Goal: Task Accomplishment & Management: Use online tool/utility

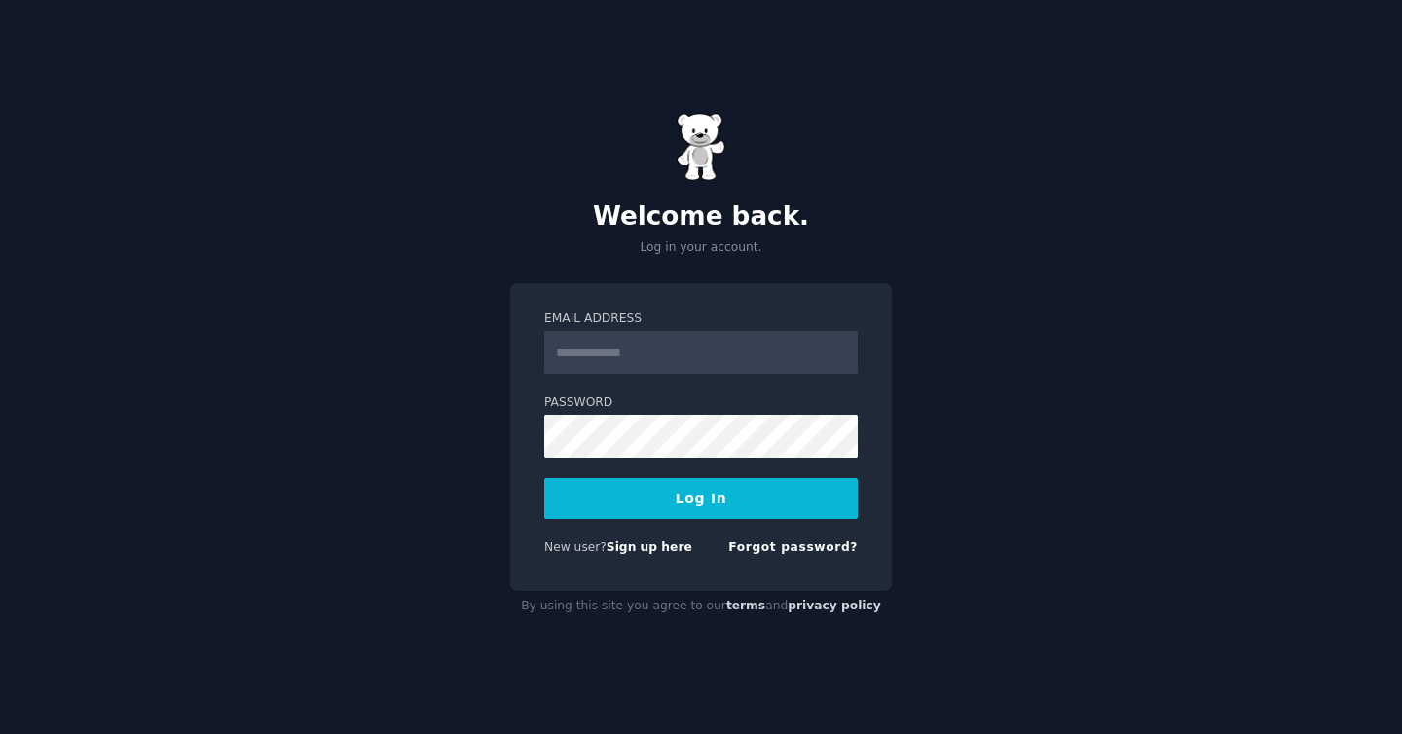
click at [689, 357] on input "Email Address" at bounding box center [701, 352] width 314 height 43
click at [692, 357] on input "Email Address" at bounding box center [701, 352] width 314 height 43
type input "**********"
click at [695, 503] on button "Log In" at bounding box center [701, 498] width 314 height 41
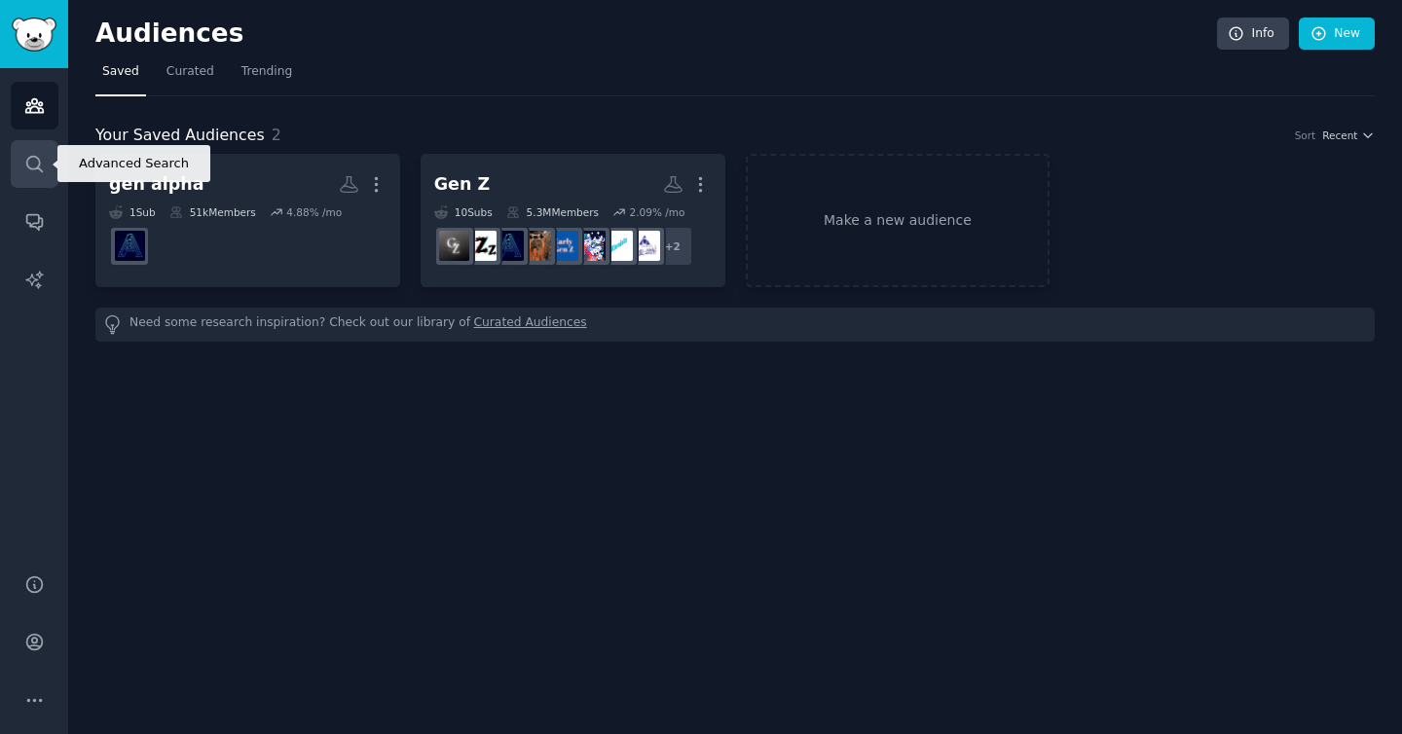
click at [52, 170] on link "Search" at bounding box center [35, 164] width 48 height 48
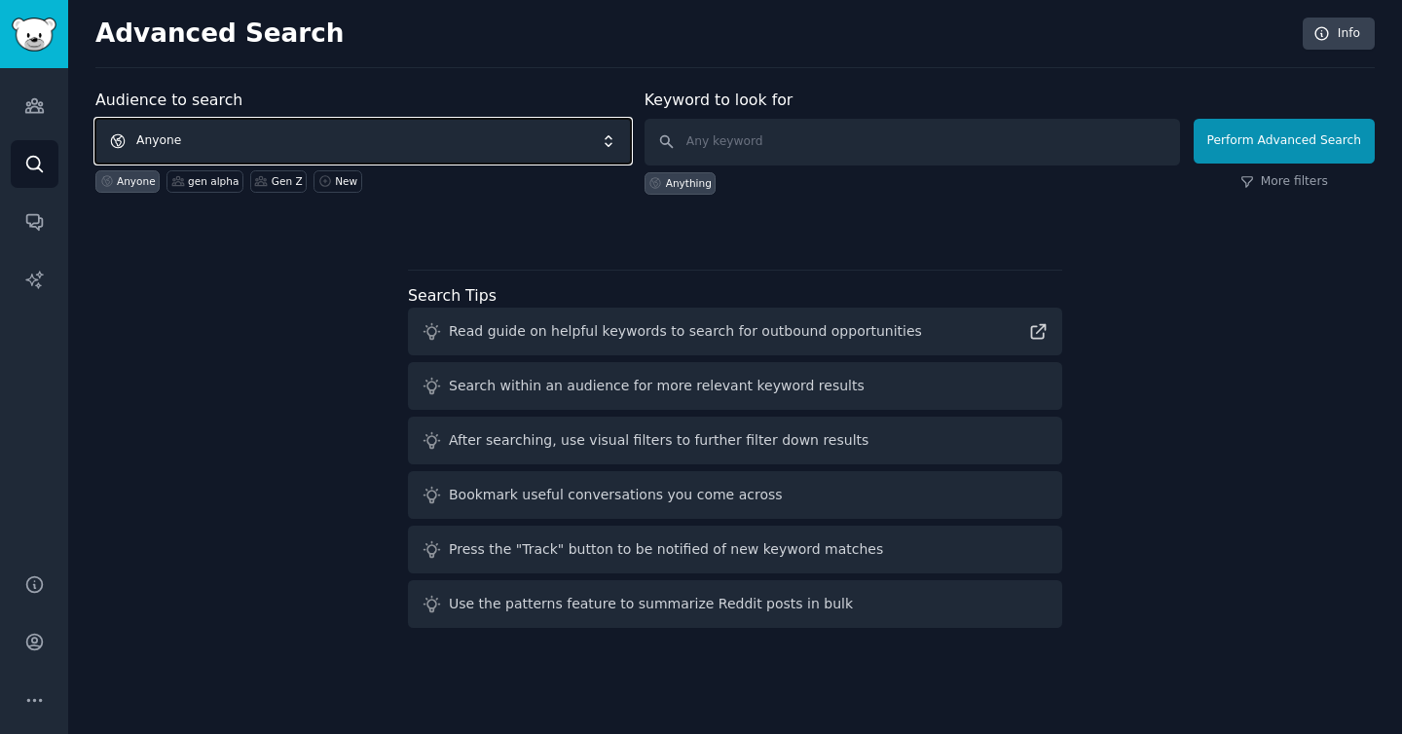
click at [424, 150] on span "Anyone" at bounding box center [363, 141] width 536 height 45
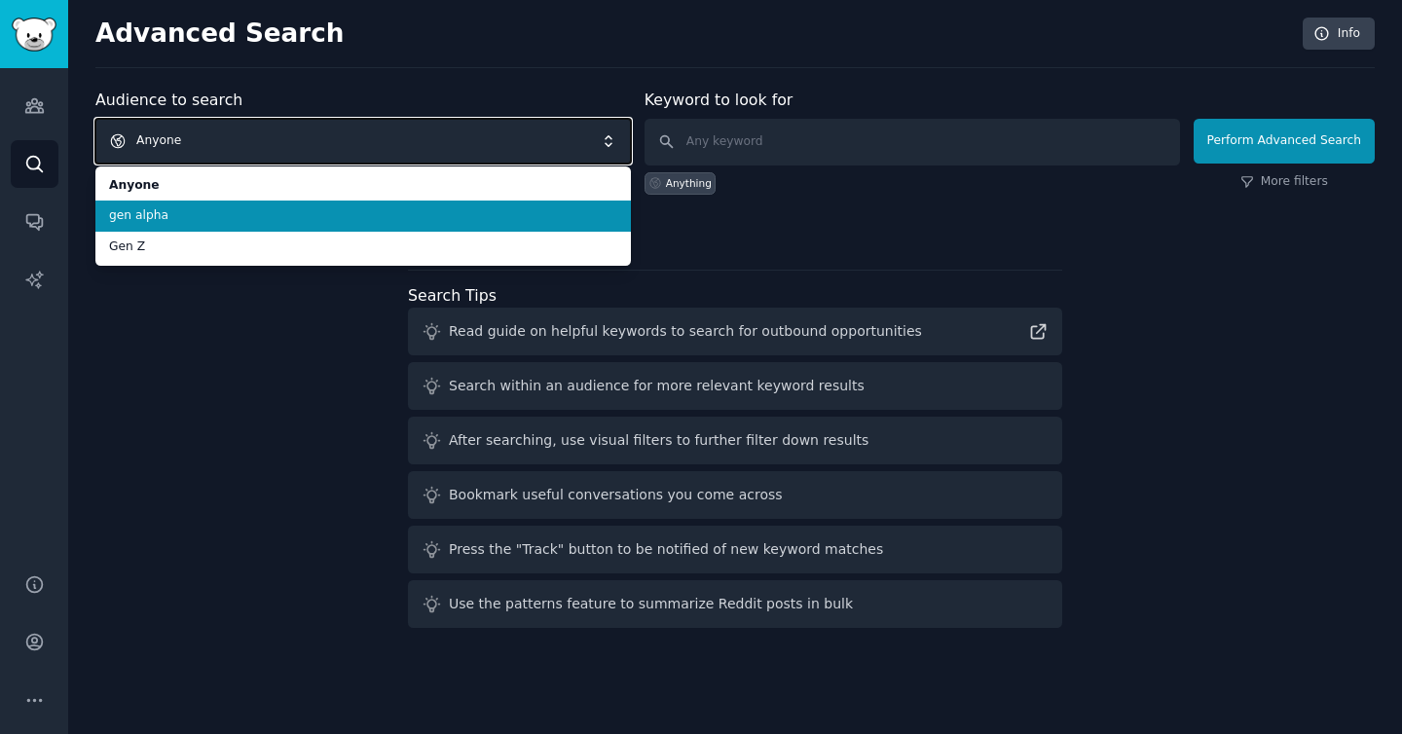
click at [372, 128] on span "Anyone" at bounding box center [363, 141] width 536 height 45
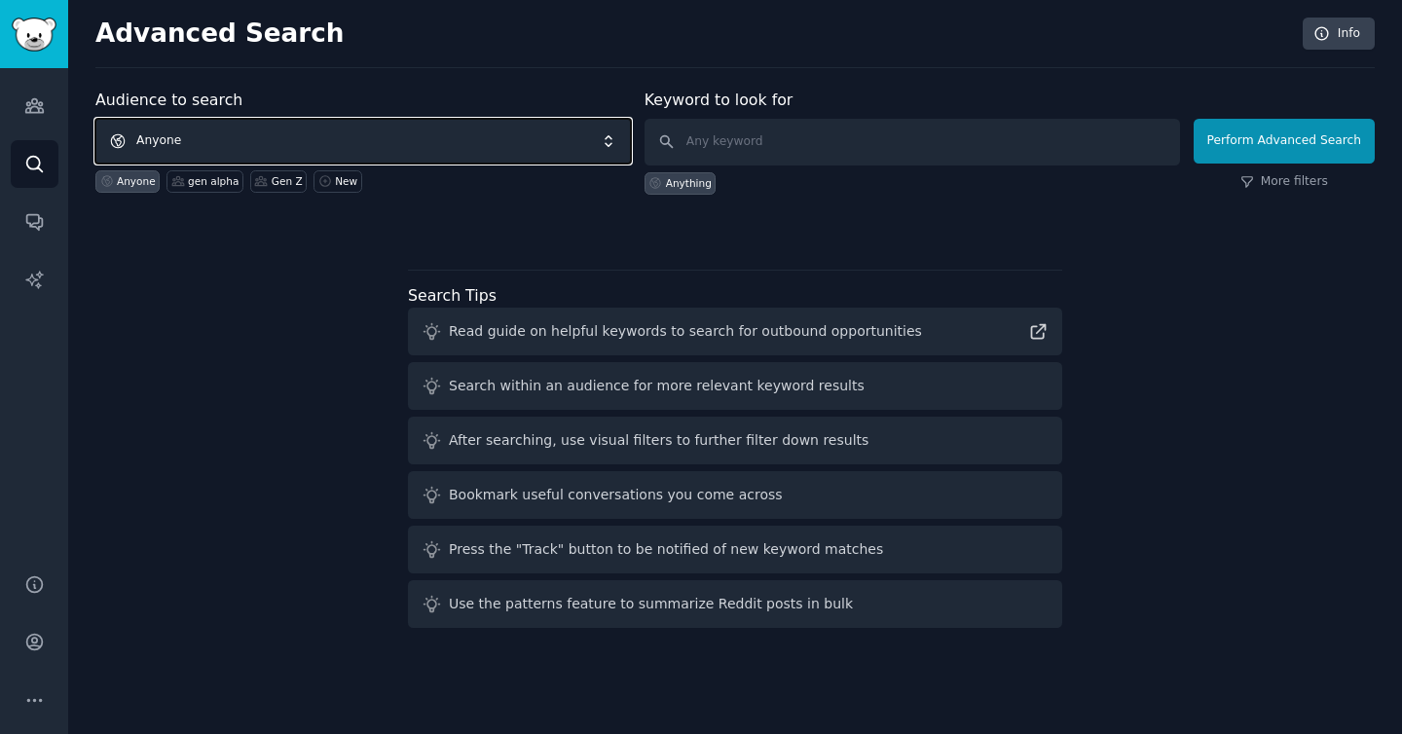
click at [372, 128] on span "Anyone" at bounding box center [363, 141] width 536 height 45
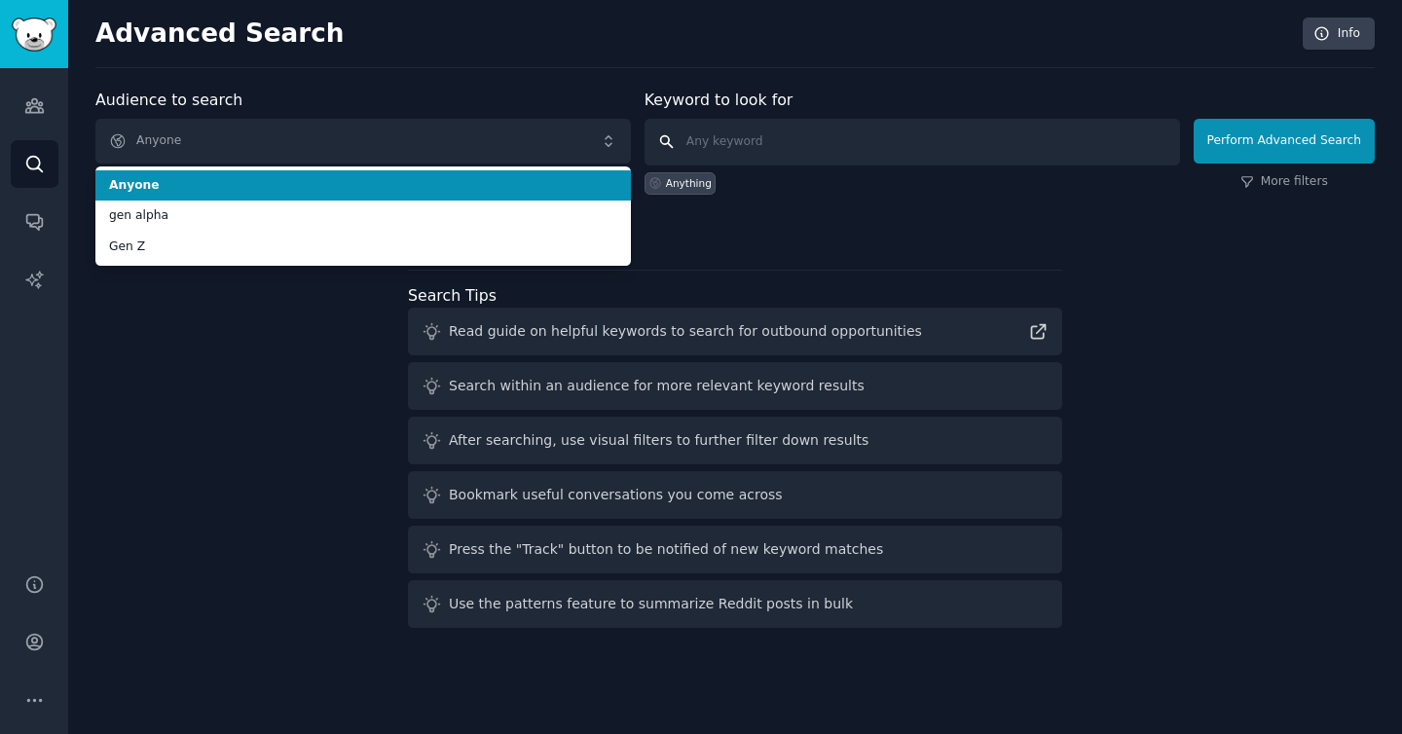
click at [760, 149] on input "text" at bounding box center [913, 142] width 536 height 47
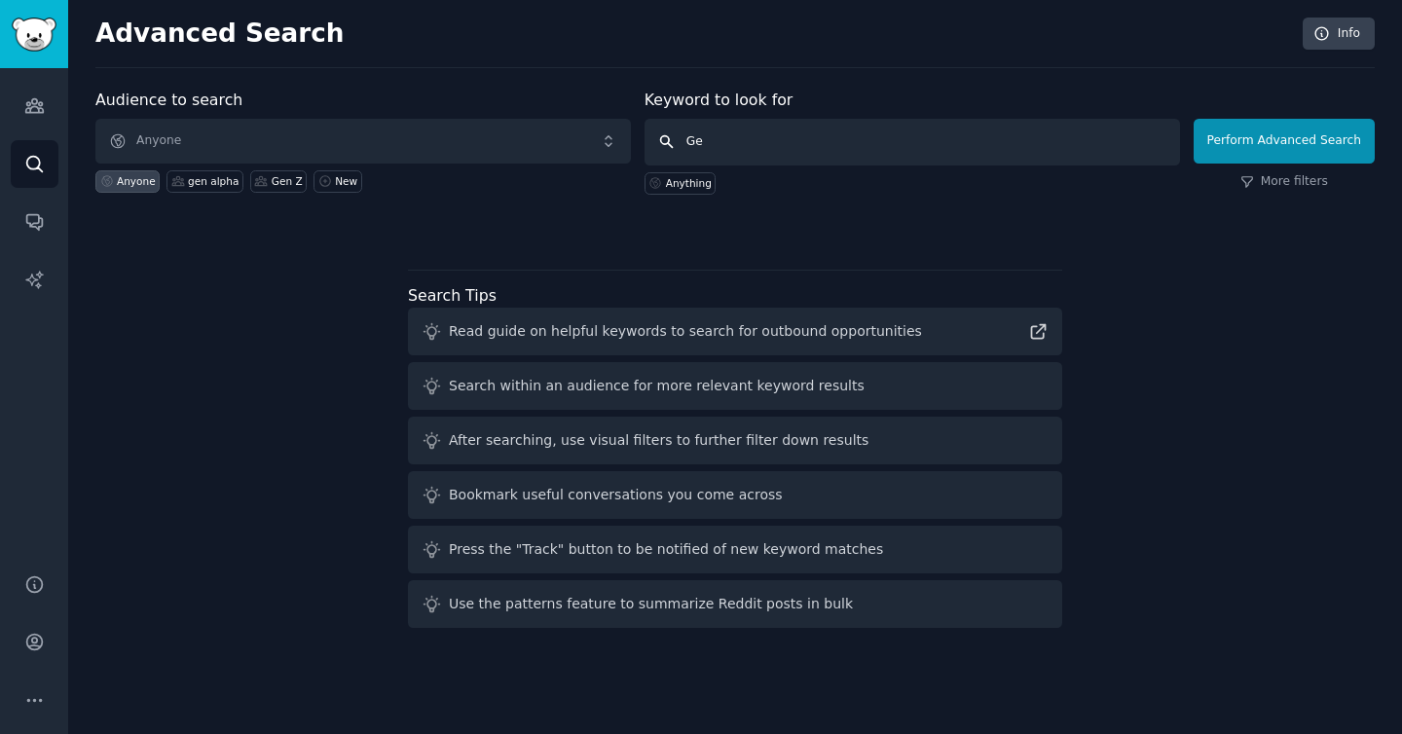
type input "G"
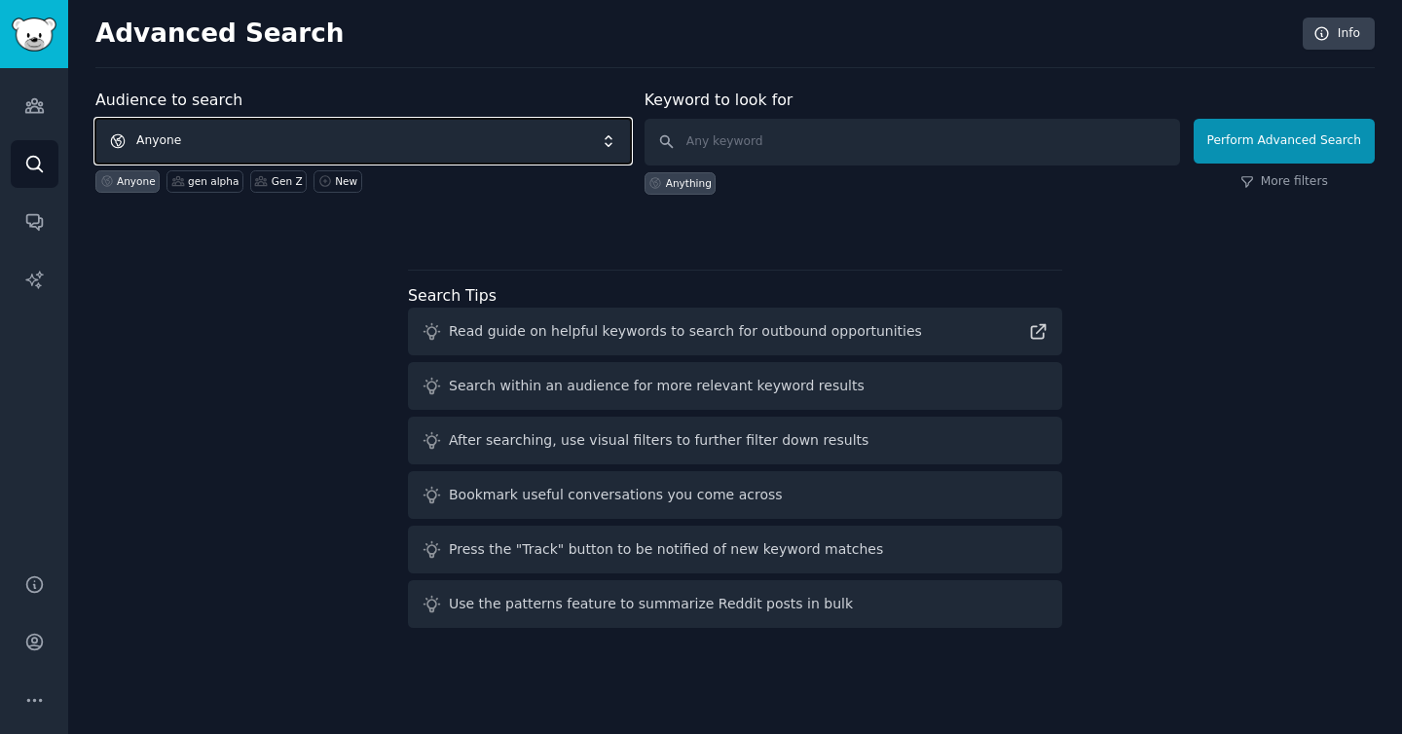
click at [433, 124] on span "Anyone" at bounding box center [363, 141] width 536 height 45
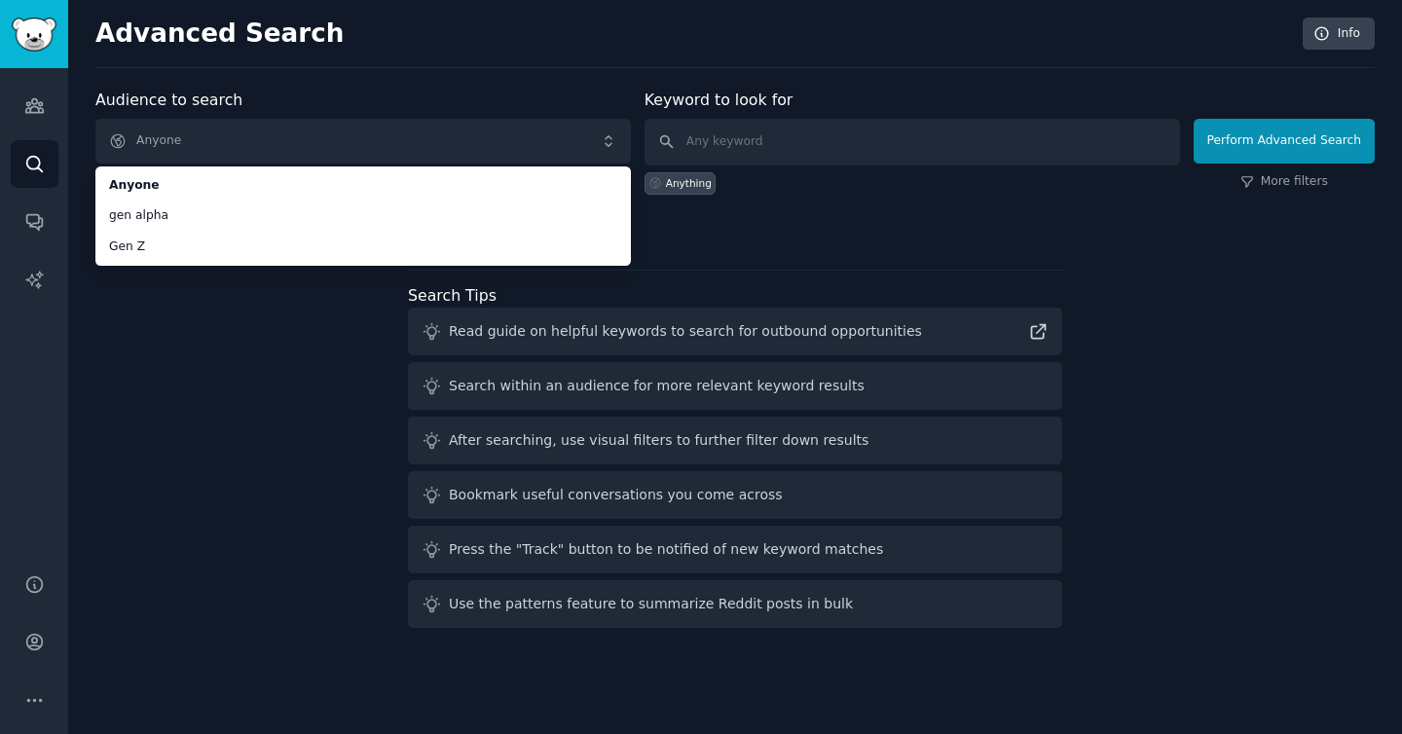
click at [334, 362] on div "Audience to search Anyone Anyone gen alpha Gen Z Anyone gen alpha Gen Z New Key…" at bounding box center [735, 362] width 1280 height 547
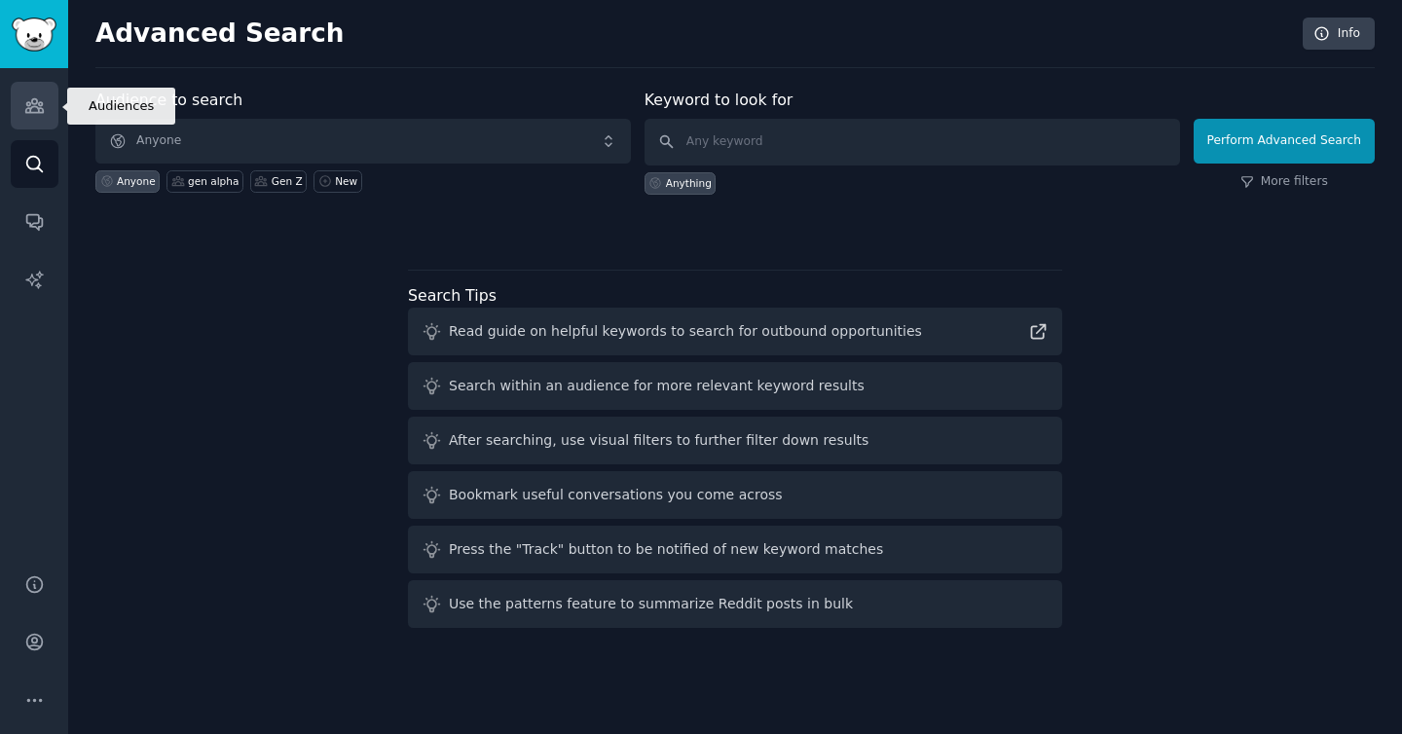
click at [24, 116] on link "Audiences" at bounding box center [35, 106] width 48 height 48
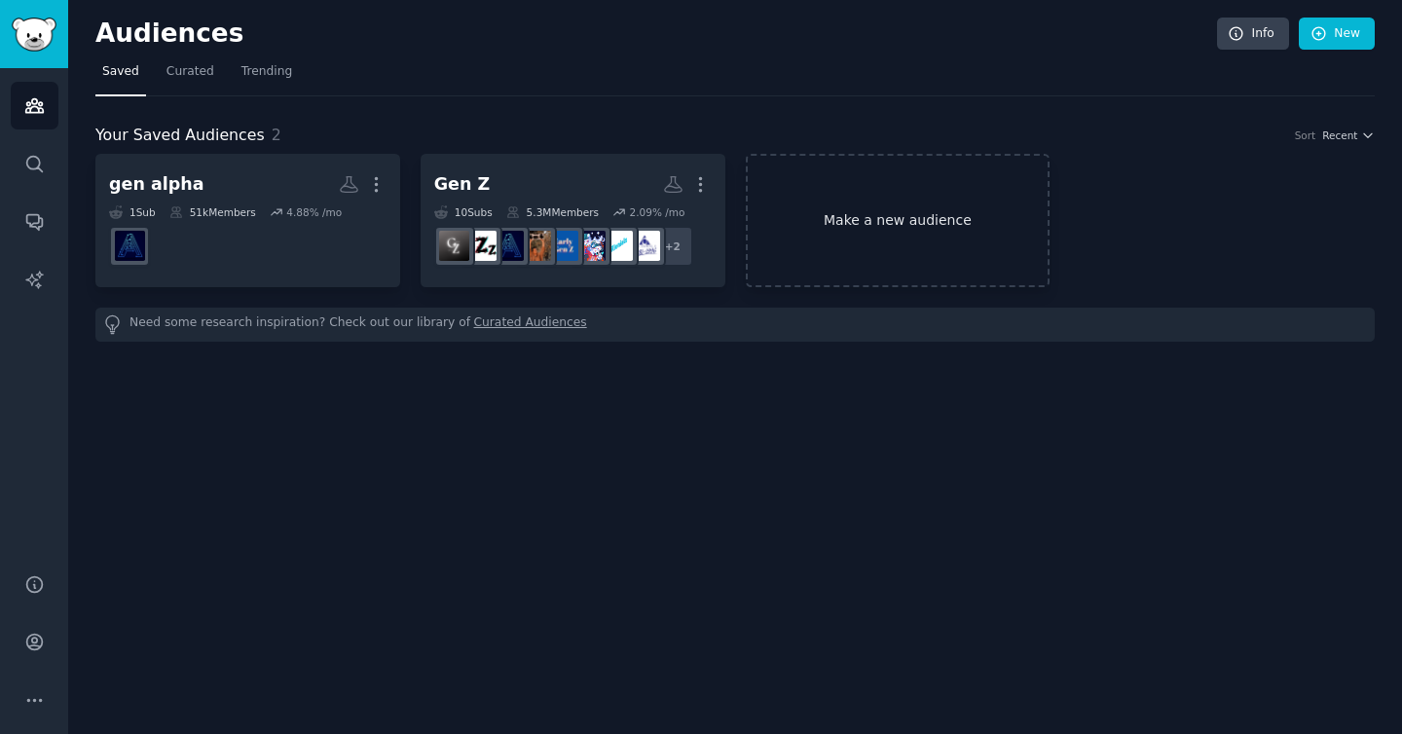
click at [852, 211] on link "Make a new audience" at bounding box center [898, 220] width 305 height 133
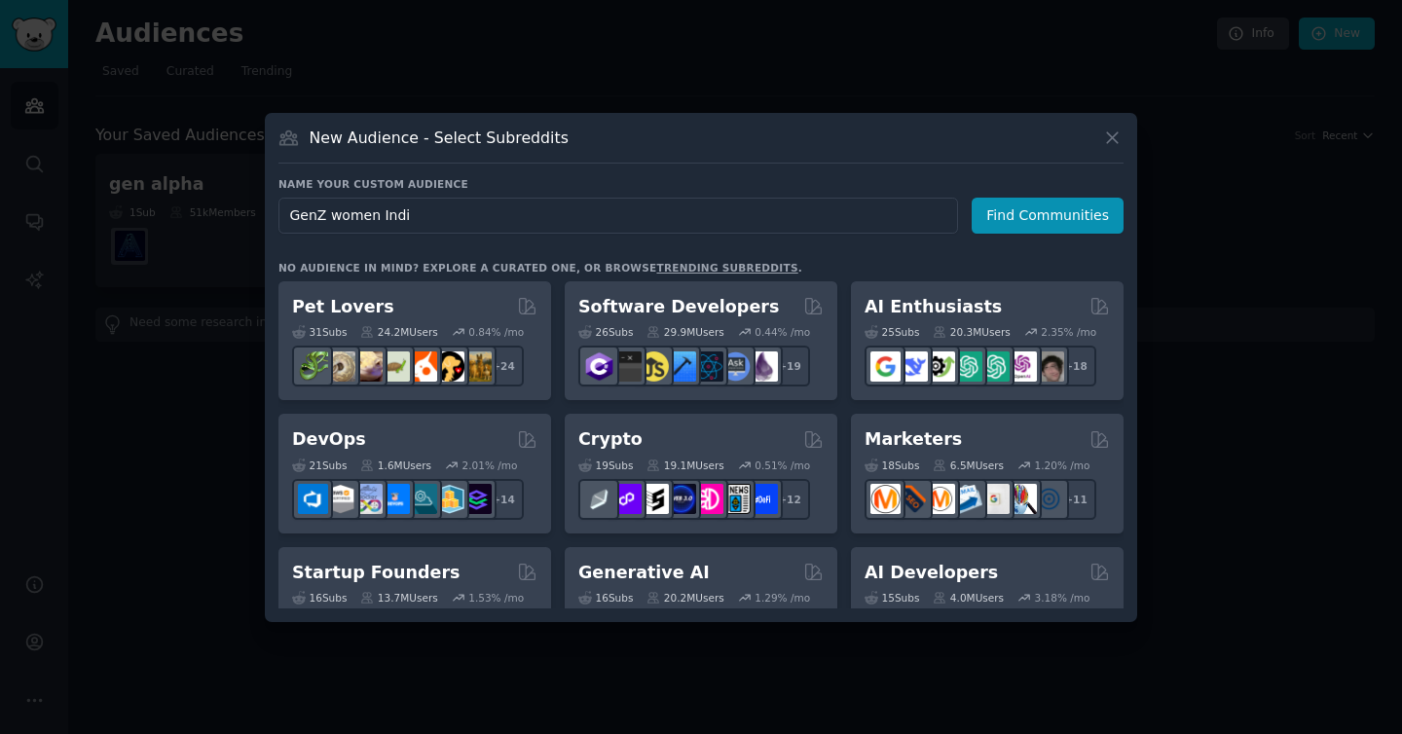
type input "GenZ women [GEOGRAPHIC_DATA]"
click at [1031, 225] on button "Find Communities" at bounding box center [1048, 216] width 152 height 36
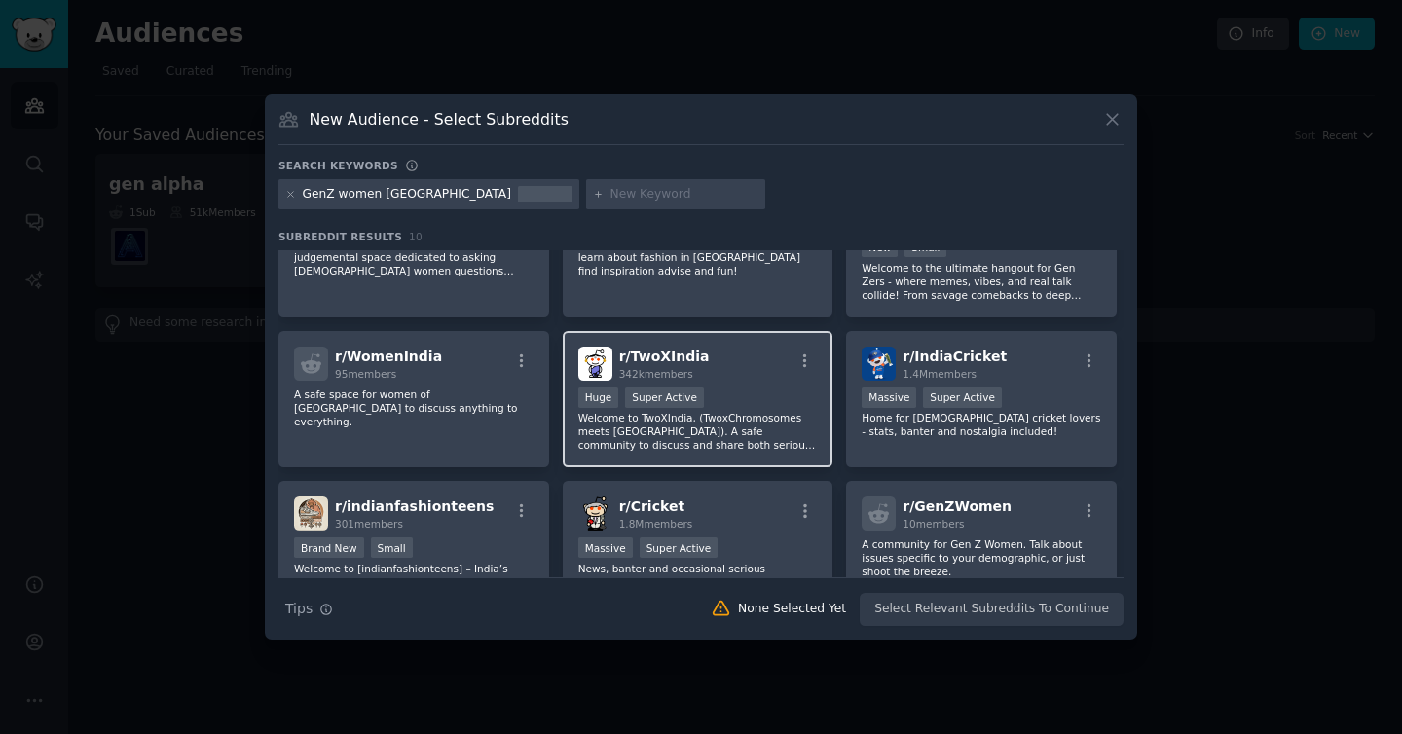
scroll to position [69, 0]
click at [716, 360] on div "r/ TwoXIndia 342k members" at bounding box center [698, 365] width 240 height 34
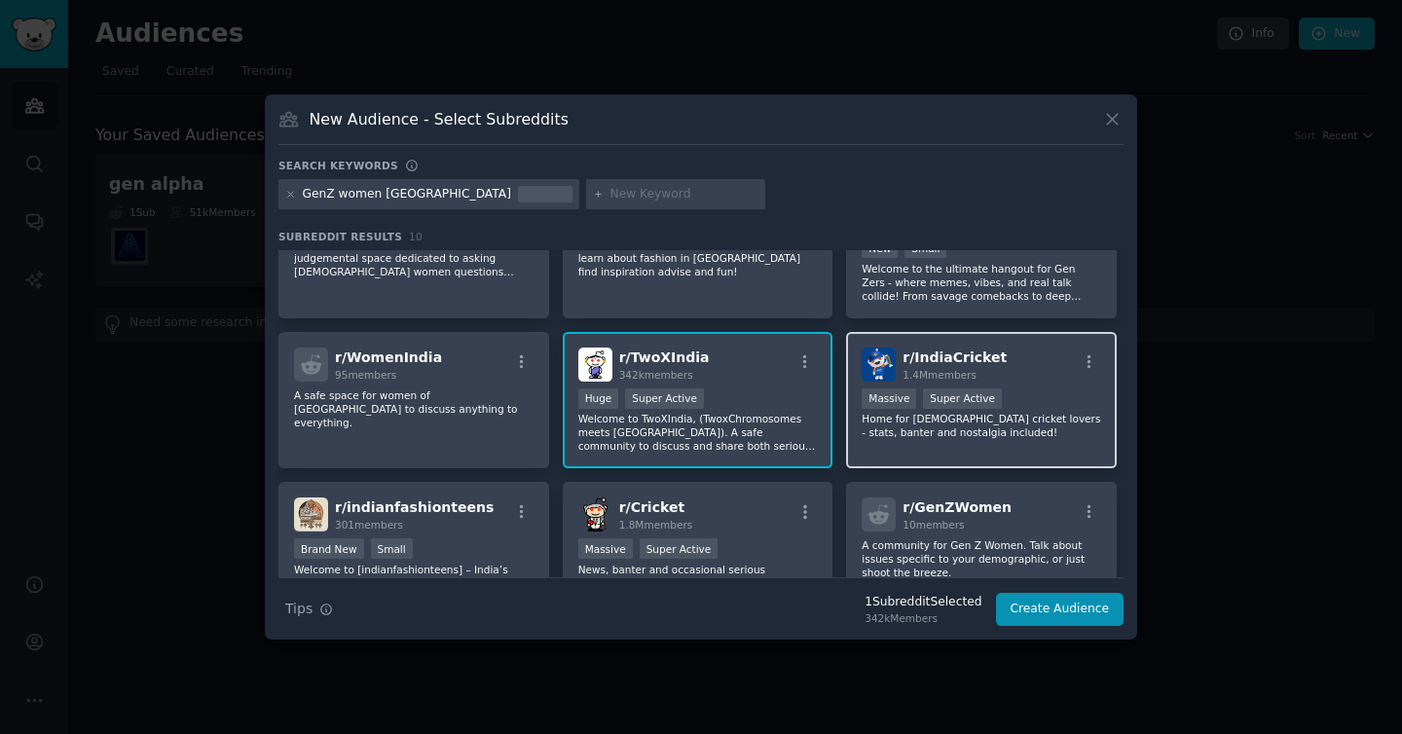
scroll to position [0, 0]
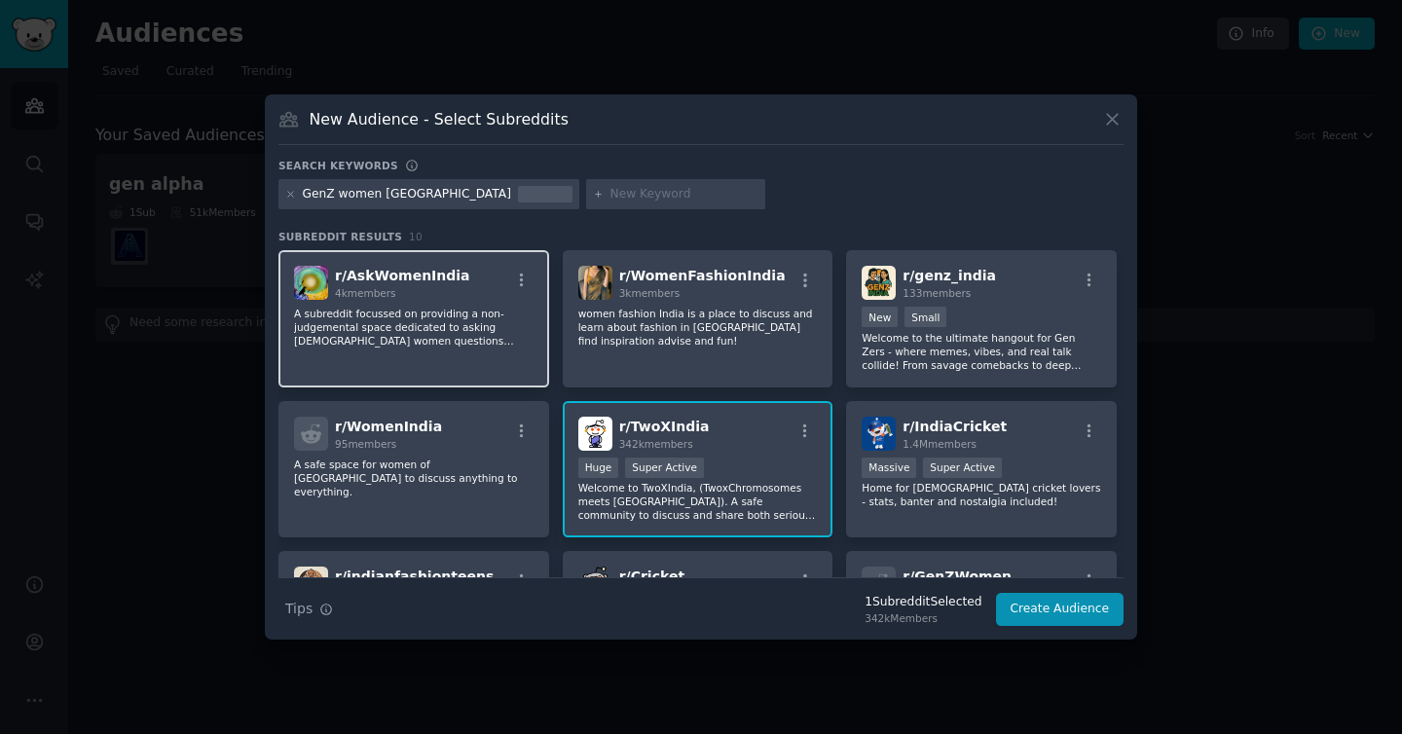
click at [504, 311] on p "A subreddit focussed on providing a non-judgemental space dedicated to asking […" at bounding box center [414, 327] width 240 height 41
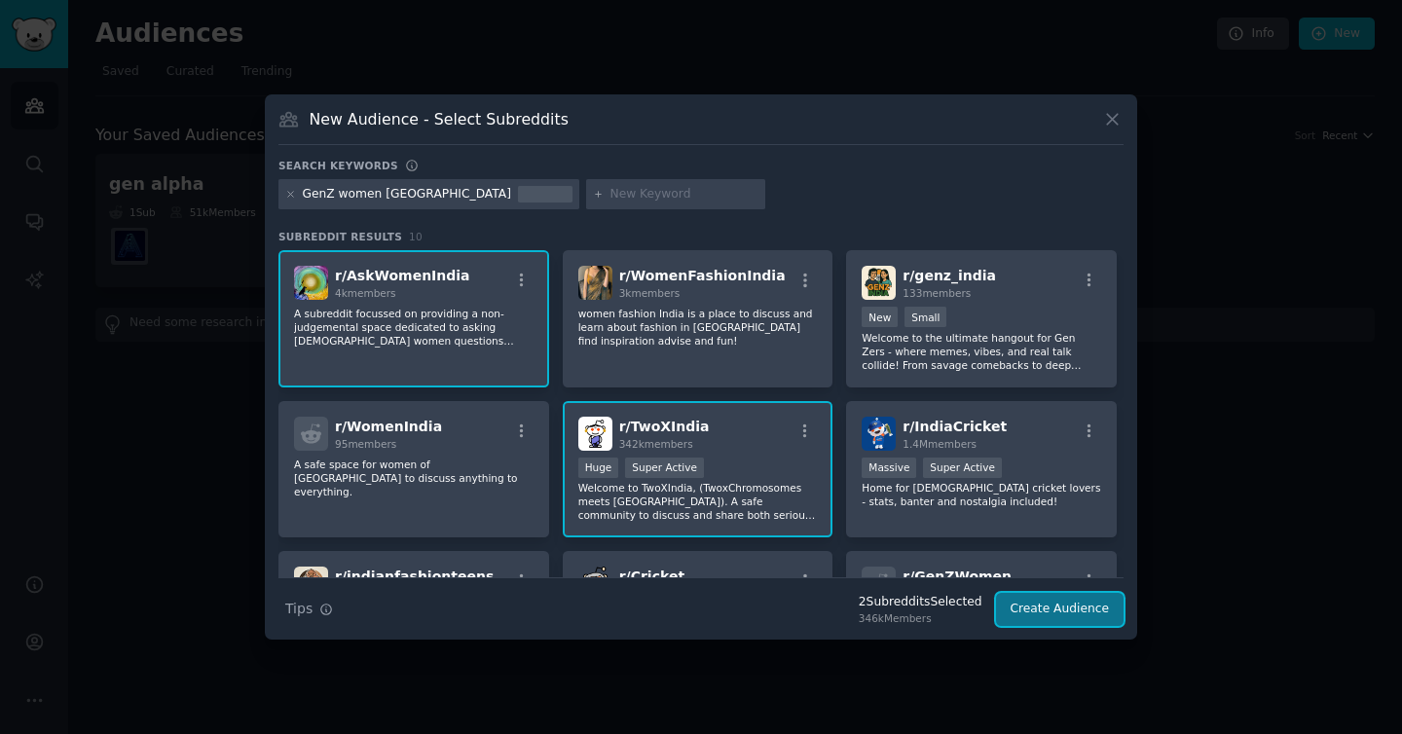
click at [1082, 608] on button "Create Audience" at bounding box center [1060, 609] width 129 height 33
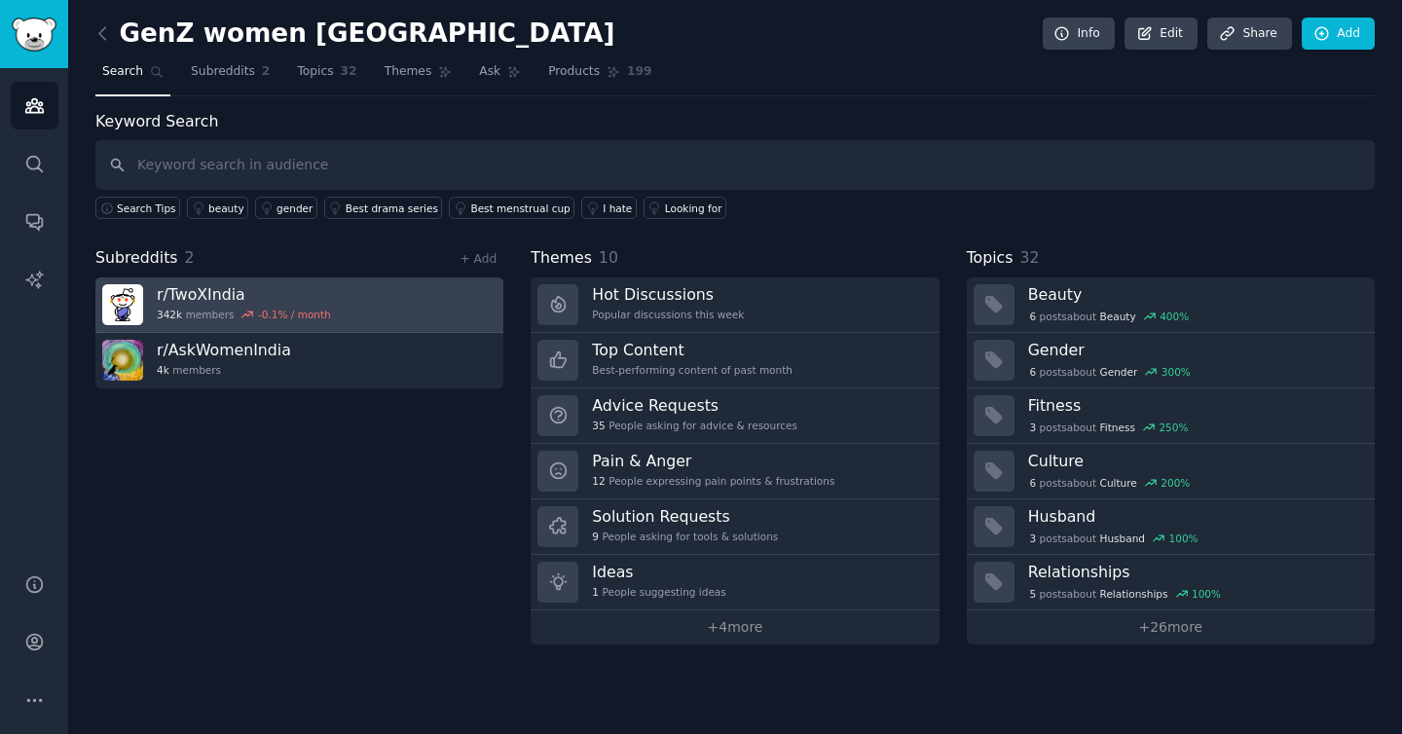
click at [394, 305] on link "r/ TwoXIndia 342k members -0.1 % / month" at bounding box center [299, 306] width 408 height 56
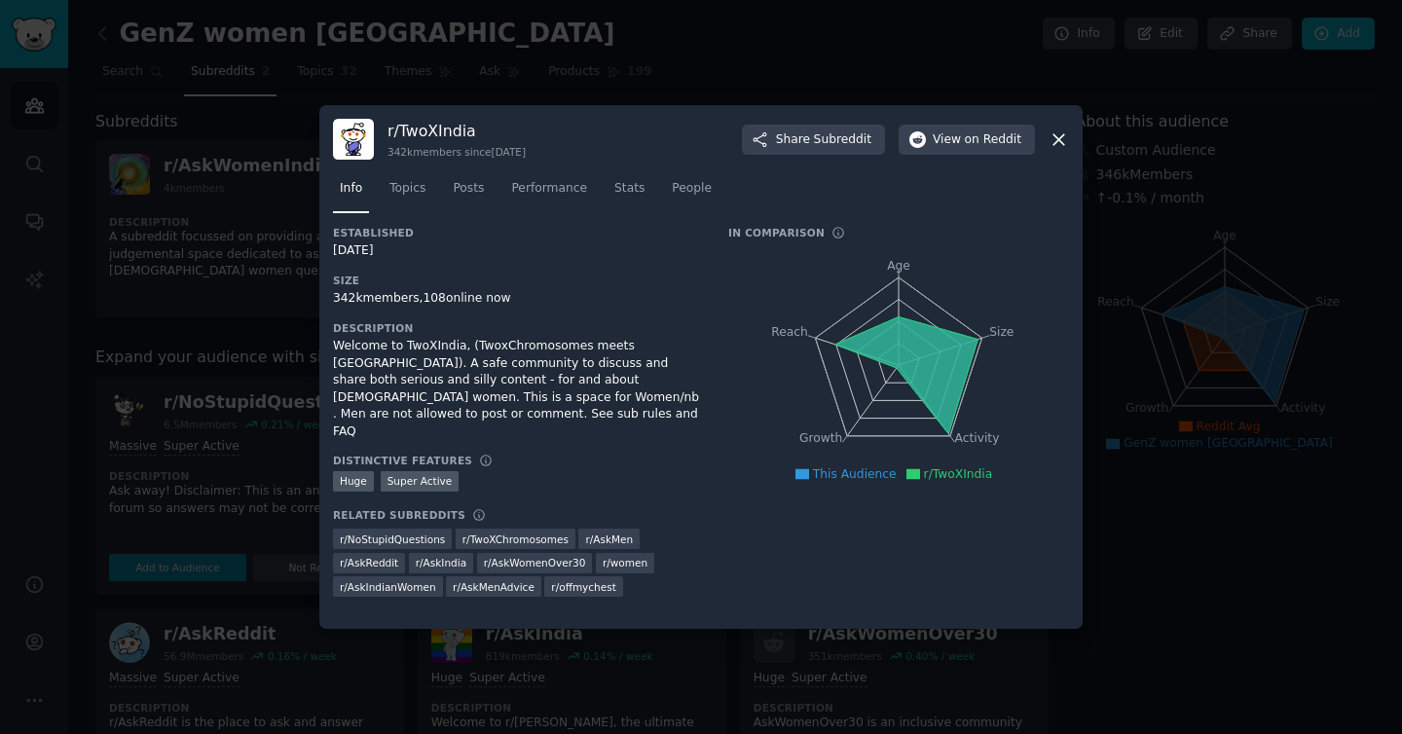
click at [1061, 141] on icon at bounding box center [1059, 140] width 20 height 20
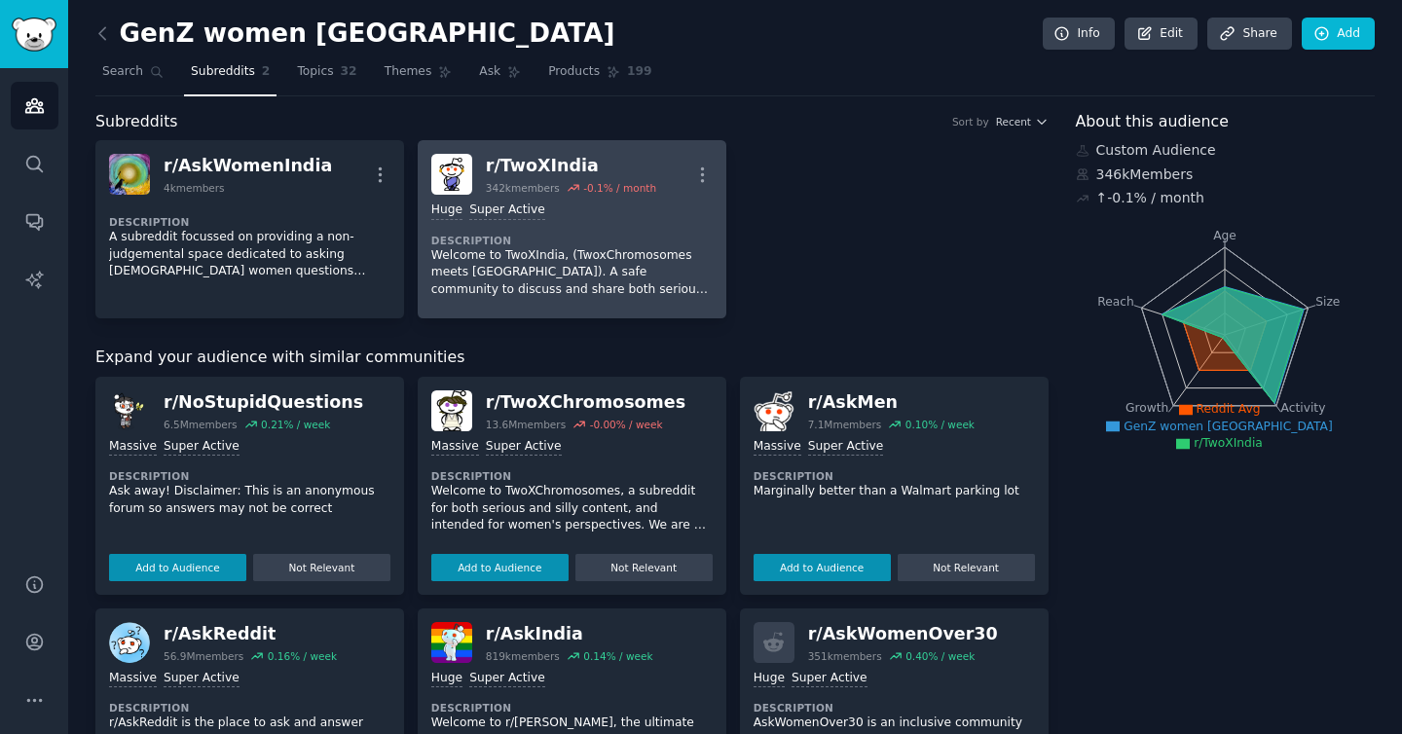
click at [586, 229] on div "Huge Super Active Description Welcome to TwoXIndia, (TwoxChromosomes meets Indi…" at bounding box center [571, 250] width 281 height 110
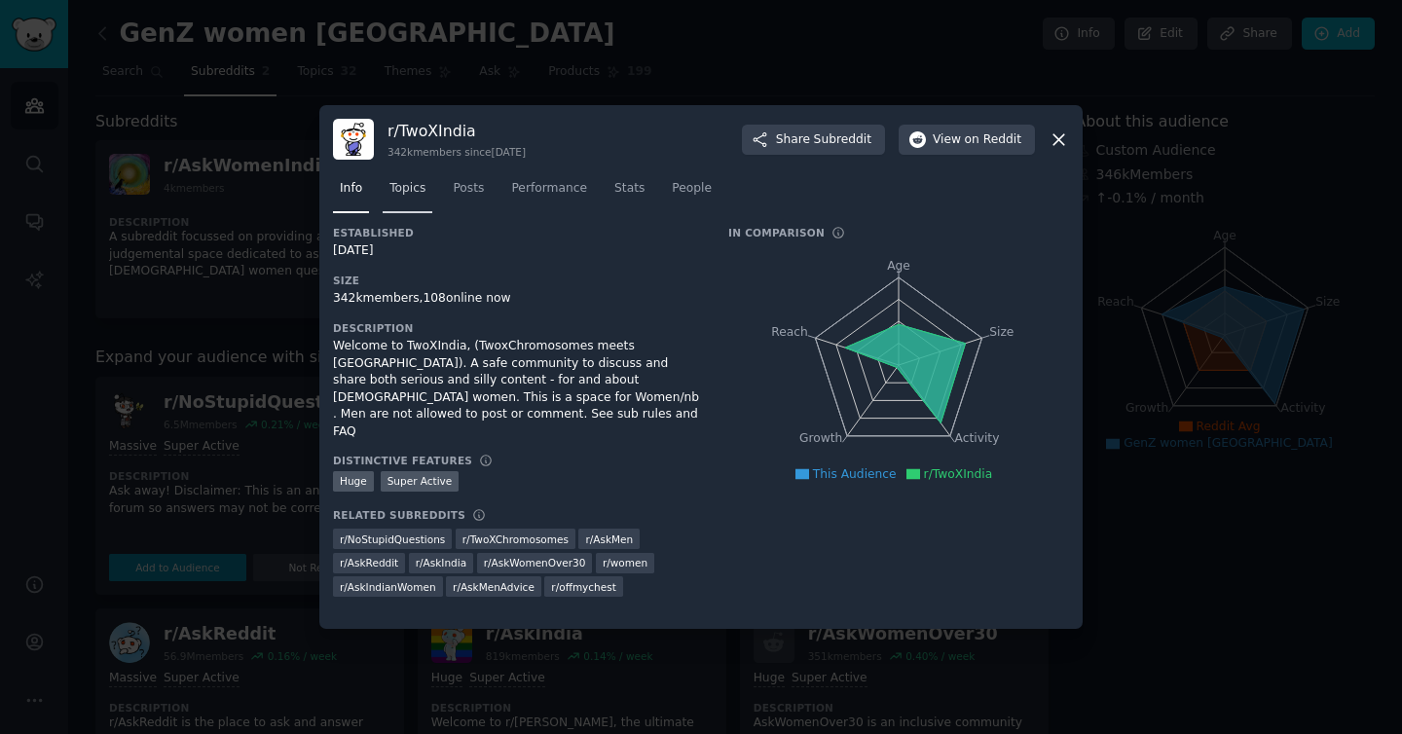
click at [410, 193] on span "Topics" at bounding box center [408, 189] width 36 height 18
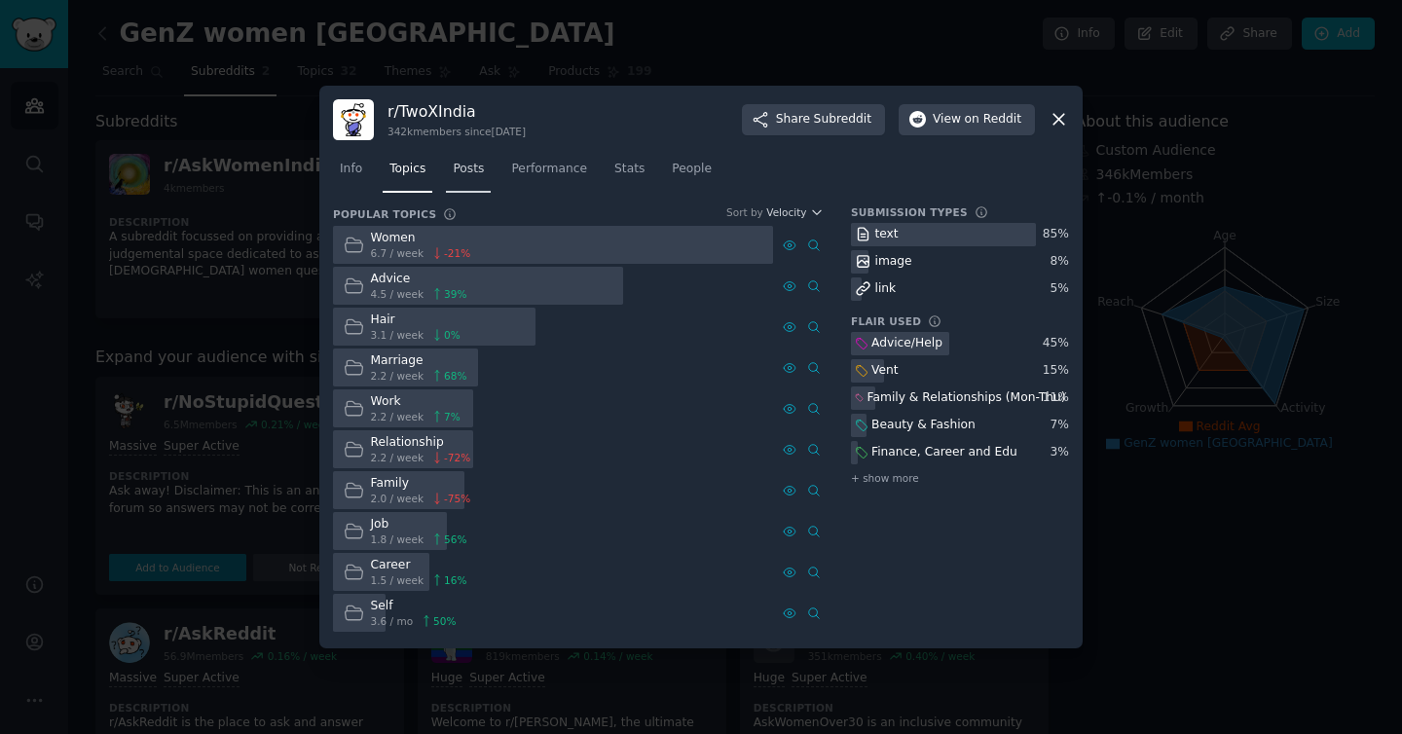
click at [469, 167] on span "Posts" at bounding box center [468, 170] width 31 height 18
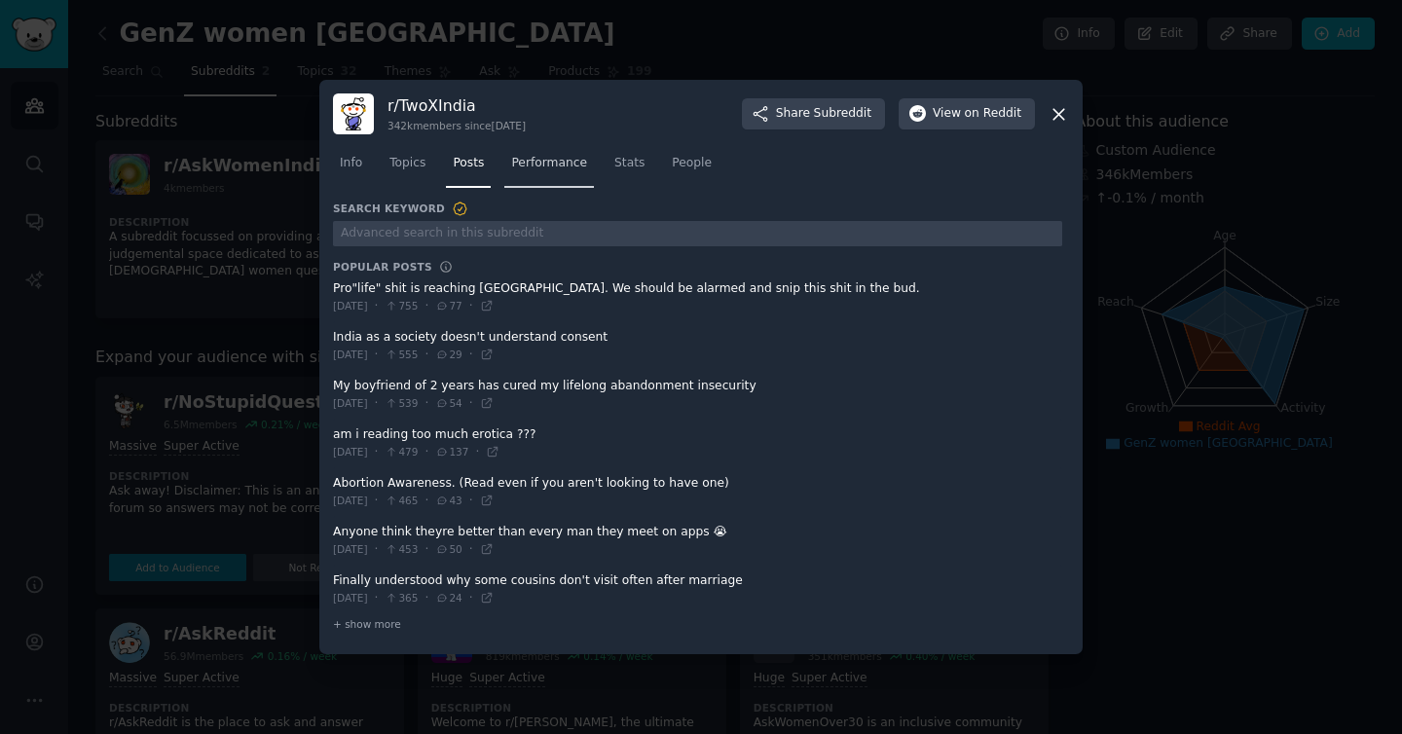
click at [551, 160] on span "Performance" at bounding box center [549, 164] width 76 height 18
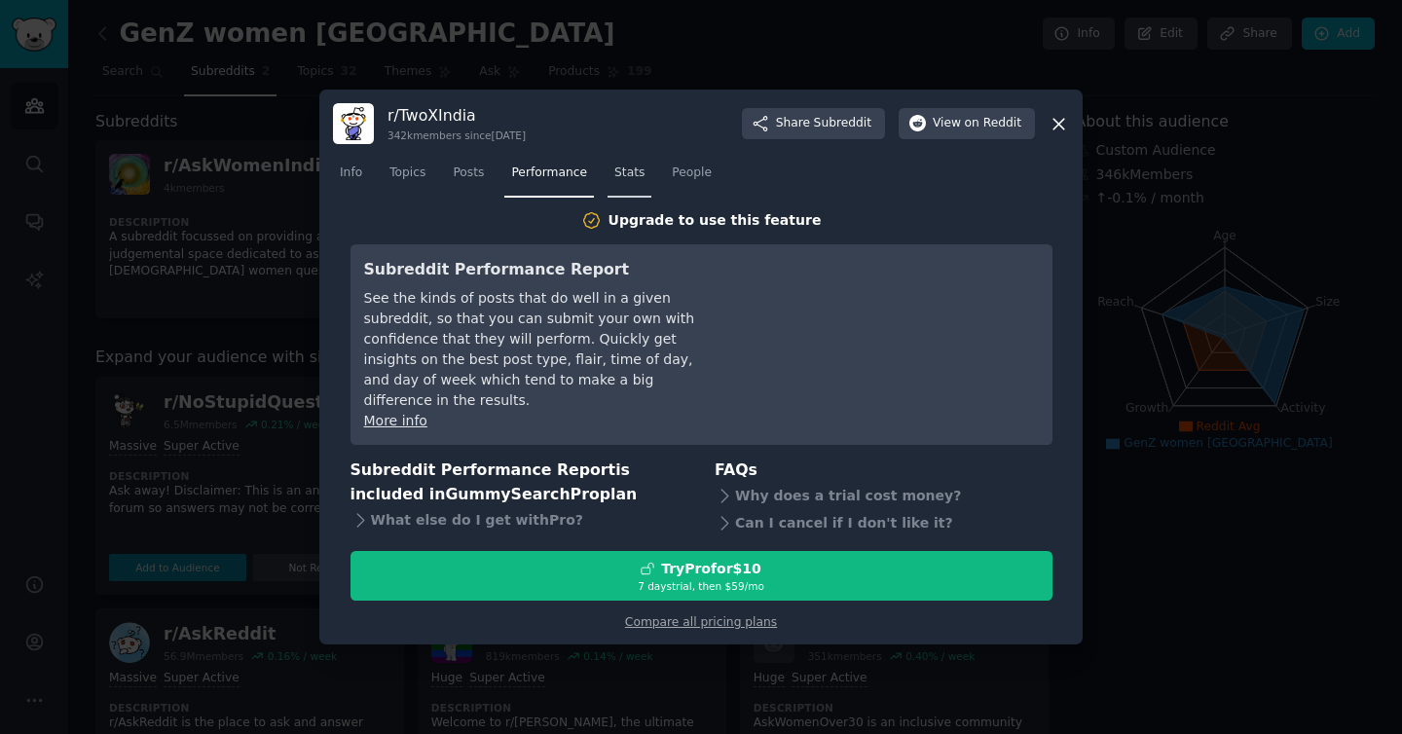
click at [626, 177] on span "Stats" at bounding box center [629, 174] width 30 height 18
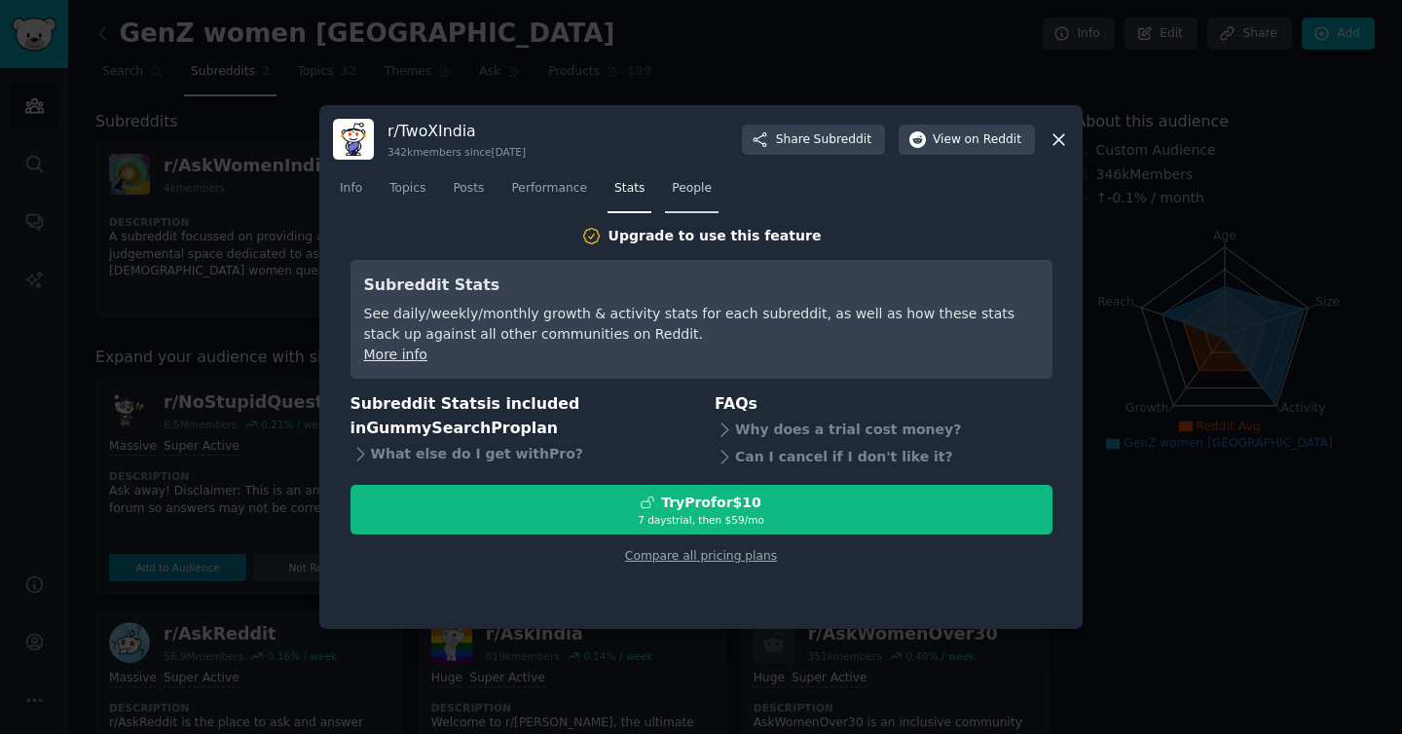
click at [688, 180] on span "People" at bounding box center [692, 189] width 40 height 18
click at [1066, 149] on div "r/ TwoXIndia 342k members since 05/03/2016 Share Subreddit View on Reddit" at bounding box center [701, 139] width 736 height 41
click at [1065, 140] on icon at bounding box center [1059, 140] width 20 height 20
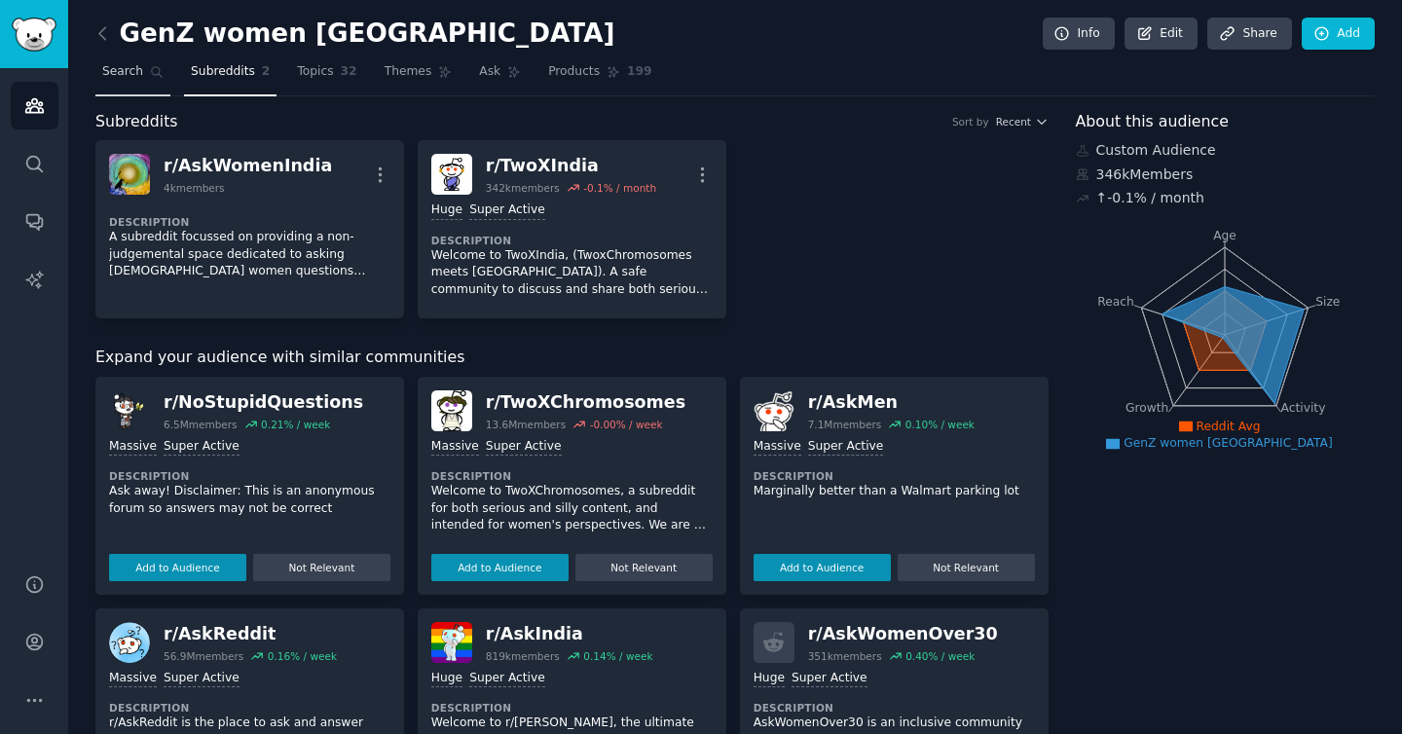
click at [138, 70] on span "Search" at bounding box center [122, 72] width 41 height 18
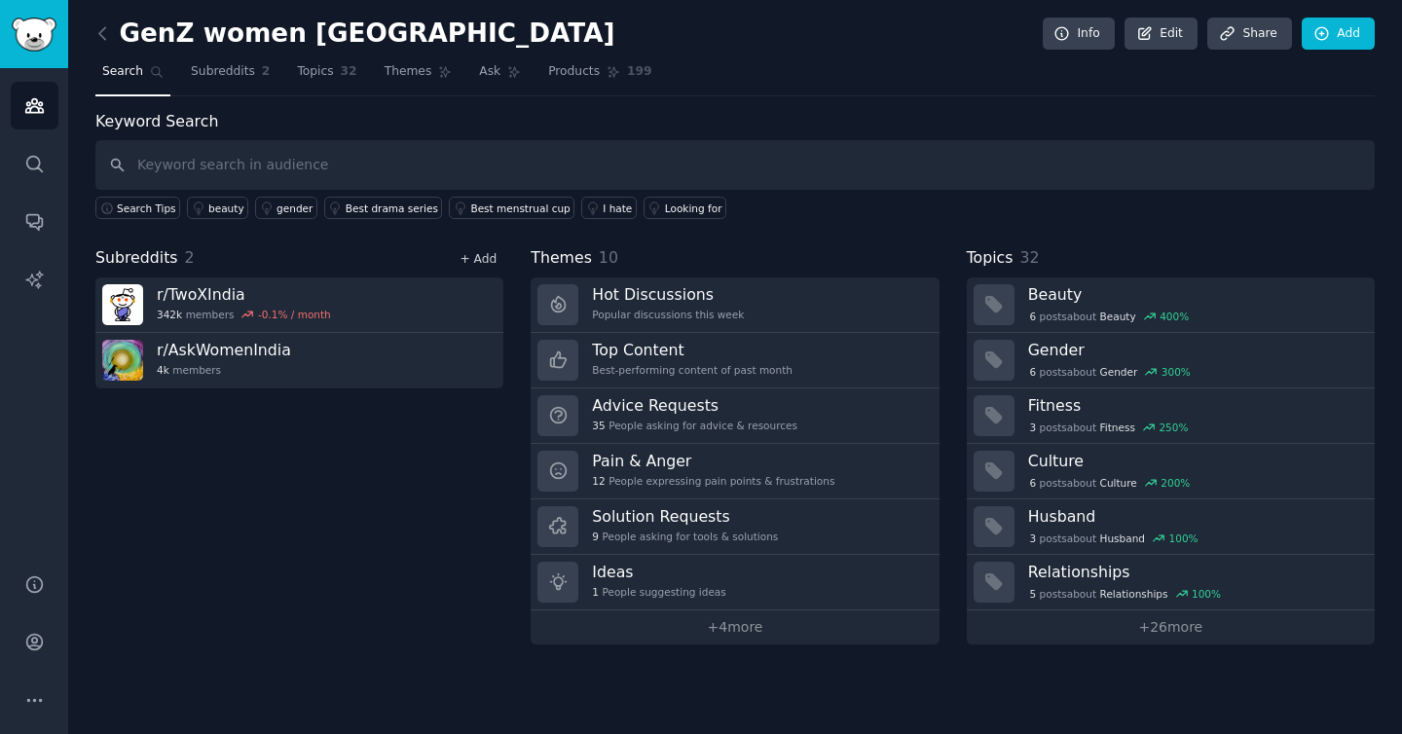
click at [487, 265] on link "+ Add" at bounding box center [478, 259] width 37 height 14
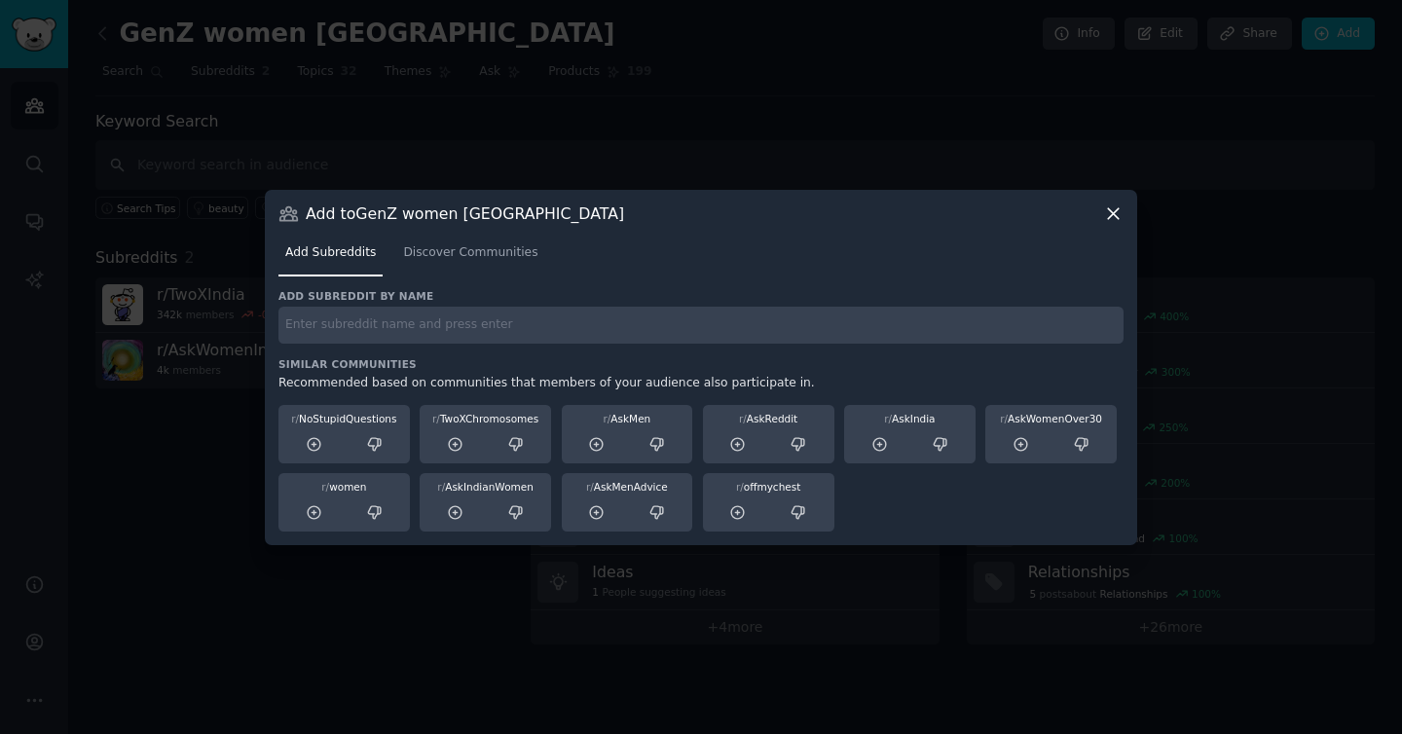
click at [664, 324] on input "text" at bounding box center [701, 326] width 845 height 38
type input "Indian skincare addict"
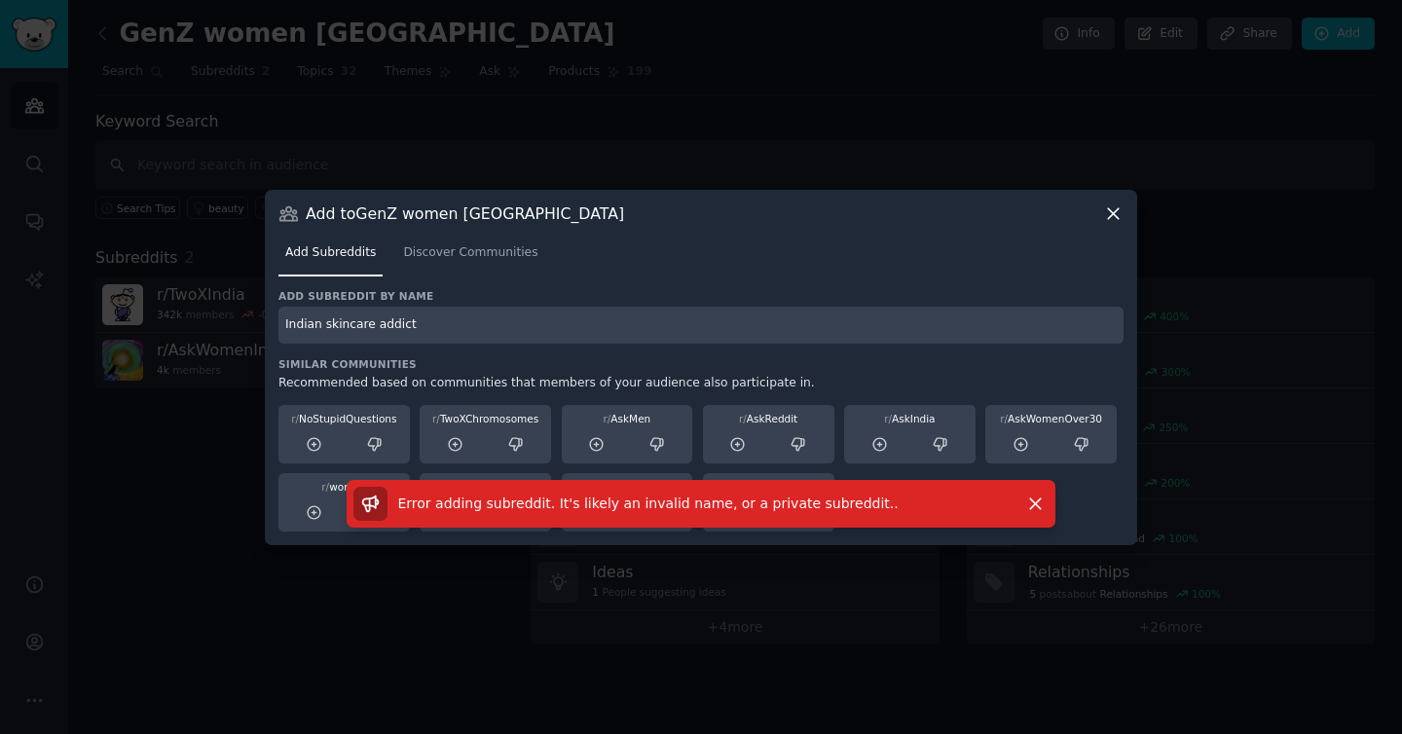
click at [474, 338] on input "Indian skincare addict" at bounding box center [701, 326] width 845 height 38
paste input "r/IndianSkincareAddicts"
click at [293, 327] on input "r/IndianSkincareAddicts" at bounding box center [701, 326] width 845 height 38
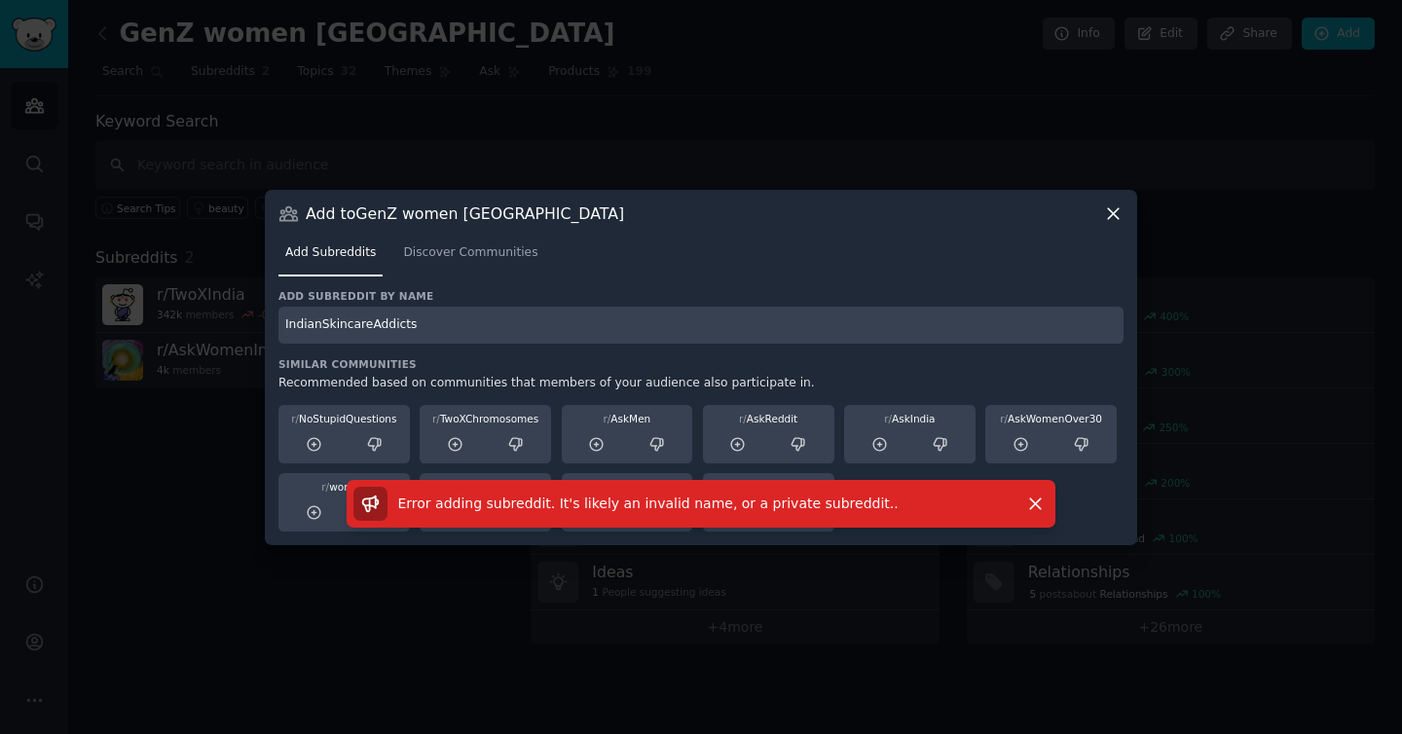
type input "IndianSkincareAddicts"
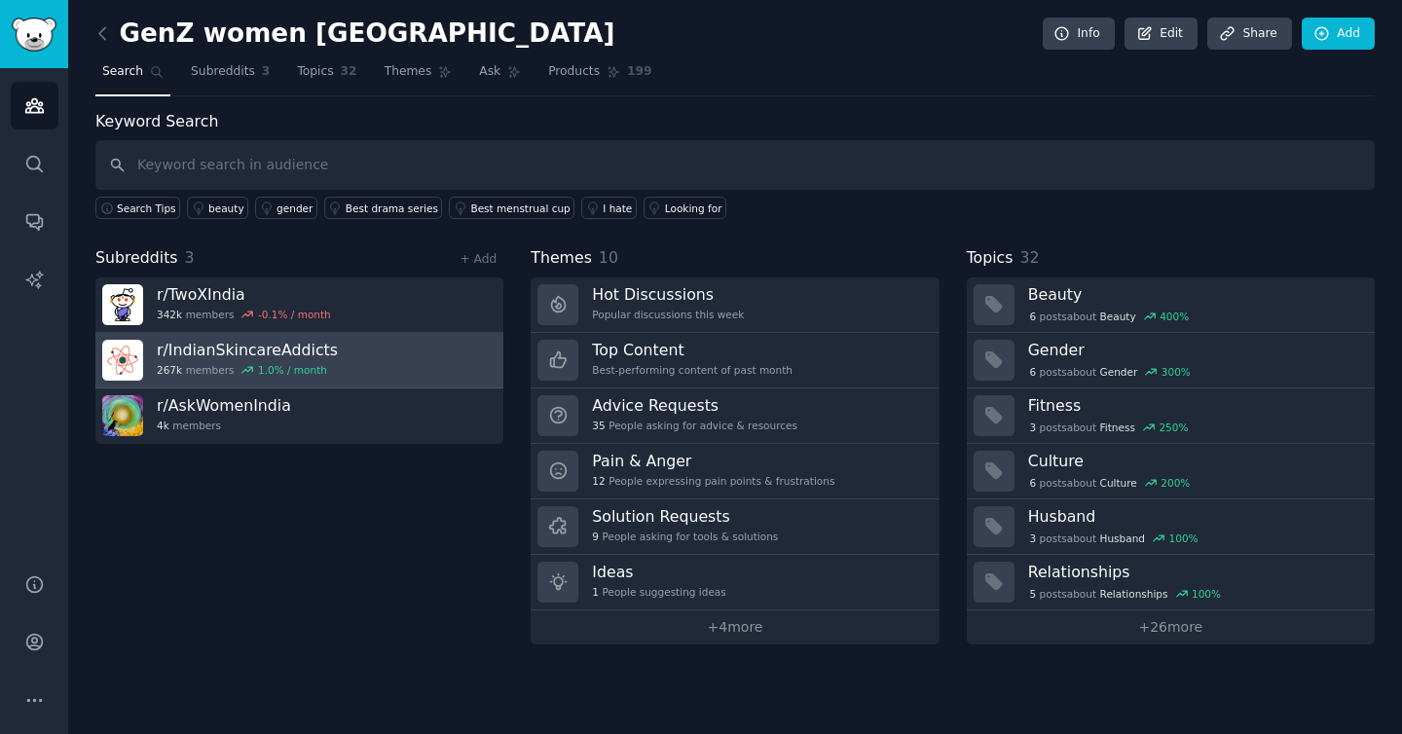
click at [414, 365] on link "r/ IndianSkincareAddicts 267k members 1.0 % / month" at bounding box center [299, 361] width 408 height 56
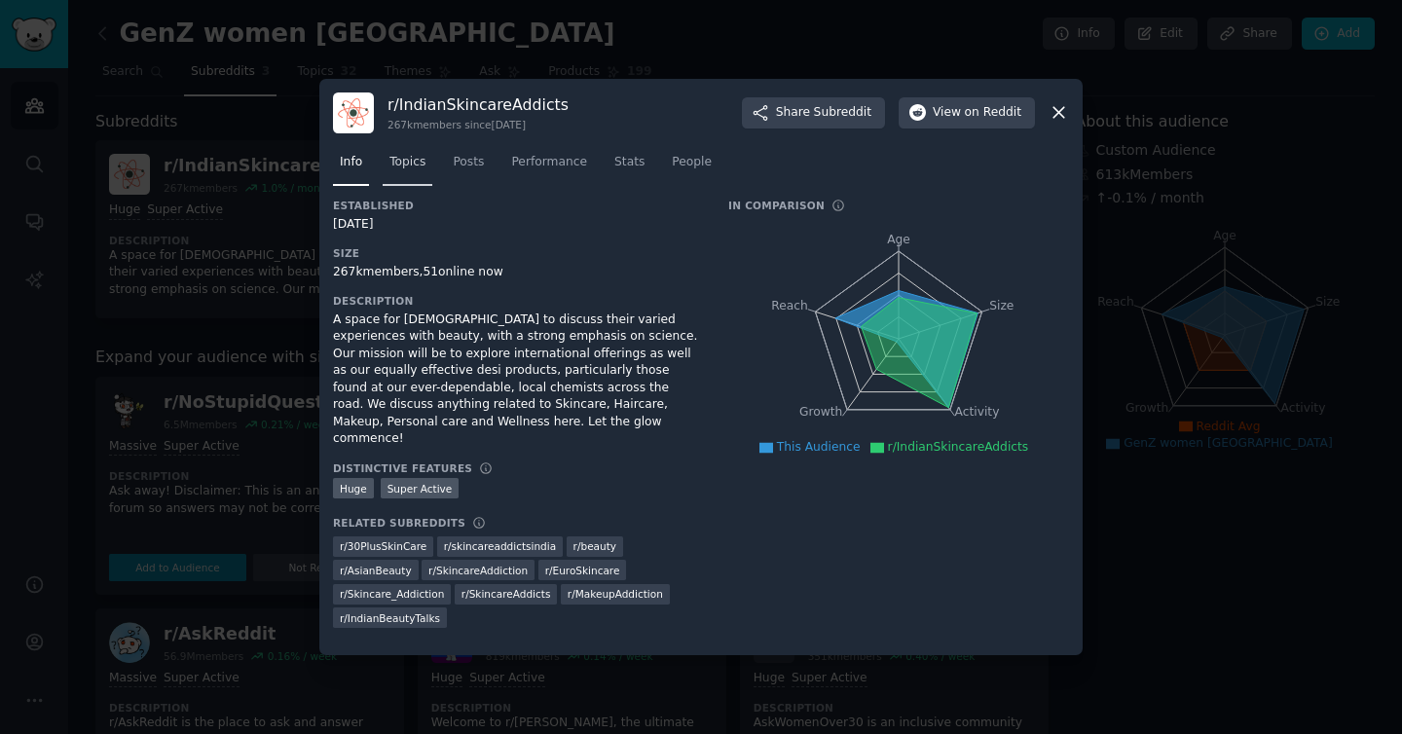
click at [399, 171] on span "Topics" at bounding box center [408, 163] width 36 height 18
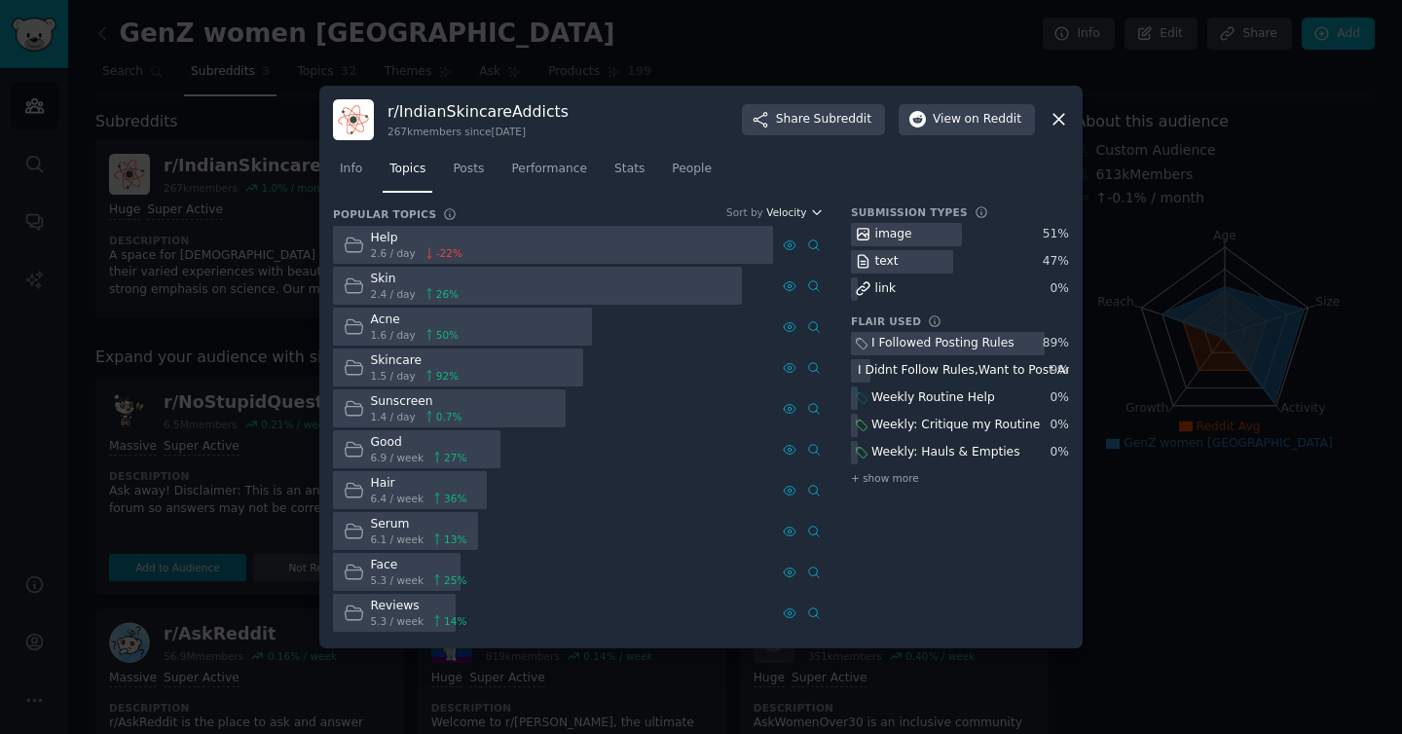
click at [799, 216] on span "Velocity" at bounding box center [786, 212] width 40 height 14
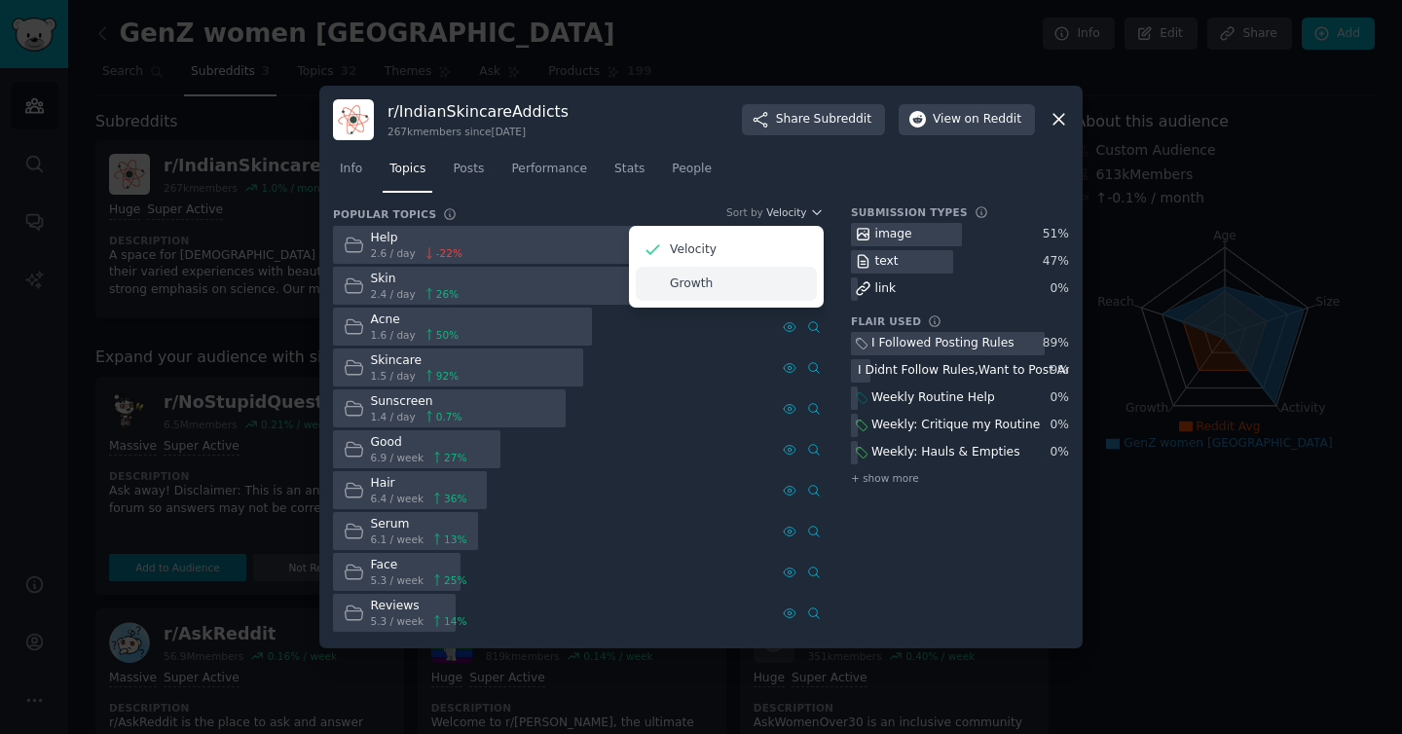
click at [763, 271] on div "Growth" at bounding box center [726, 284] width 181 height 34
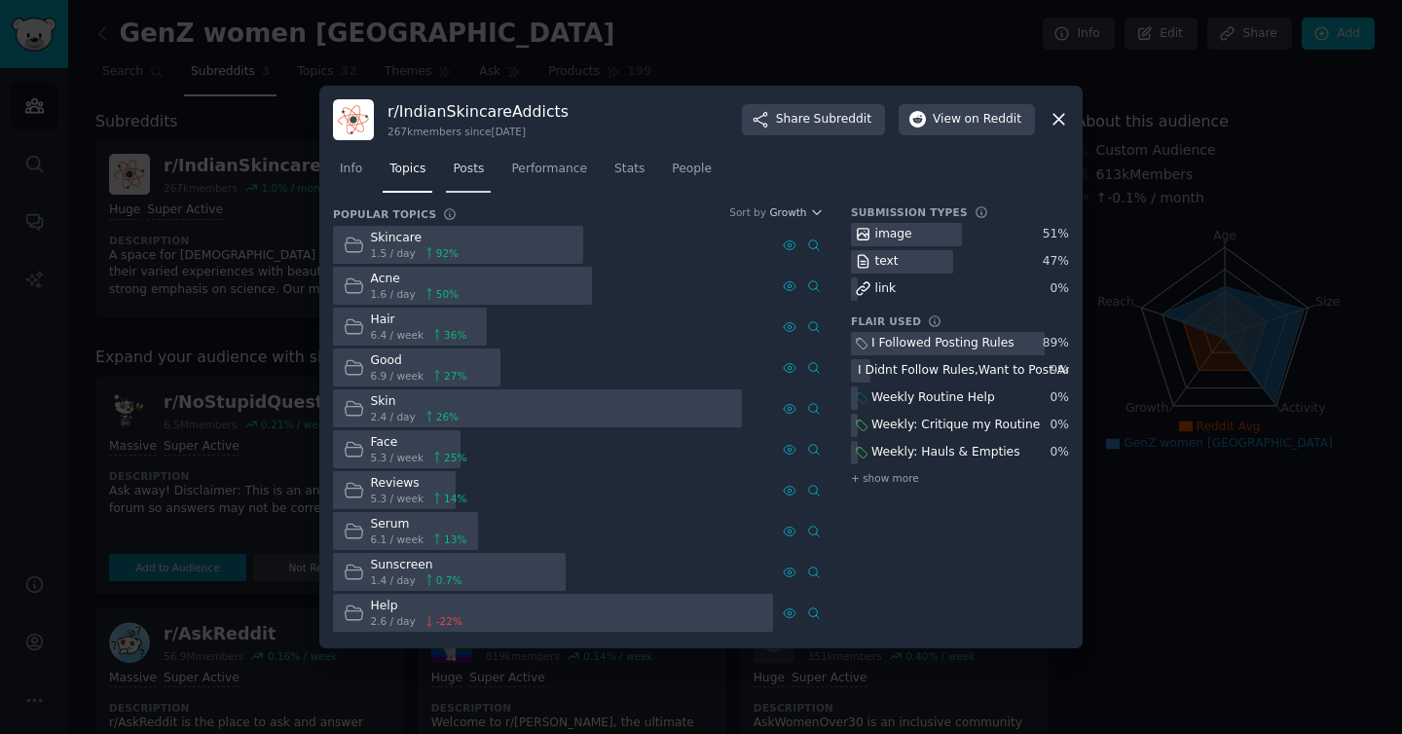
click at [453, 175] on span "Posts" at bounding box center [468, 170] width 31 height 18
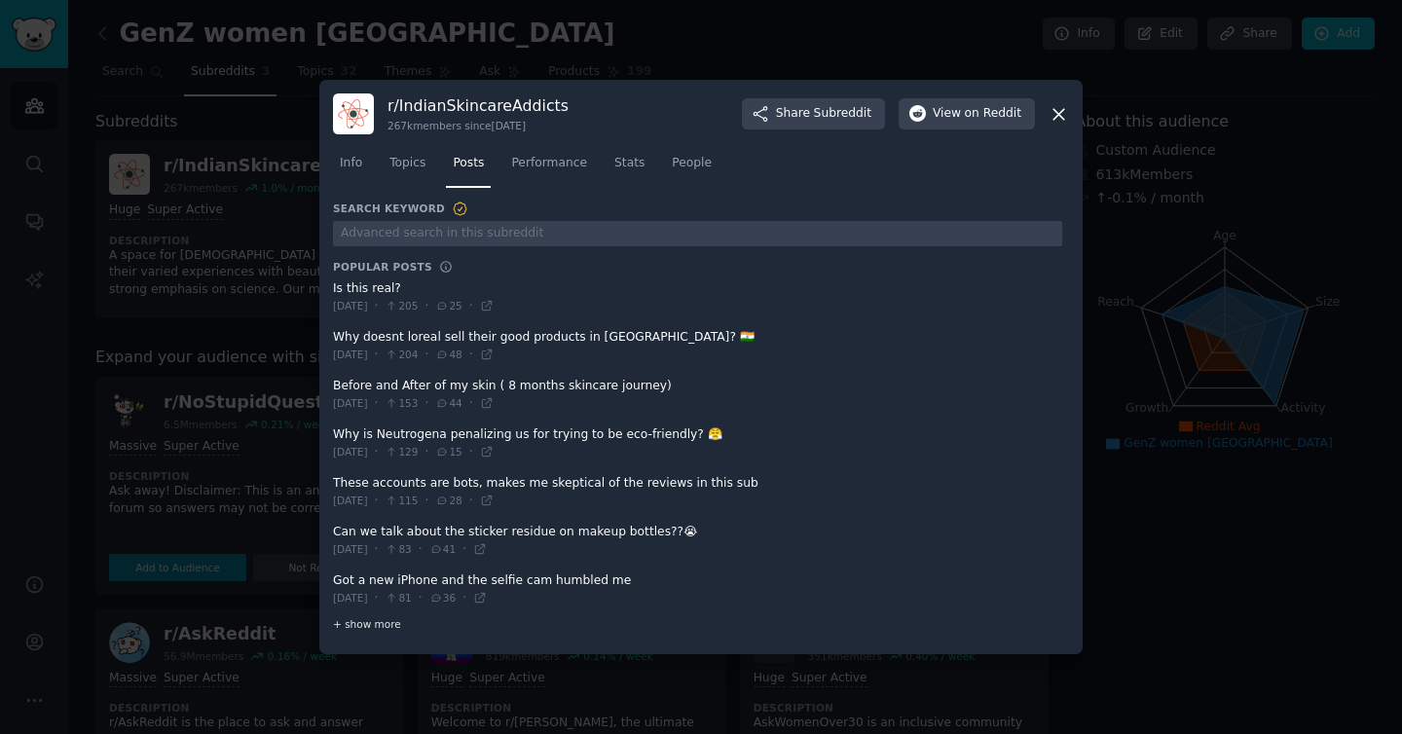
click at [370, 622] on span "+ show more" at bounding box center [367, 624] width 68 height 14
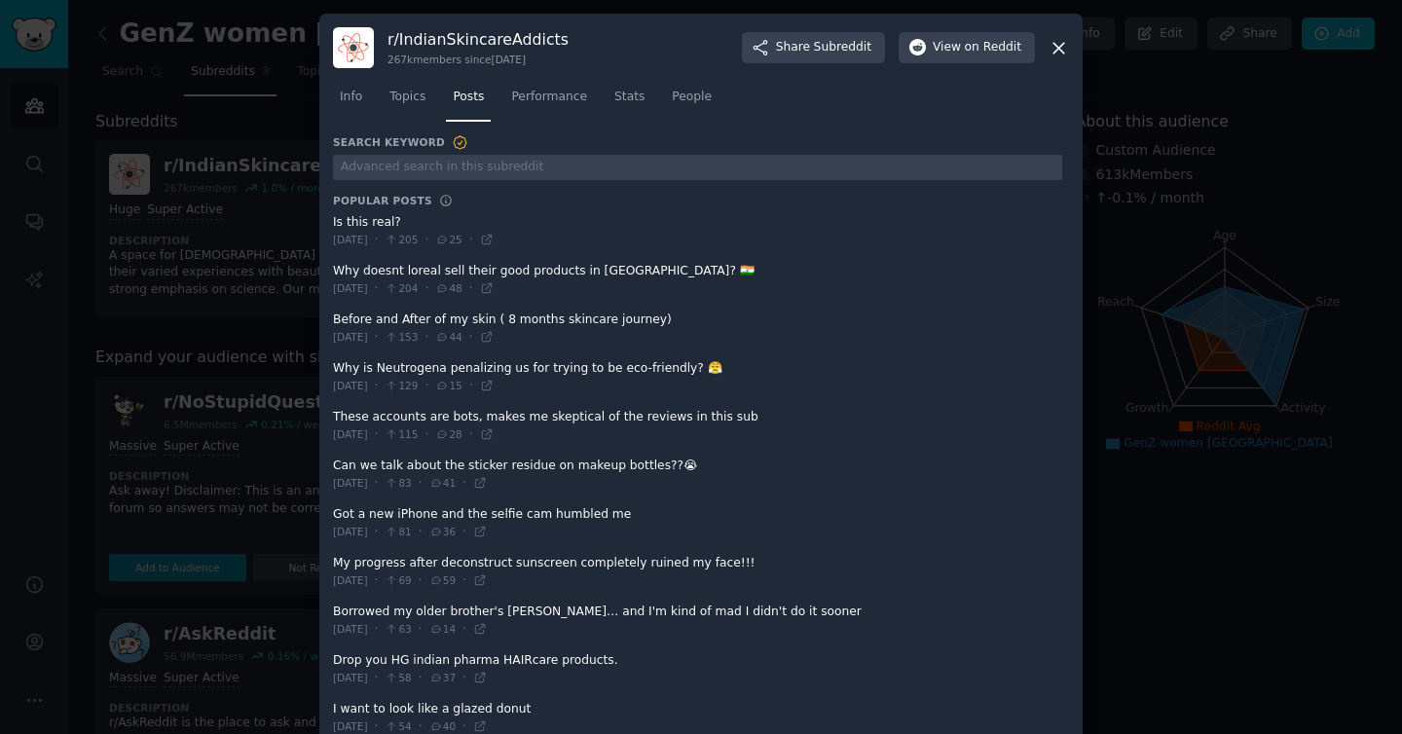
click at [1054, 44] on icon at bounding box center [1059, 48] width 20 height 20
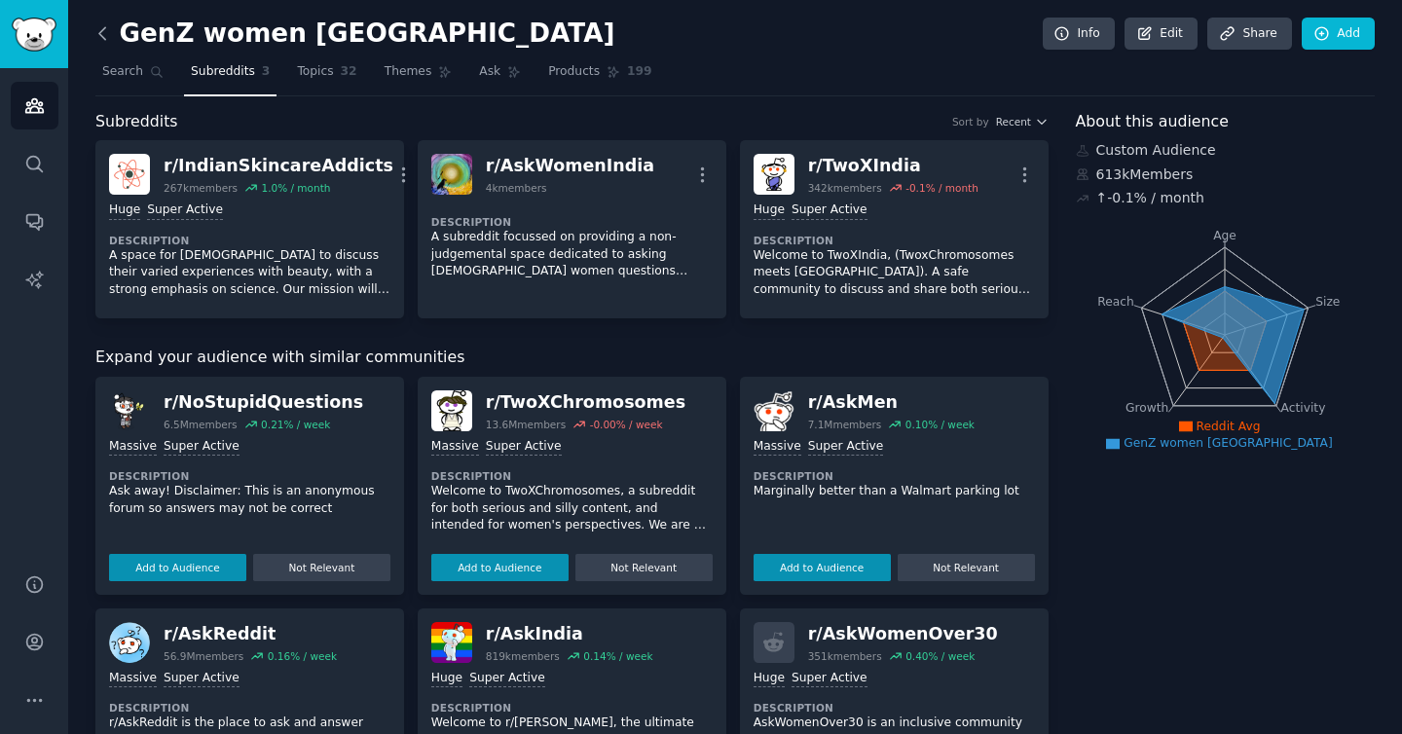
click at [111, 37] on icon at bounding box center [103, 33] width 20 height 20
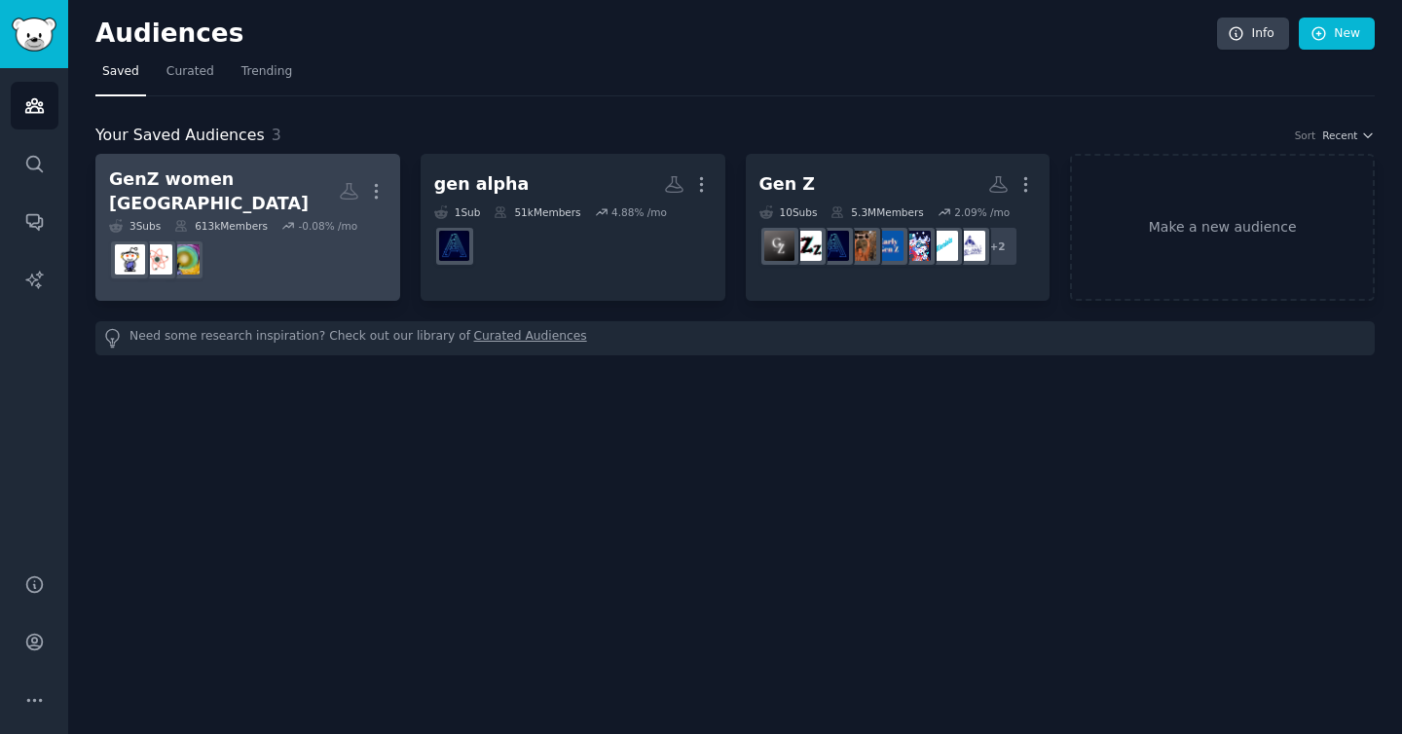
click at [270, 257] on dd at bounding box center [248, 260] width 278 height 55
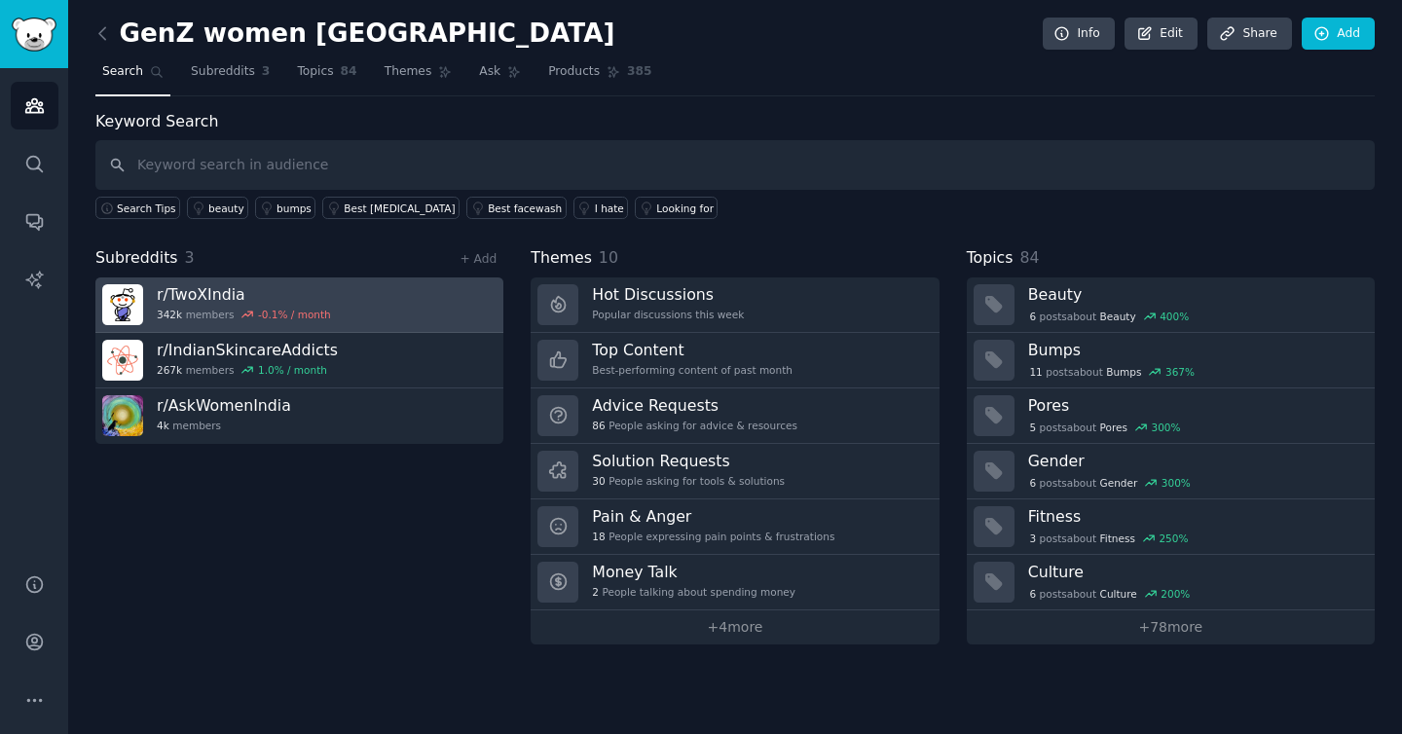
click at [438, 299] on link "r/ TwoXIndia 342k members -0.1 % / month" at bounding box center [299, 306] width 408 height 56
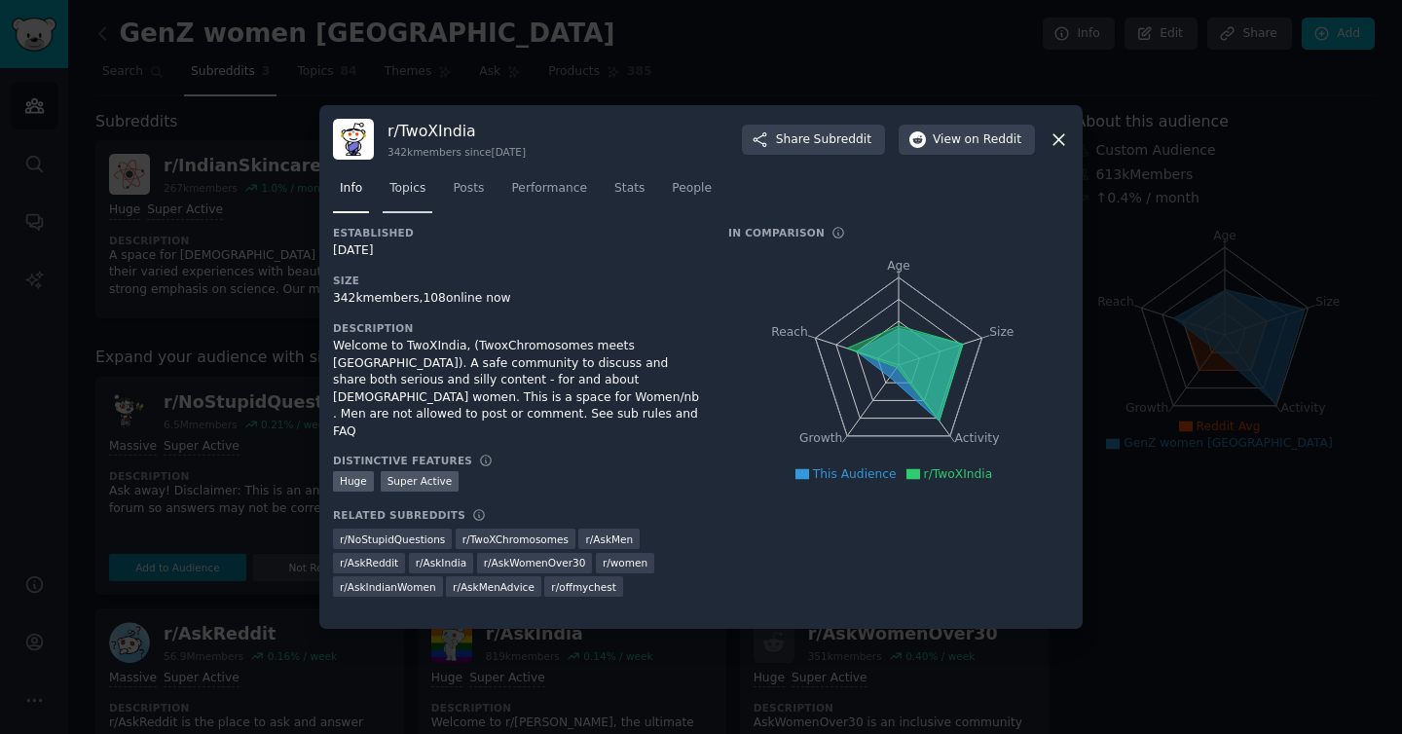
click at [410, 192] on span "Topics" at bounding box center [408, 189] width 36 height 18
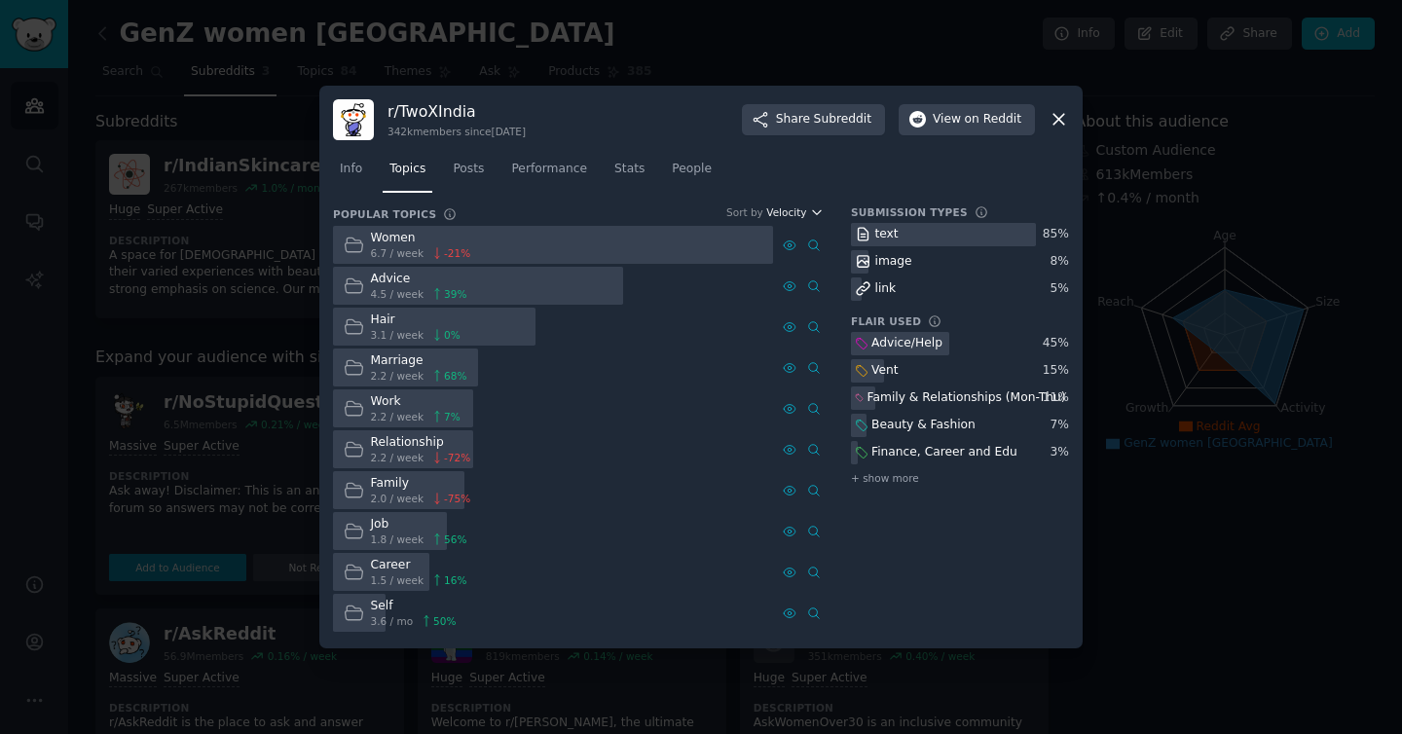
click at [800, 205] on span "Velocity" at bounding box center [786, 212] width 40 height 14
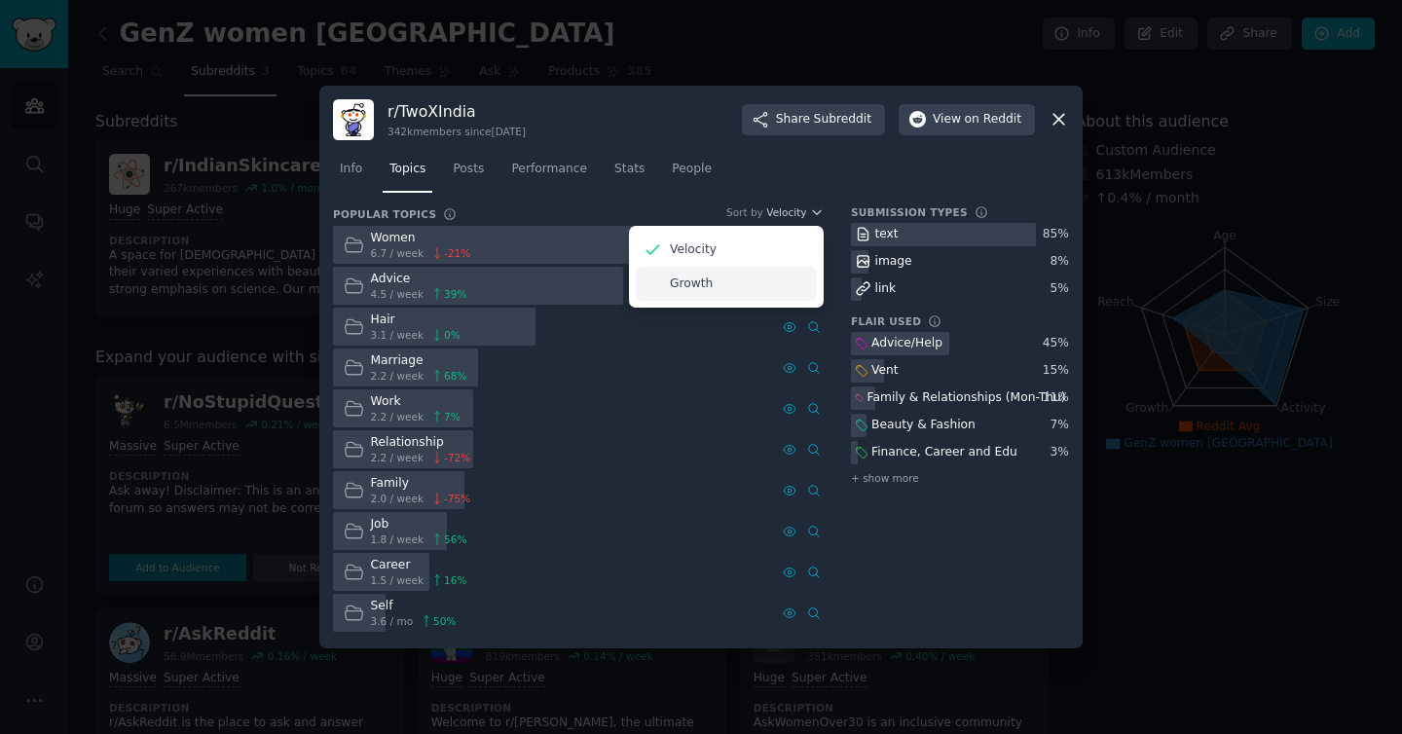
click at [749, 295] on div "Growth" at bounding box center [726, 284] width 181 height 34
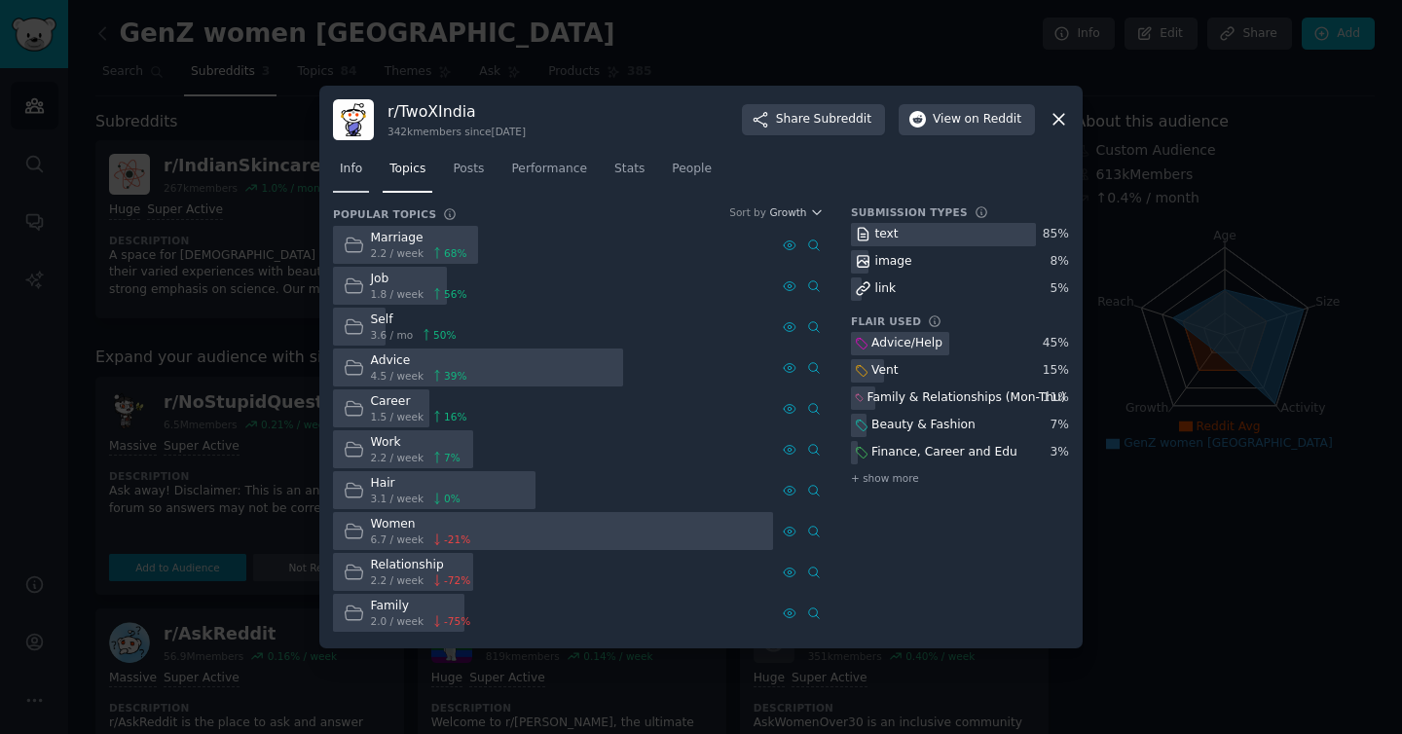
click at [352, 161] on span "Info" at bounding box center [351, 170] width 22 height 18
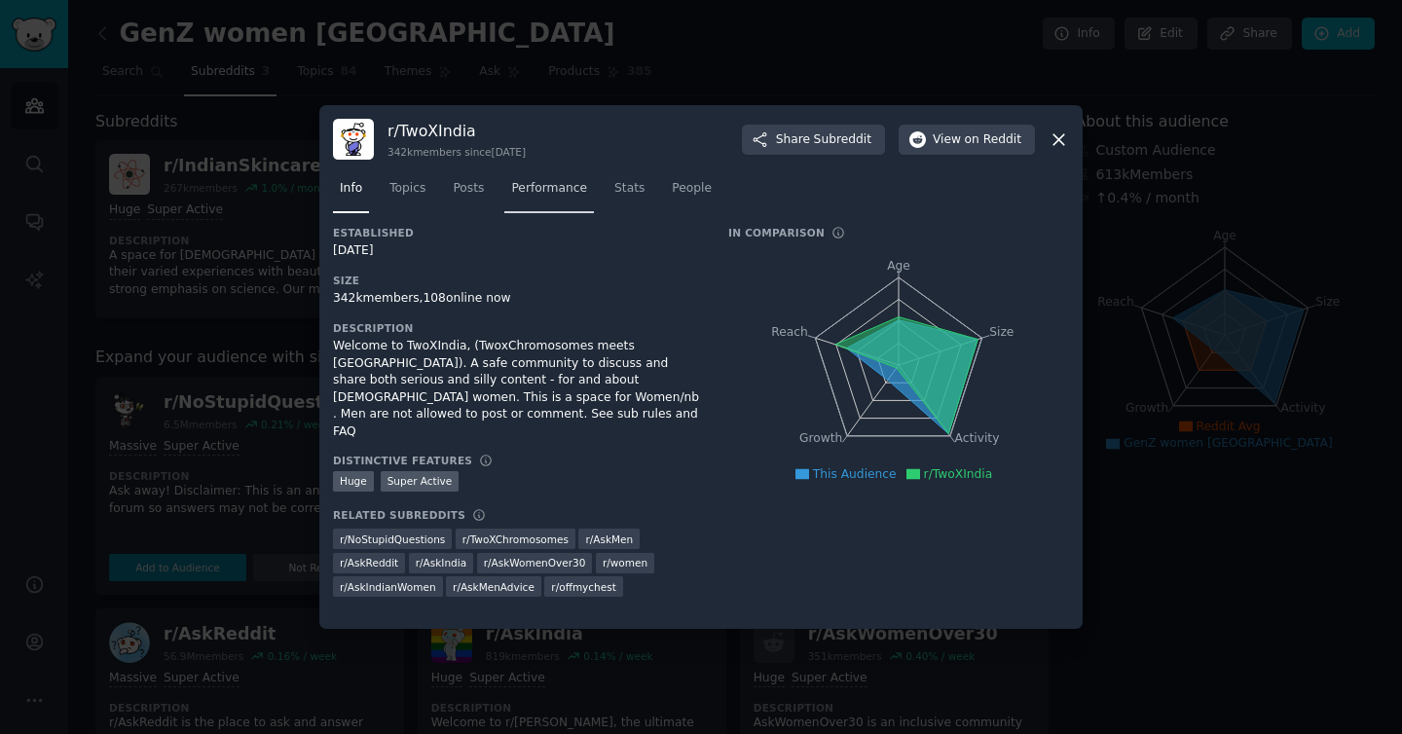
click at [566, 189] on span "Performance" at bounding box center [549, 189] width 76 height 18
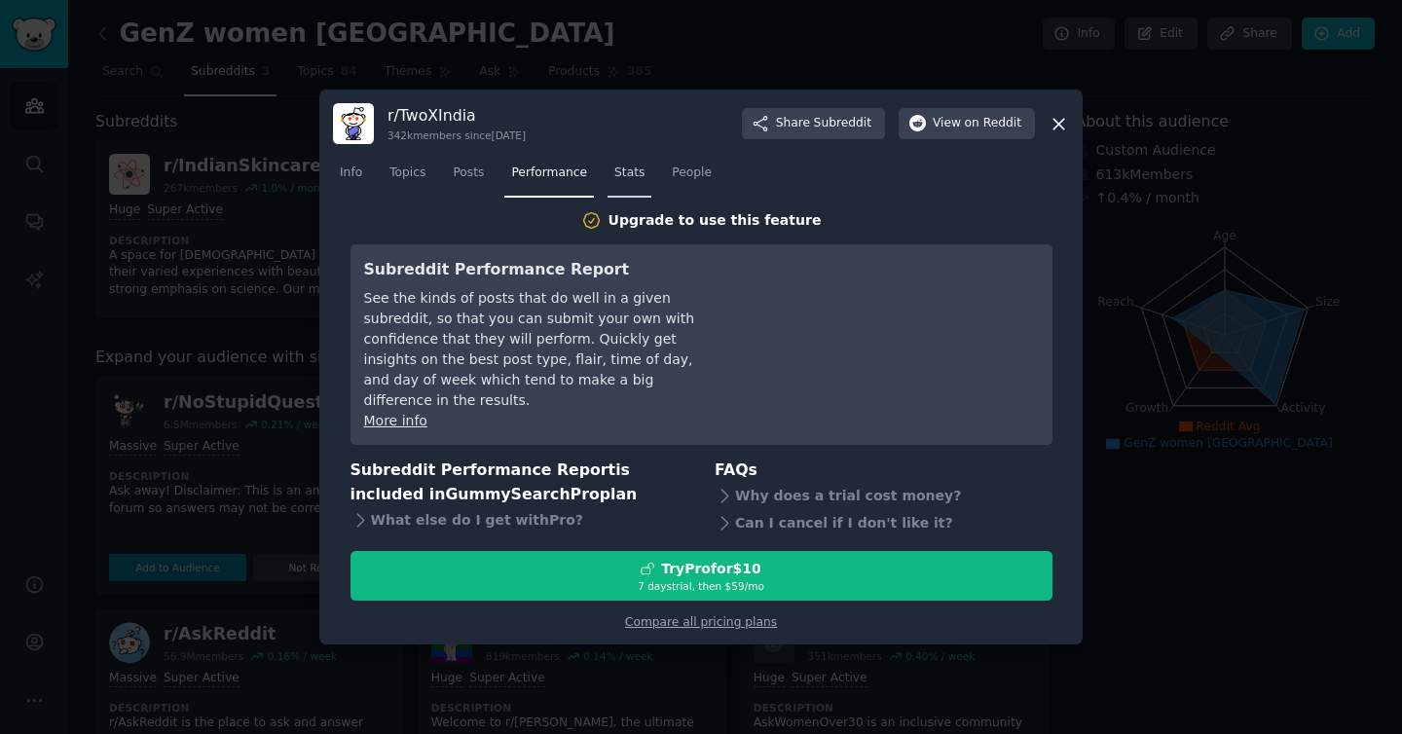
click at [629, 182] on span "Stats" at bounding box center [629, 174] width 30 height 18
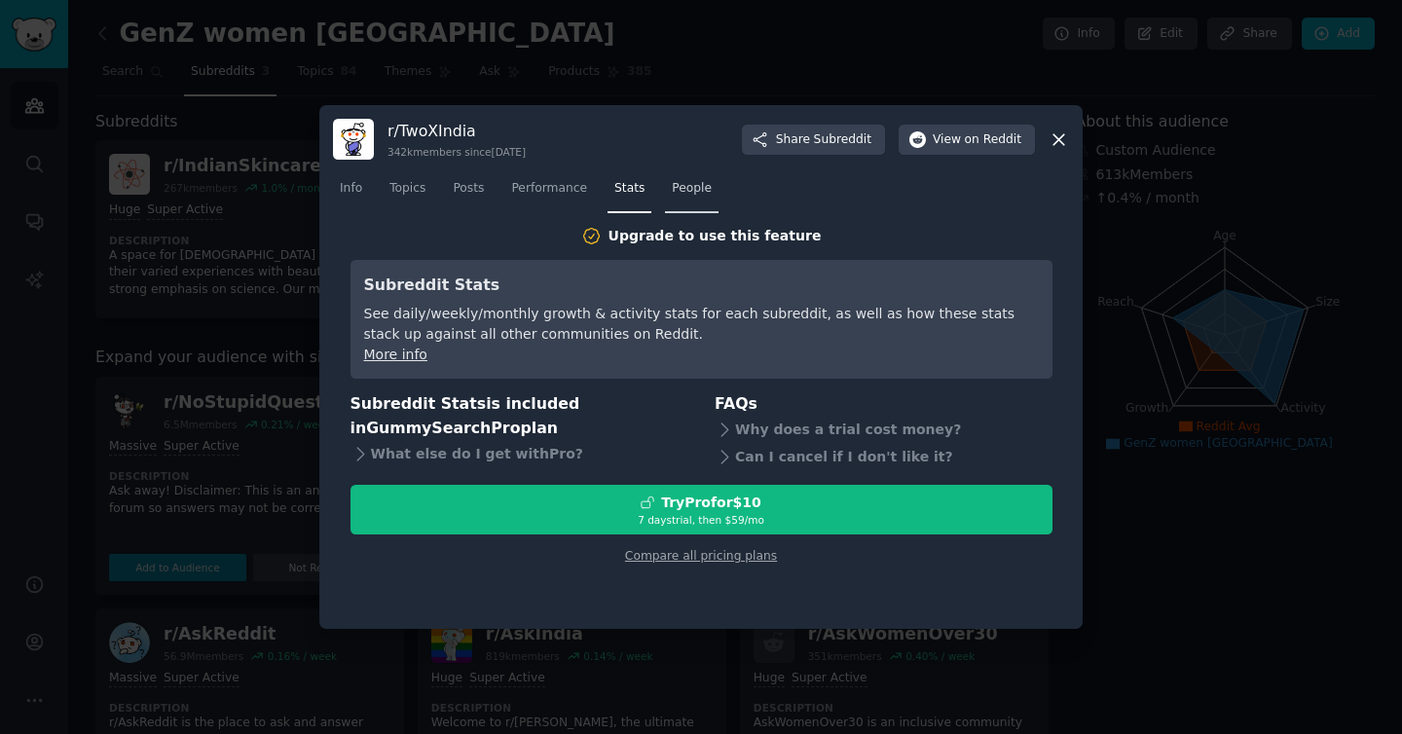
click at [665, 186] on link "People" at bounding box center [692, 193] width 54 height 40
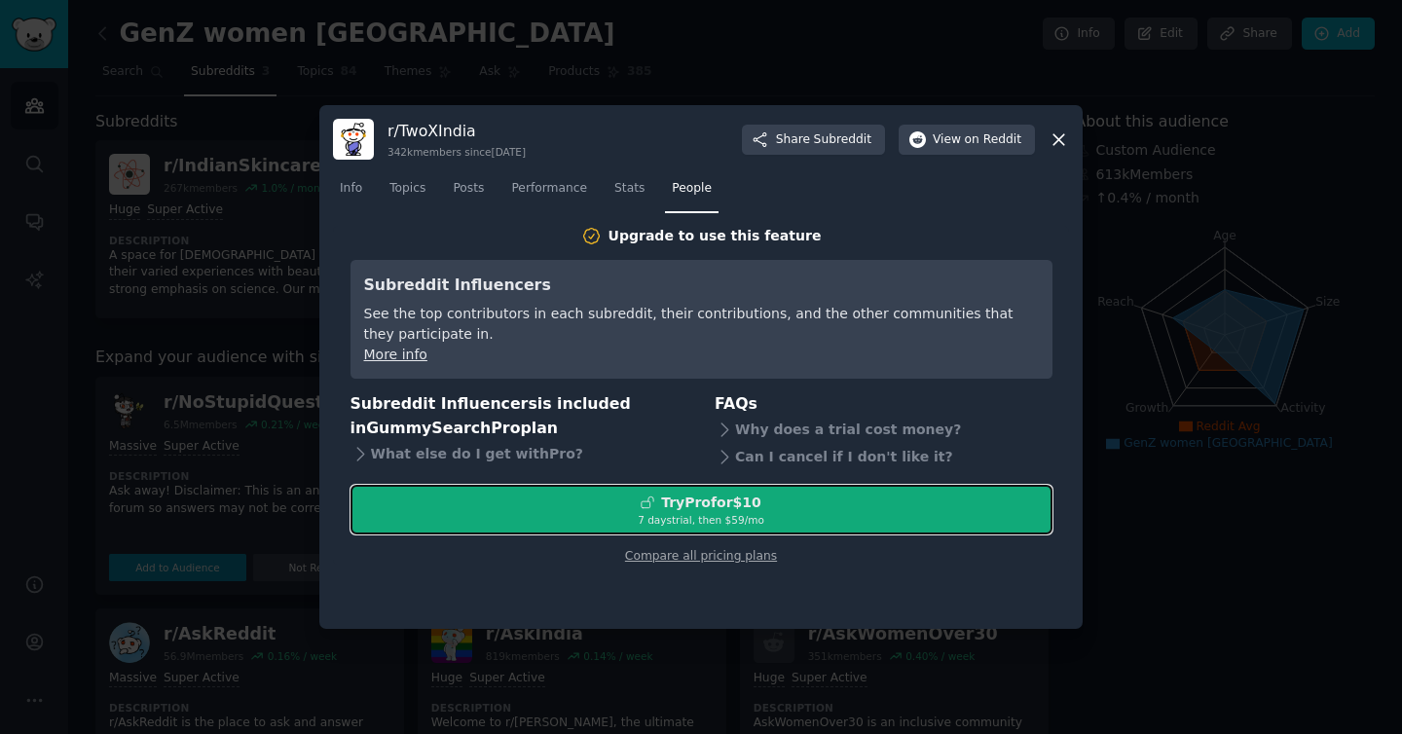
click at [834, 501] on div "Try Pro for $10" at bounding box center [702, 503] width 700 height 20
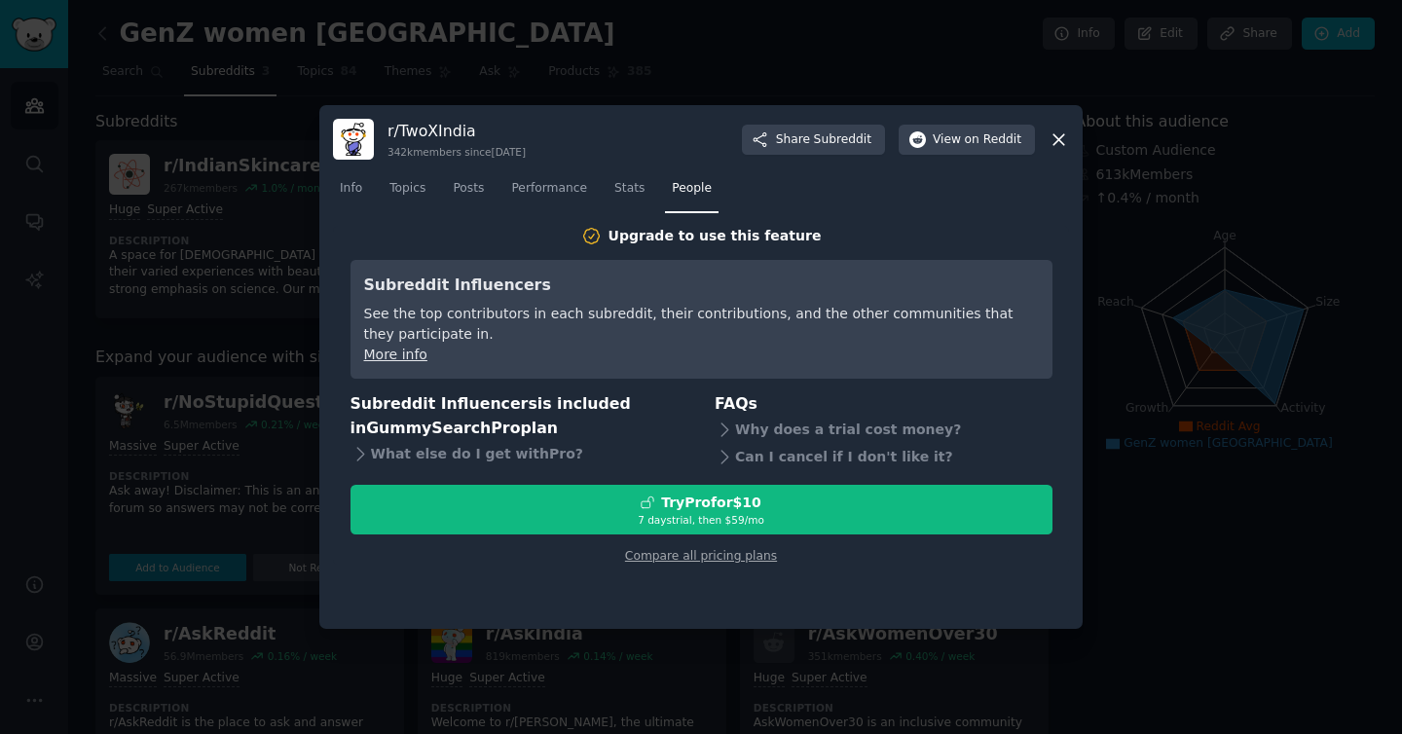
click at [1063, 136] on icon at bounding box center [1059, 140] width 20 height 20
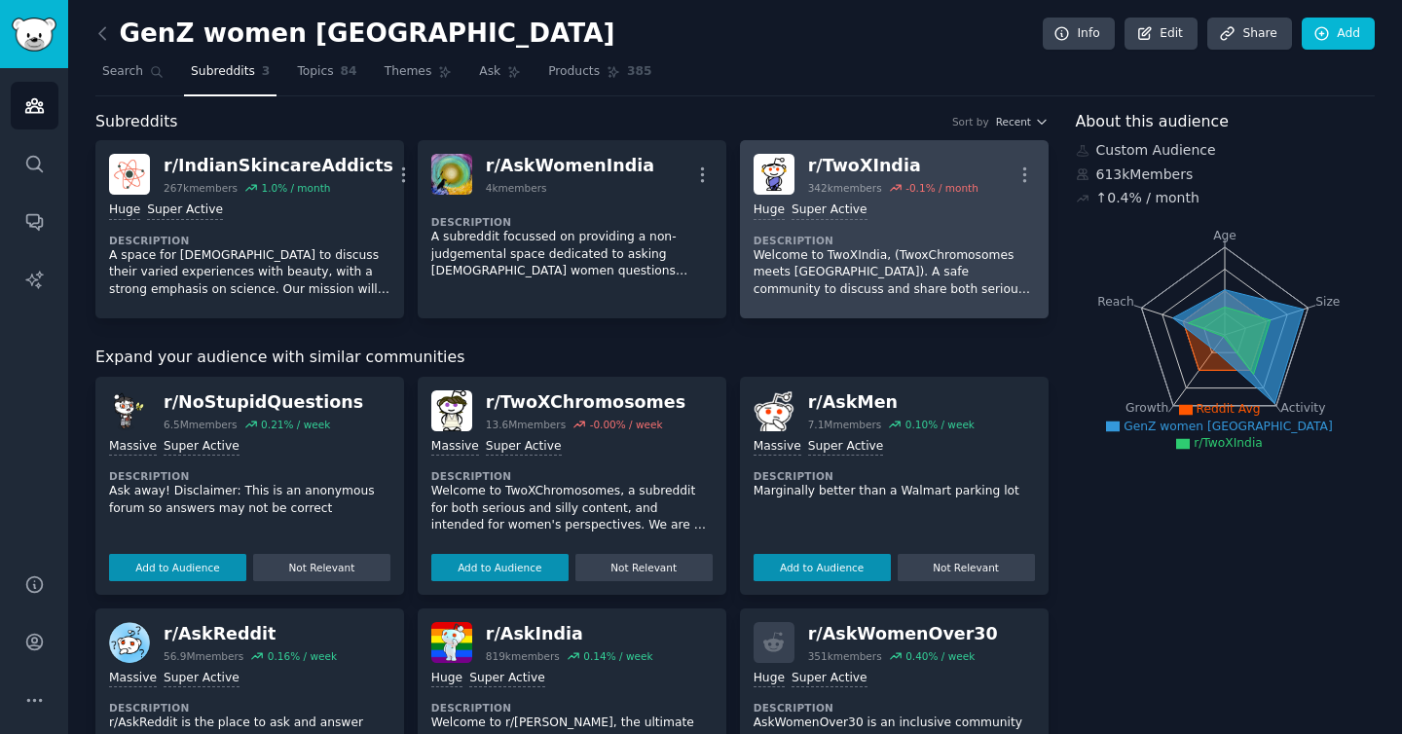
click at [906, 260] on p "Welcome to TwoXIndia, (TwoxChromosomes meets [GEOGRAPHIC_DATA]). A safe communi…" at bounding box center [894, 273] width 281 height 52
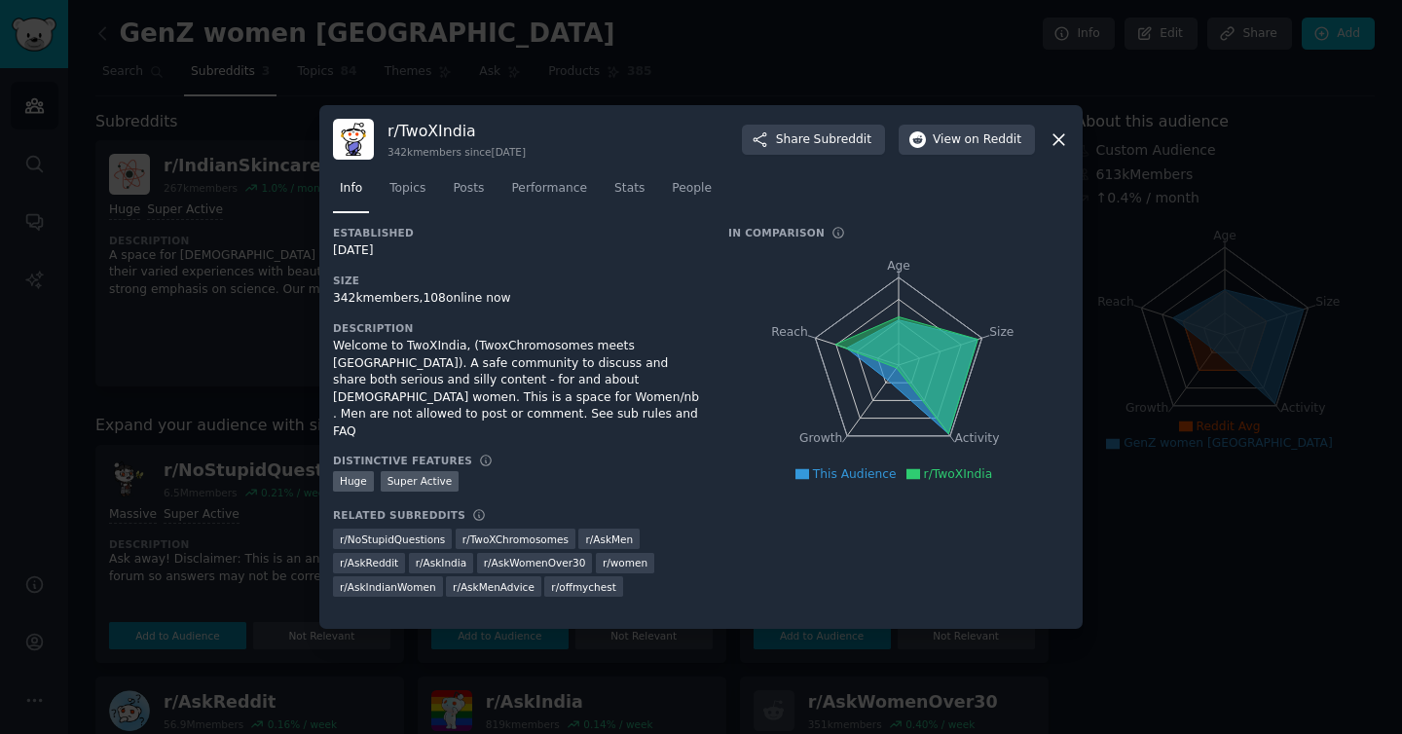
click at [1160, 232] on div at bounding box center [701, 367] width 1402 height 734
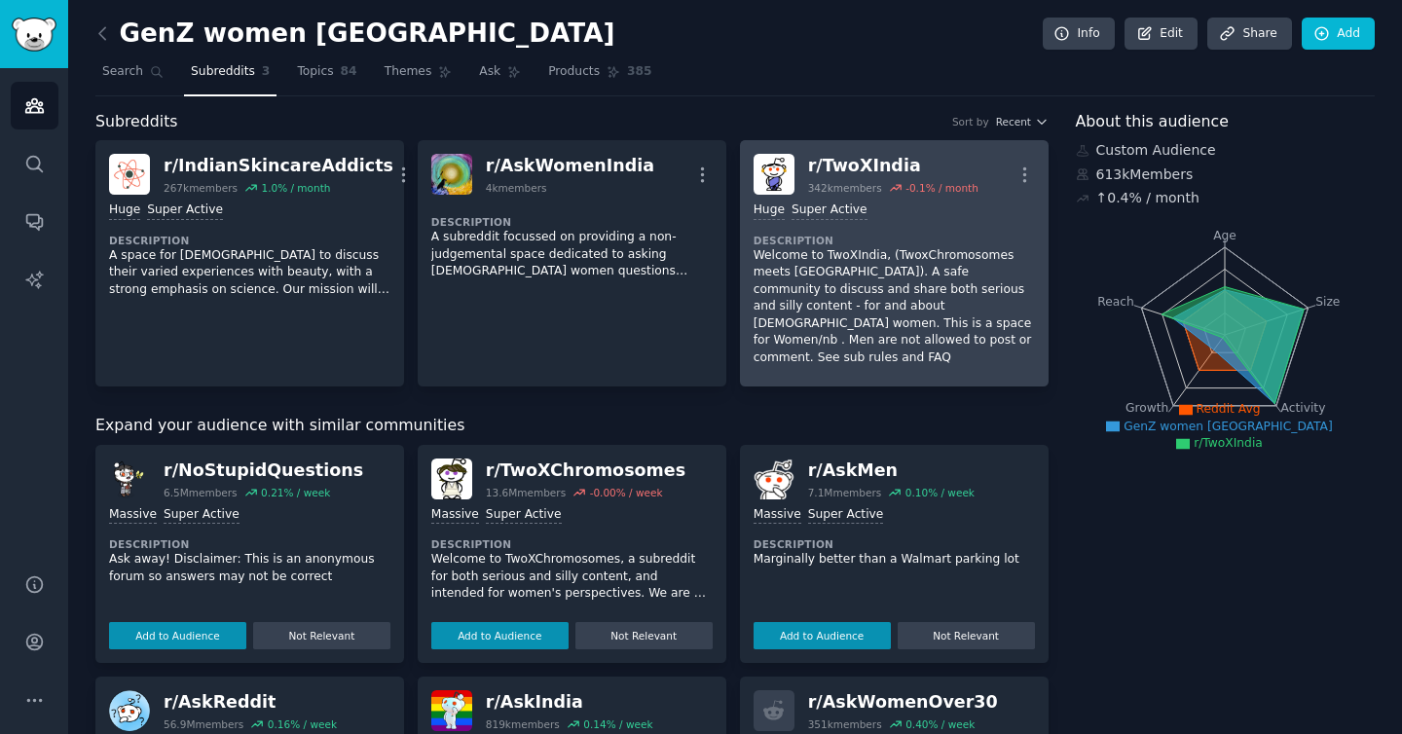
click at [765, 171] on img at bounding box center [774, 174] width 41 height 41
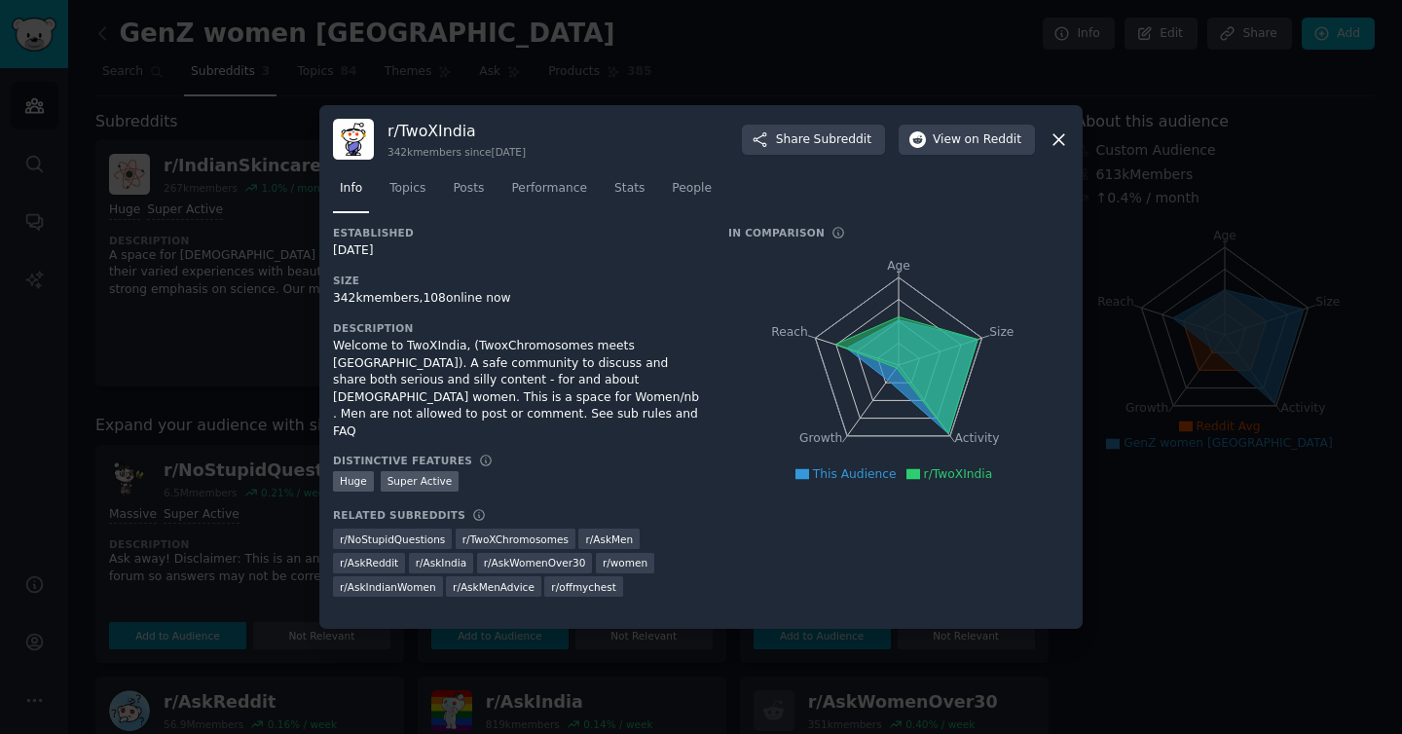
click at [1055, 136] on icon at bounding box center [1059, 139] width 11 height 11
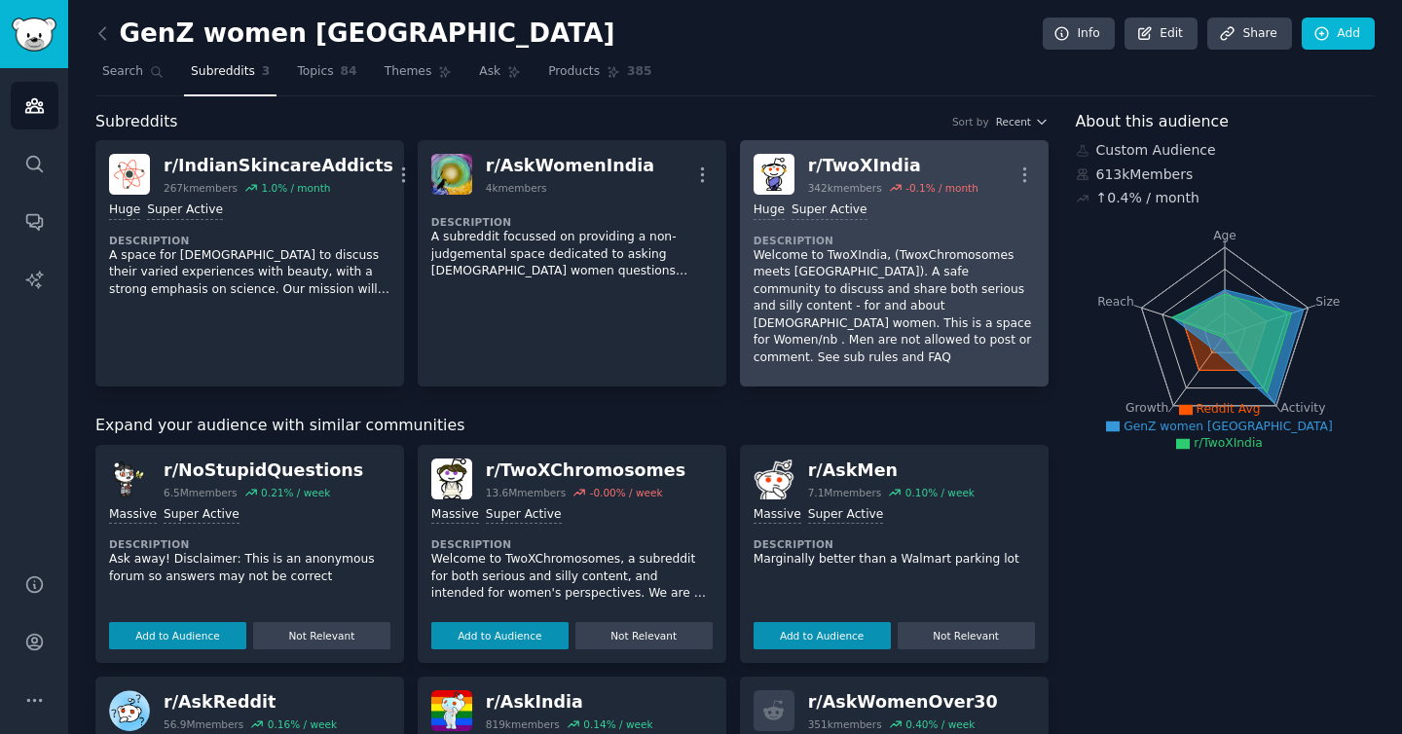
click at [860, 170] on div "r/ TwoXIndia" at bounding box center [893, 166] width 170 height 24
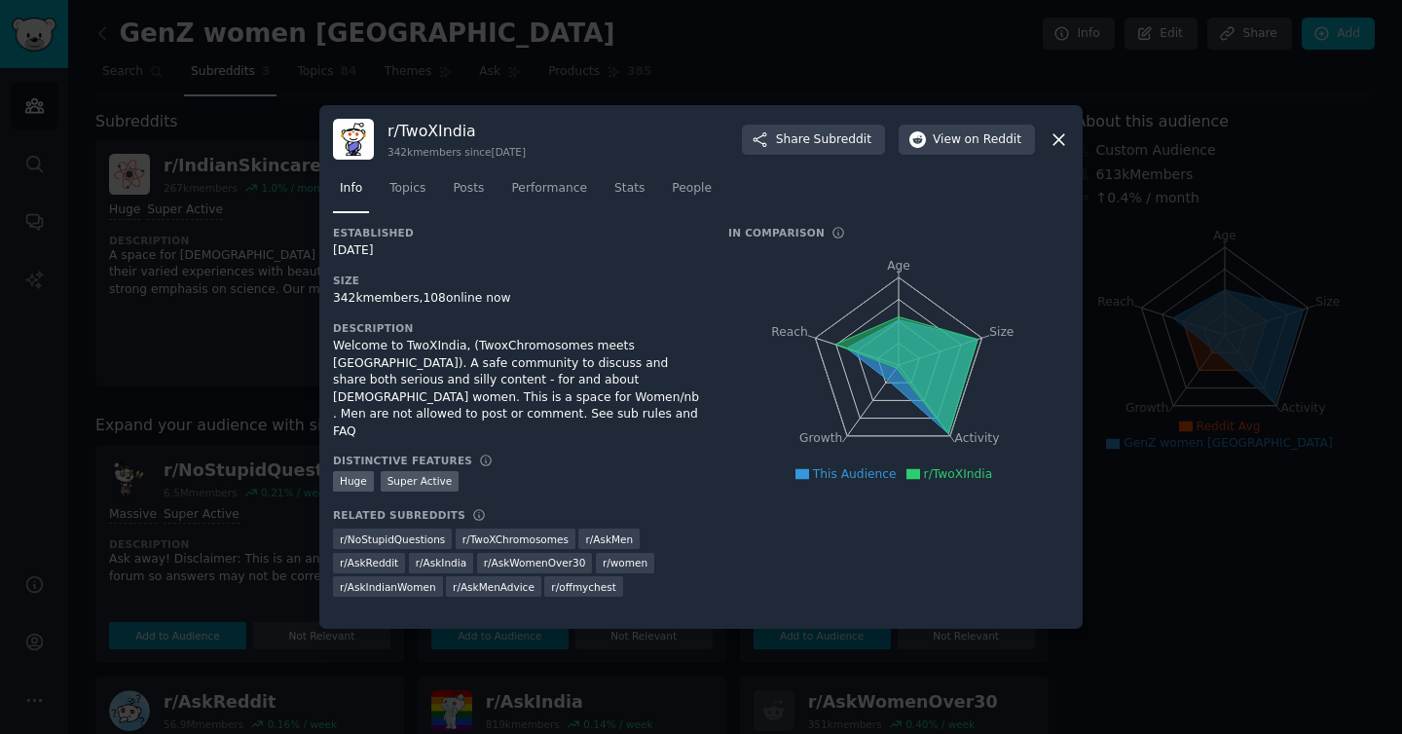
click at [1060, 130] on icon at bounding box center [1059, 140] width 20 height 20
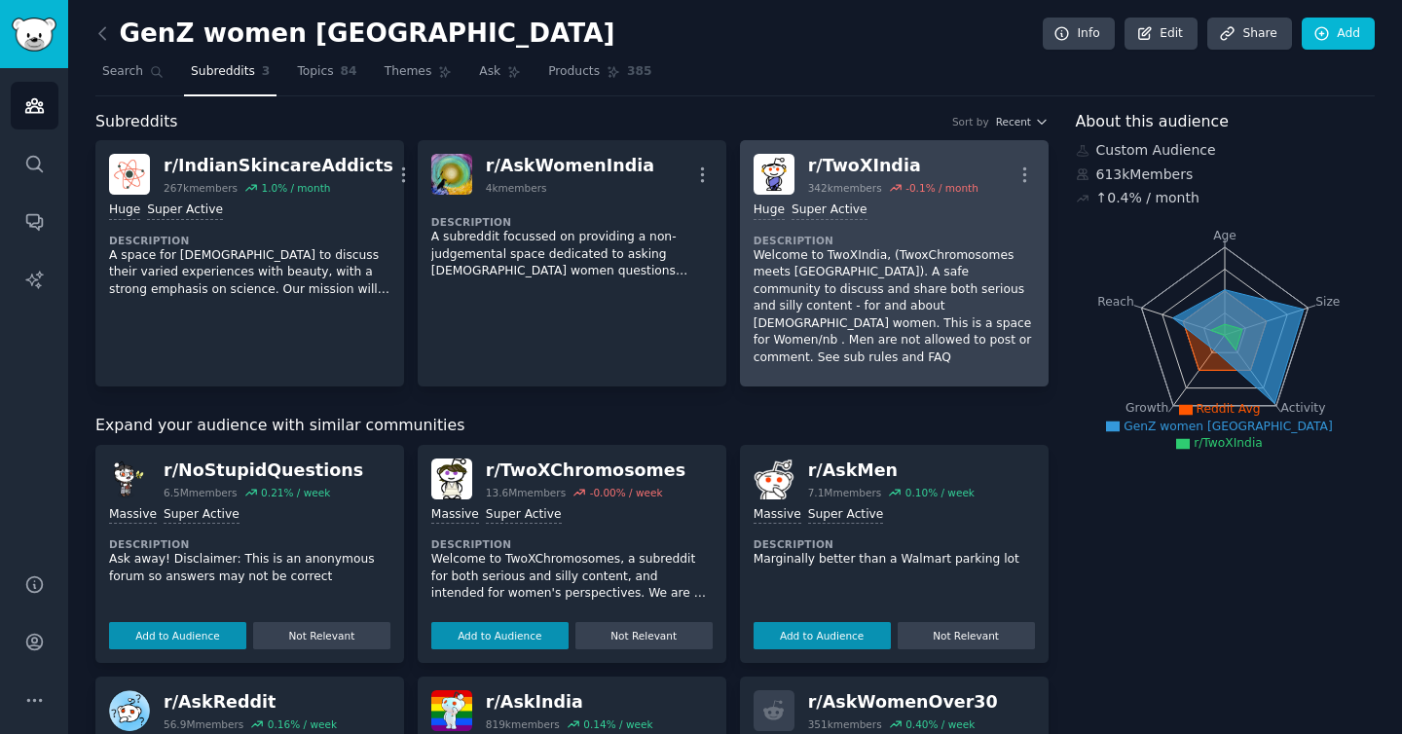
click at [953, 264] on p "Welcome to TwoXIndia, (TwoxChromosomes meets India). A safe community to discus…" at bounding box center [894, 307] width 281 height 120
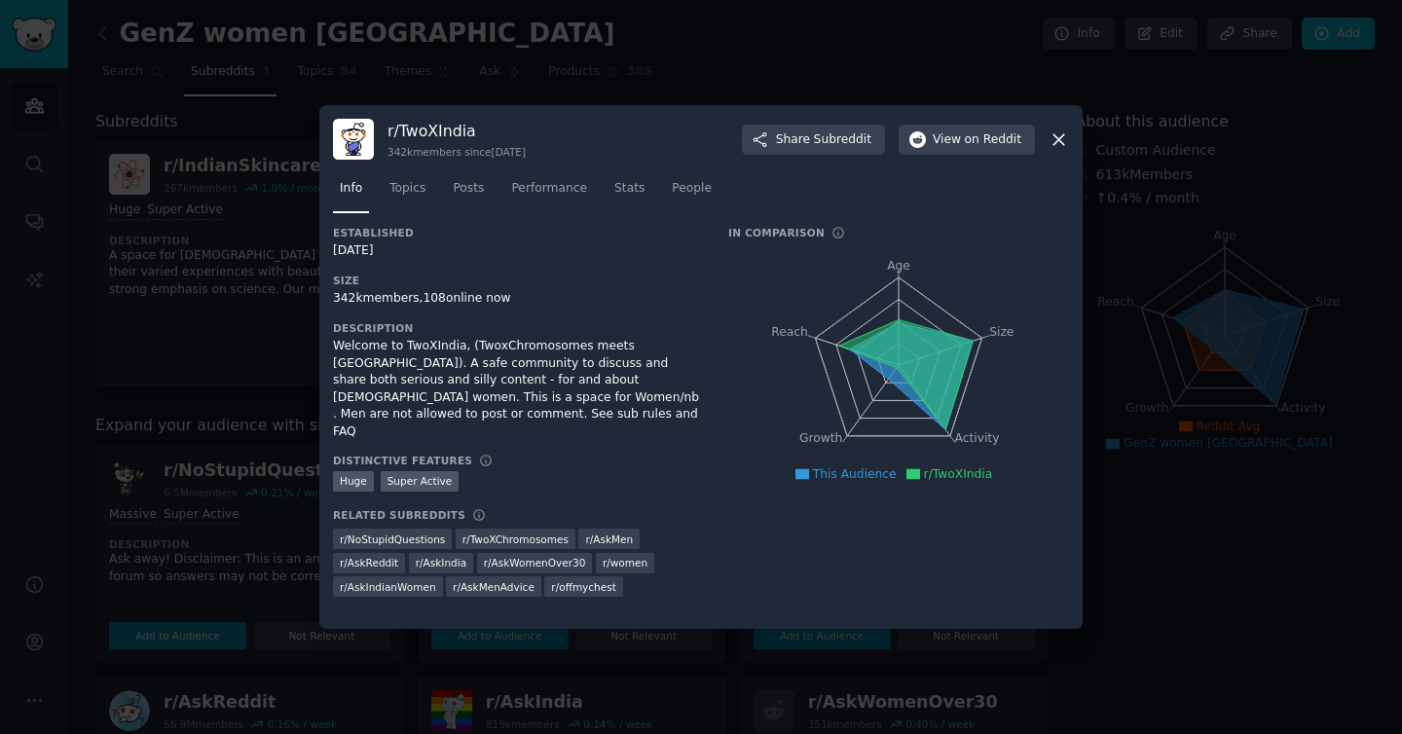
click at [1055, 137] on icon at bounding box center [1059, 140] width 20 height 20
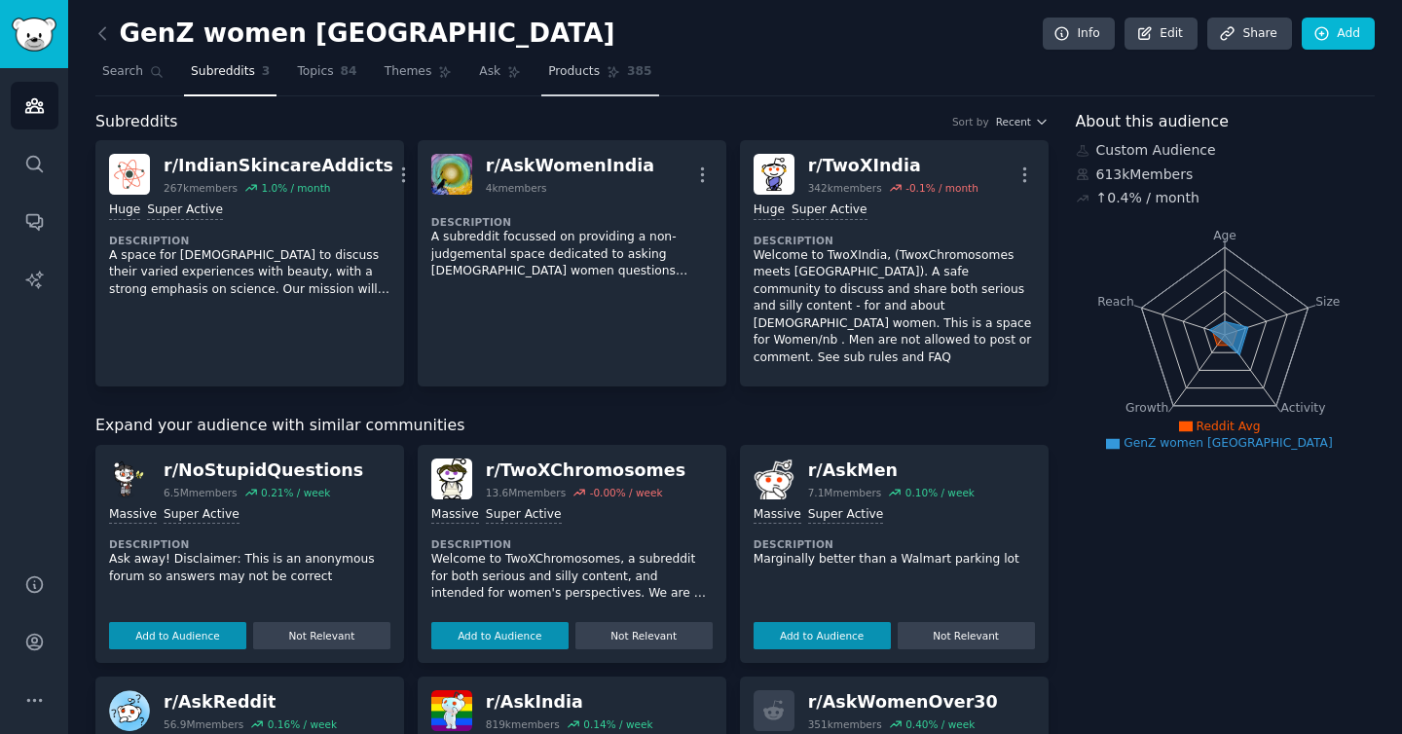
click at [597, 71] on link "Products 385" at bounding box center [599, 76] width 117 height 40
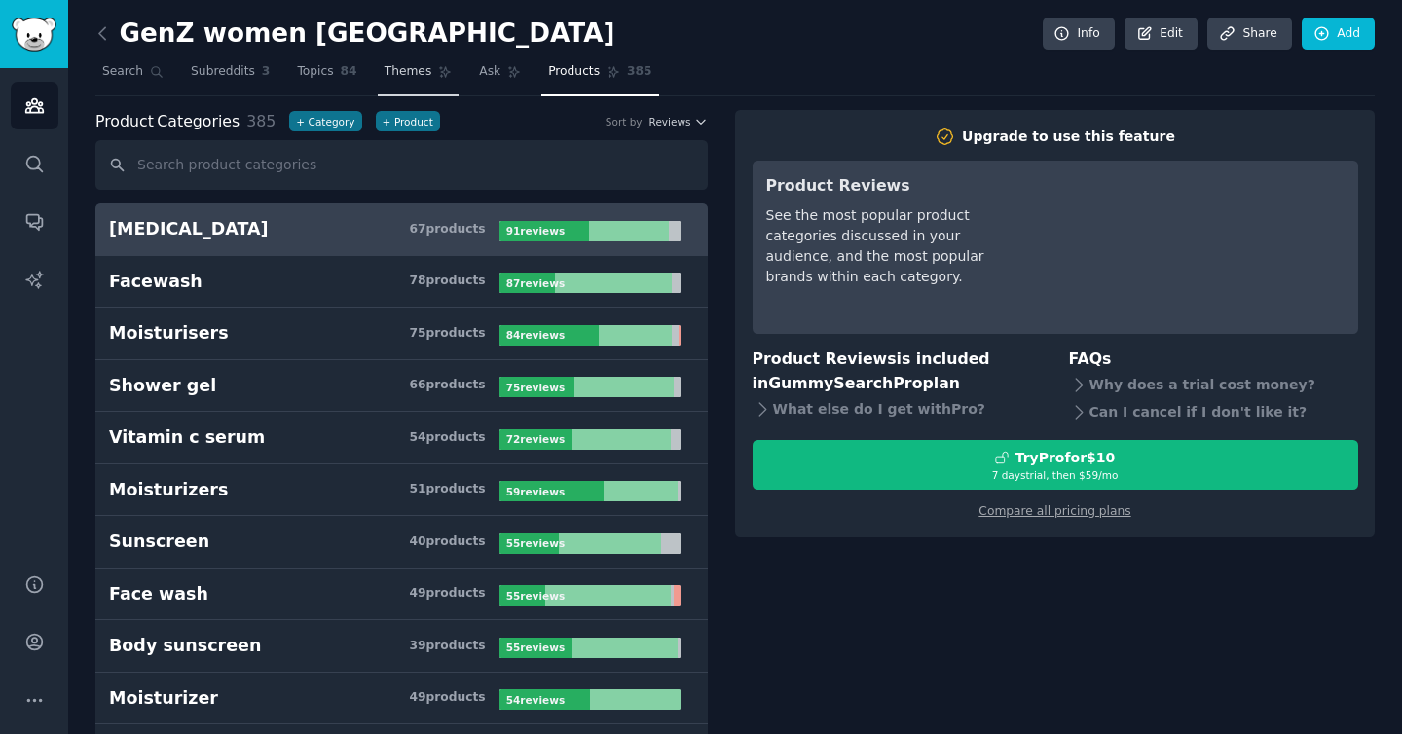
click at [399, 73] on span "Themes" at bounding box center [409, 72] width 48 height 18
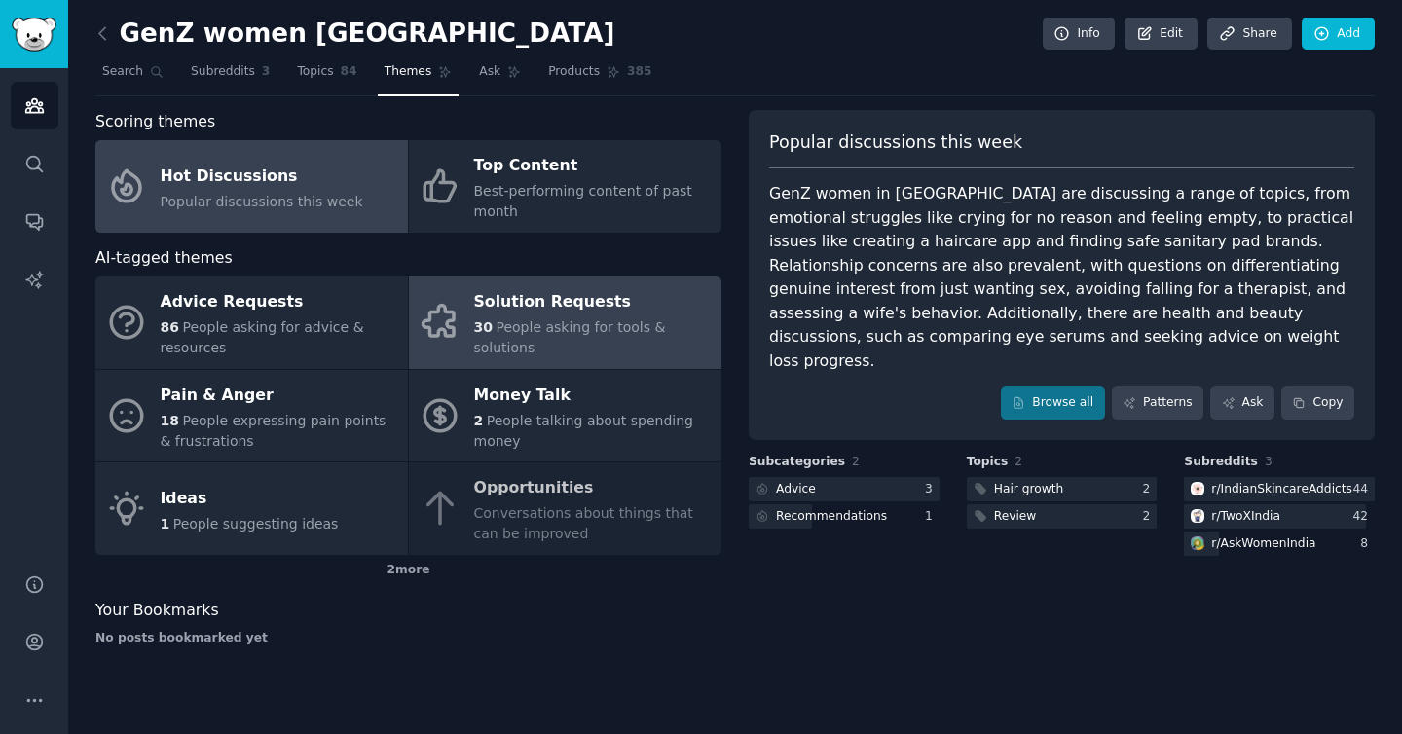
click at [502, 349] on span "People asking for tools & solutions" at bounding box center [570, 337] width 192 height 36
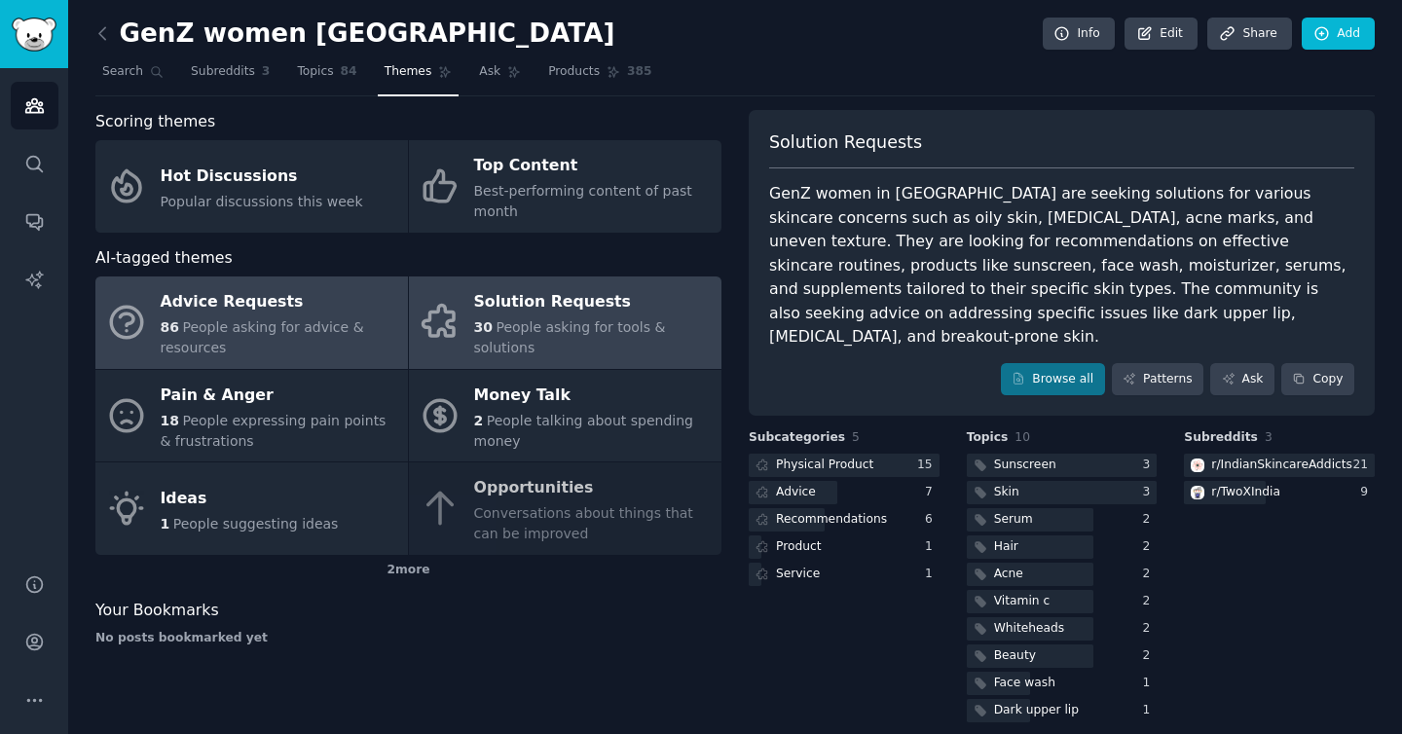
click at [325, 339] on div "86 People asking for advice & resources" at bounding box center [280, 337] width 238 height 41
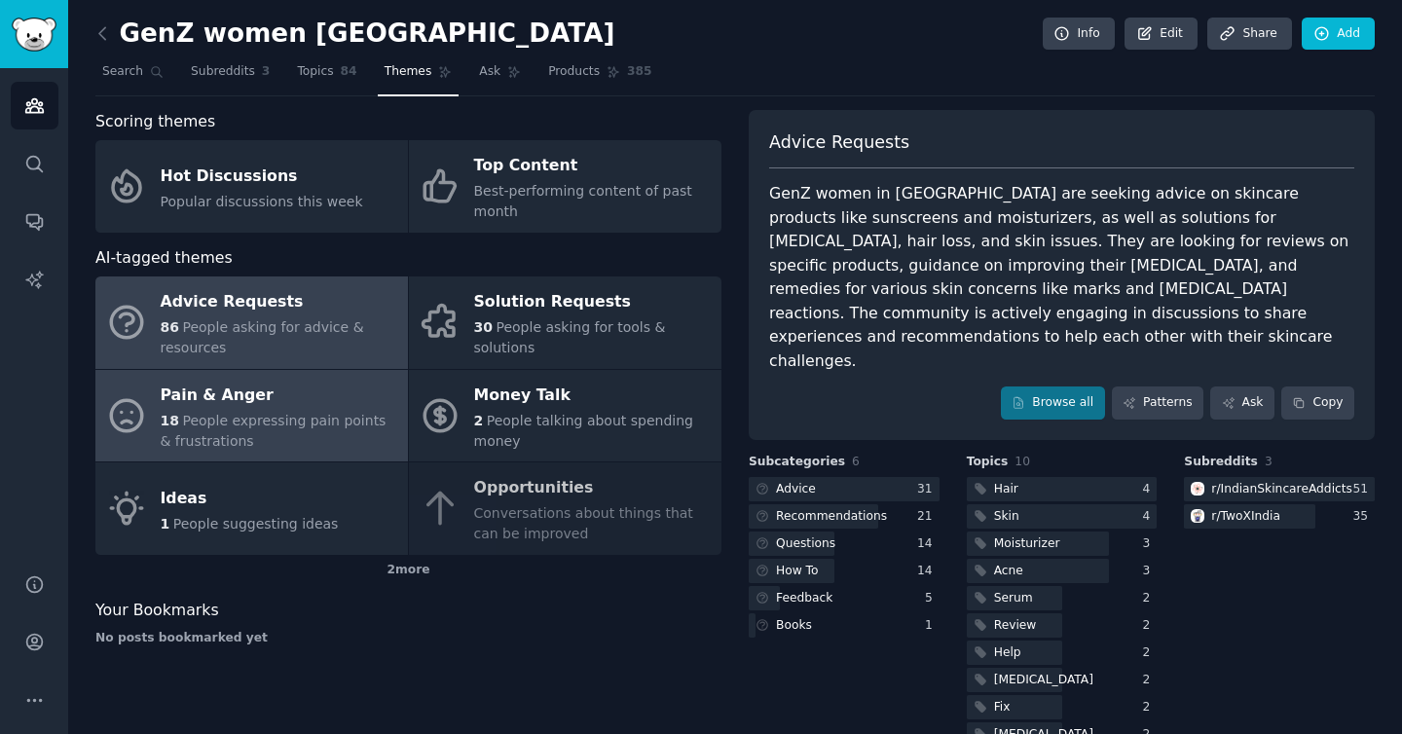
click at [242, 413] on span "People expressing pain points & frustrations" at bounding box center [274, 431] width 226 height 36
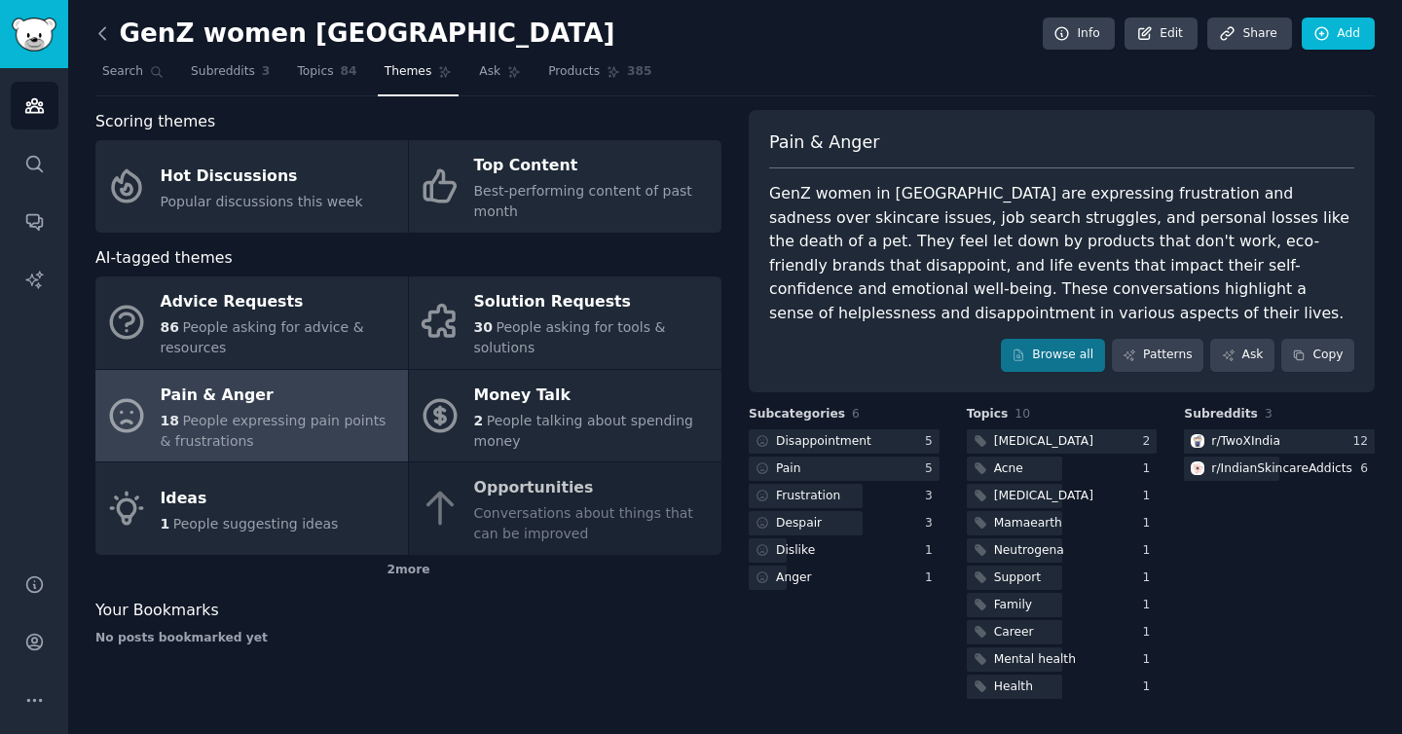
click at [106, 37] on icon at bounding box center [103, 33] width 20 height 20
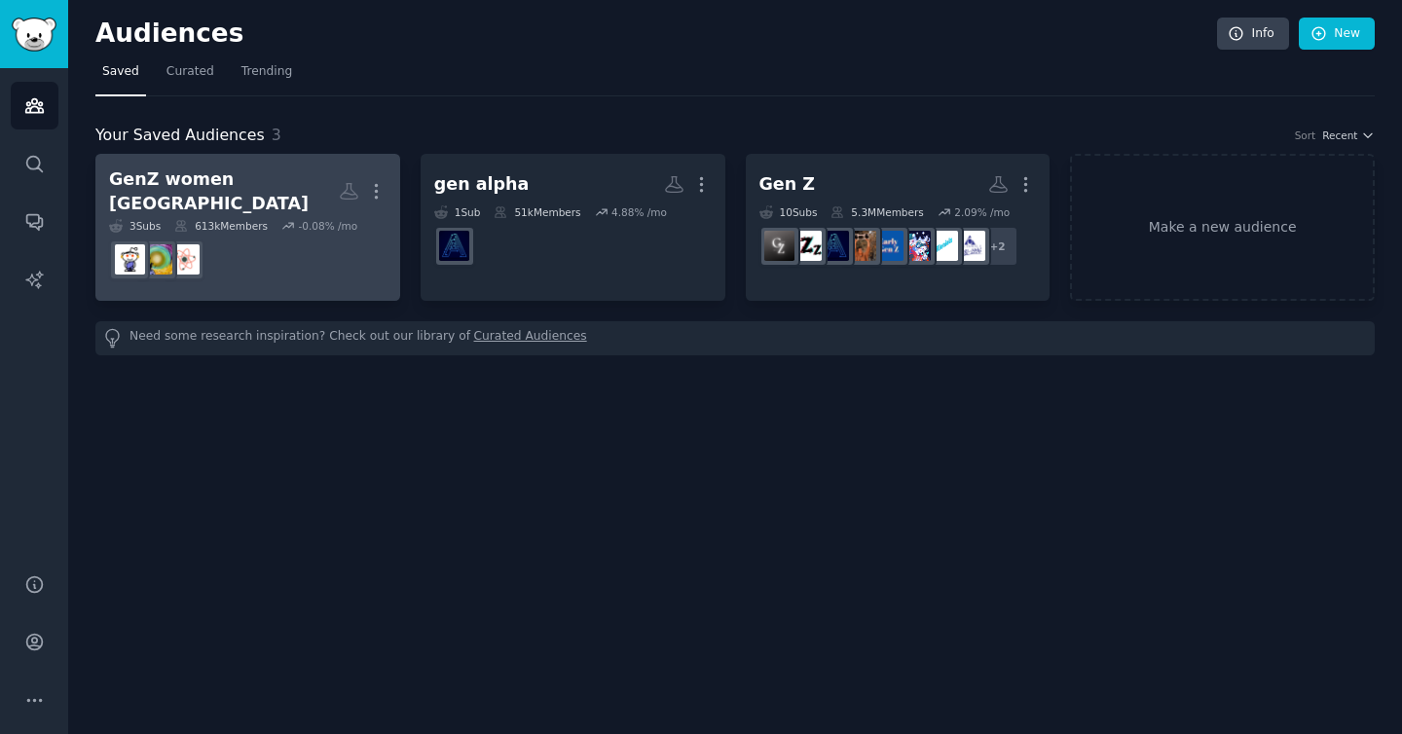
click at [327, 261] on dd "r/IndianSkincareAddicts" at bounding box center [248, 260] width 278 height 55
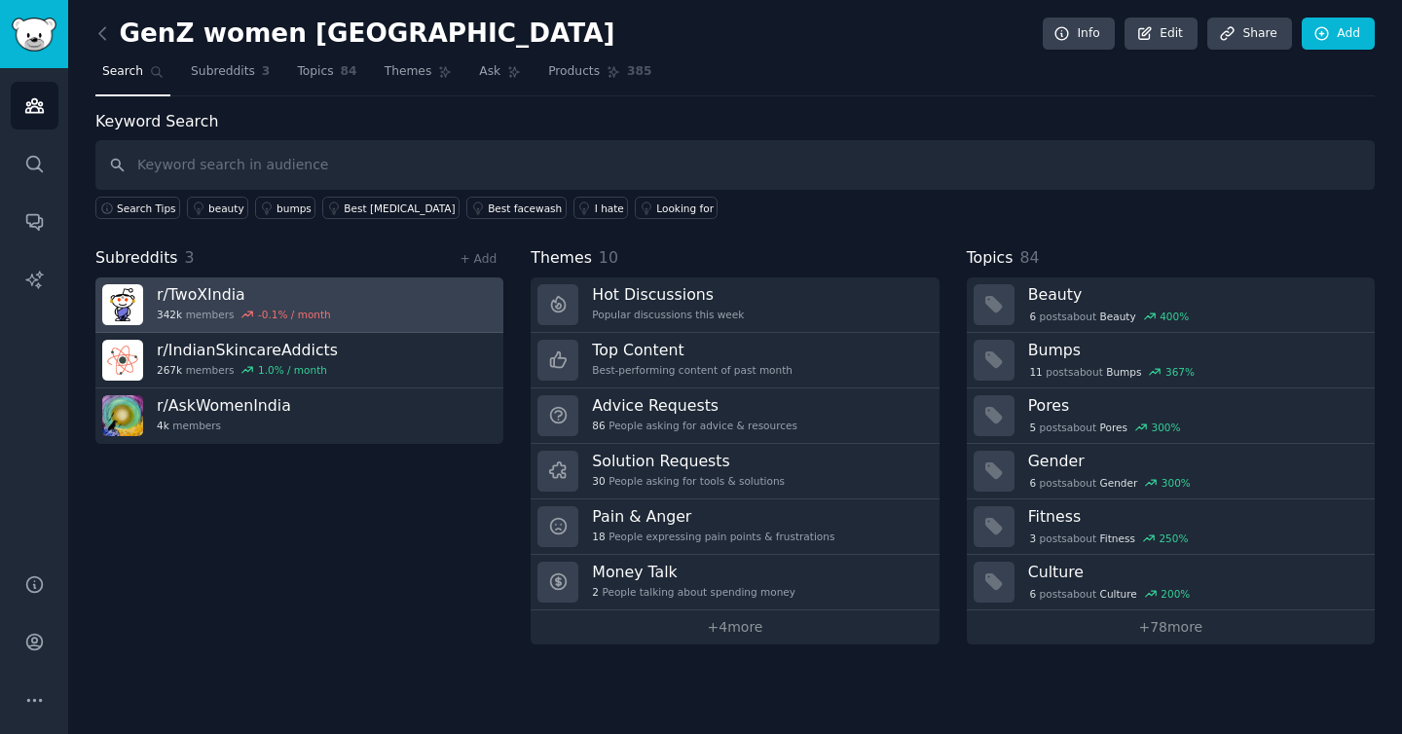
click at [219, 303] on h3 "r/ TwoXIndia" at bounding box center [244, 294] width 174 height 20
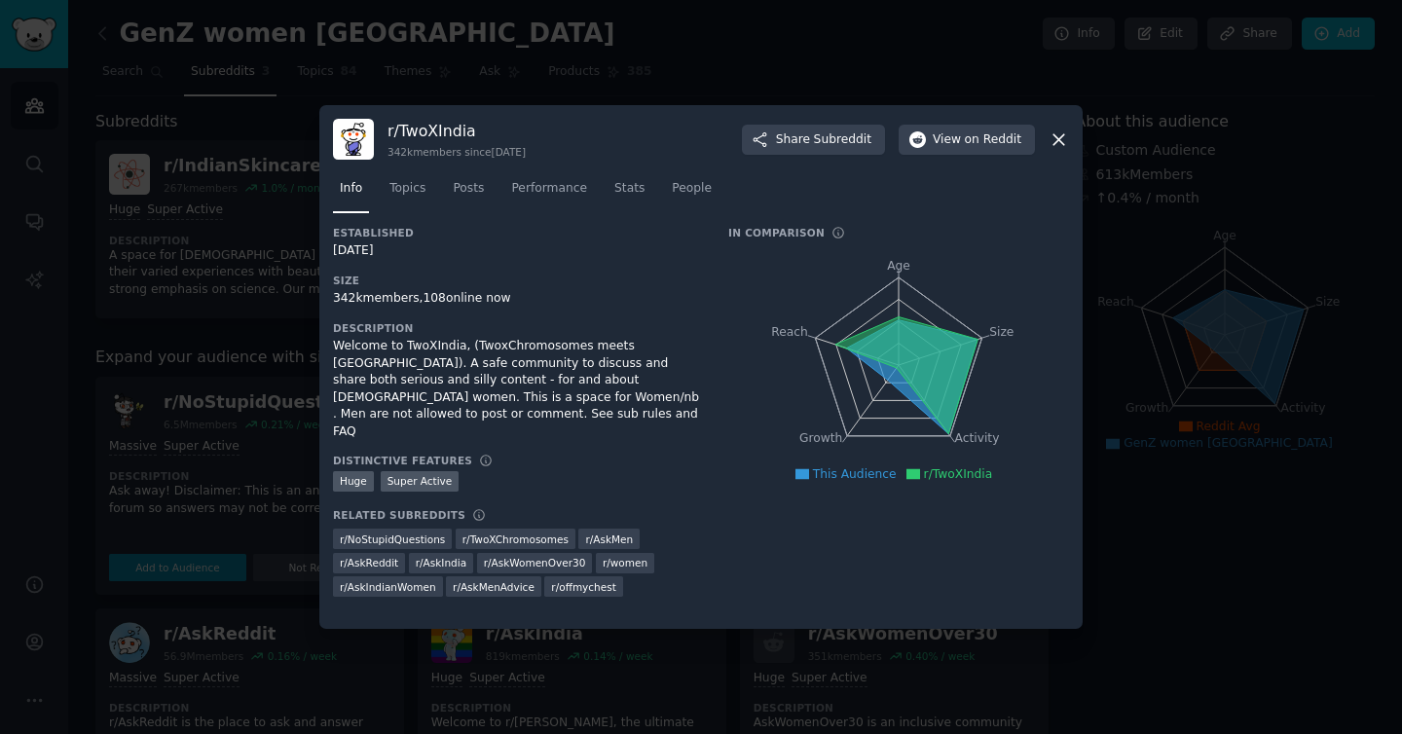
click at [658, 186] on nav "Info Topics Posts Performance Stats People" at bounding box center [701, 193] width 736 height 40
click at [672, 187] on span "People" at bounding box center [692, 189] width 40 height 18
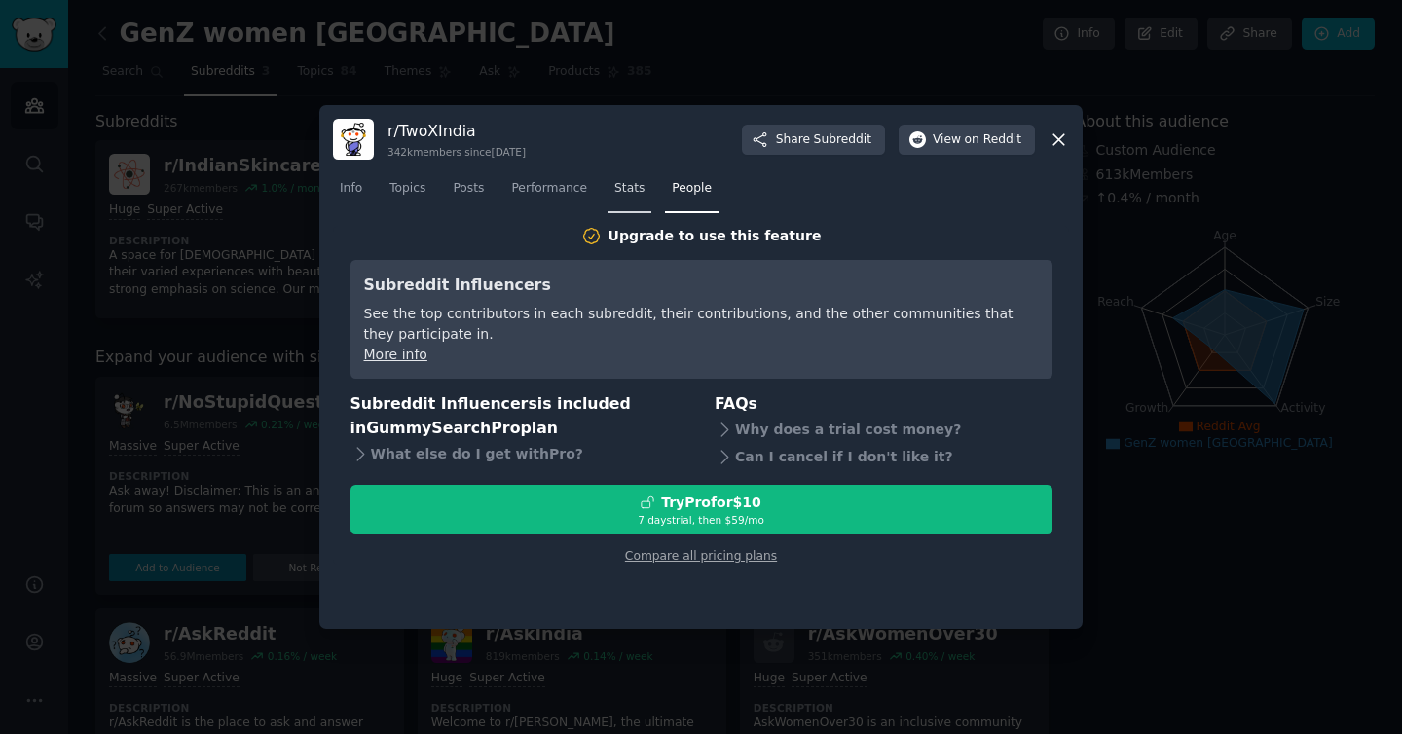
click at [635, 197] on link "Stats" at bounding box center [630, 193] width 44 height 40
click at [591, 187] on link "Performance" at bounding box center [549, 193] width 90 height 40
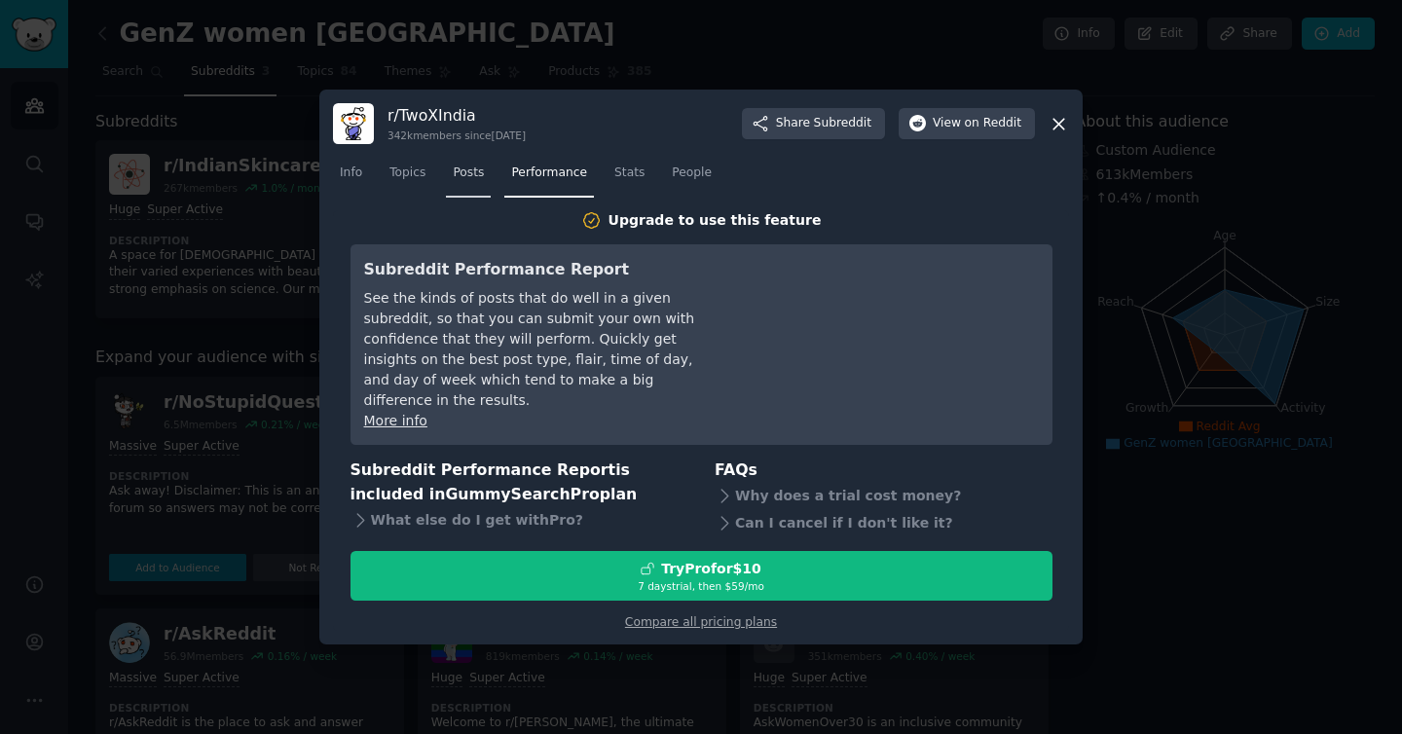
click at [464, 182] on span "Posts" at bounding box center [468, 174] width 31 height 18
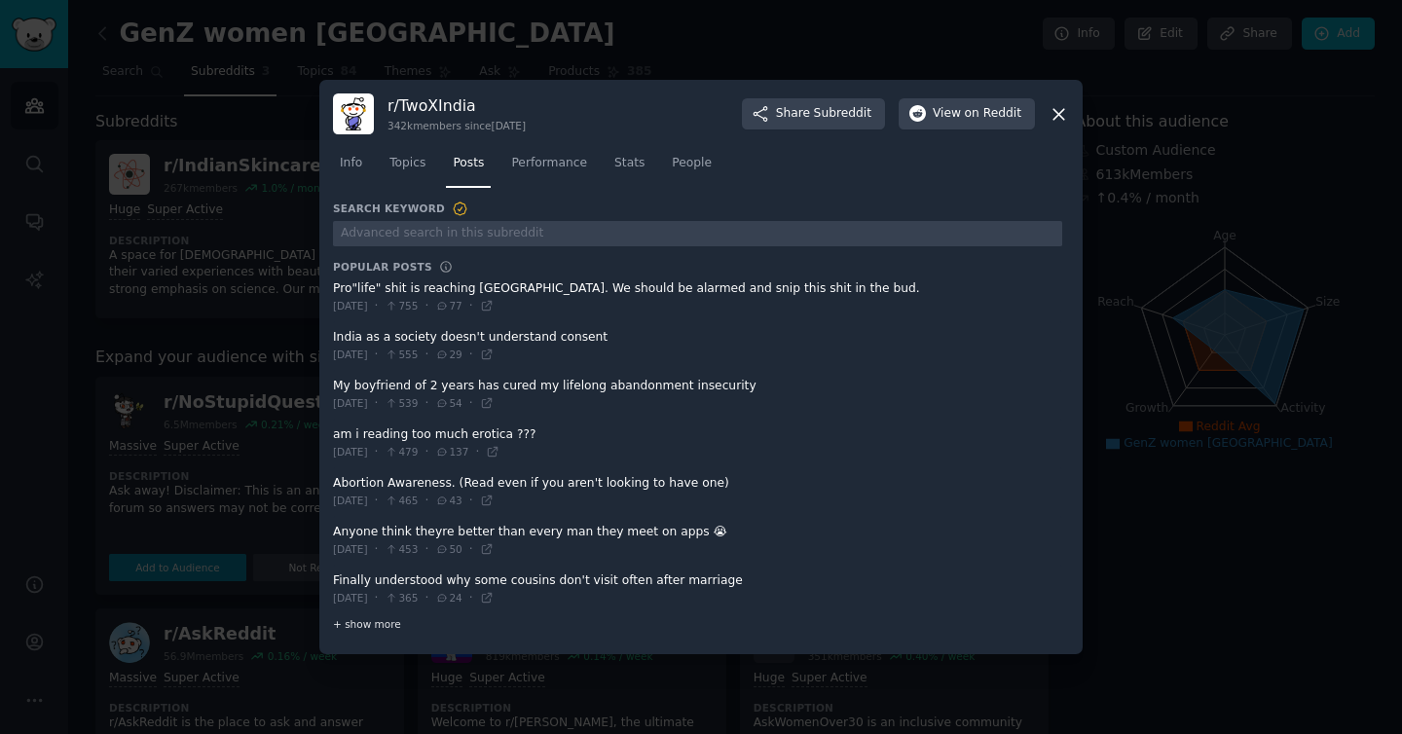
click at [382, 617] on span "+ show more" at bounding box center [367, 624] width 68 height 14
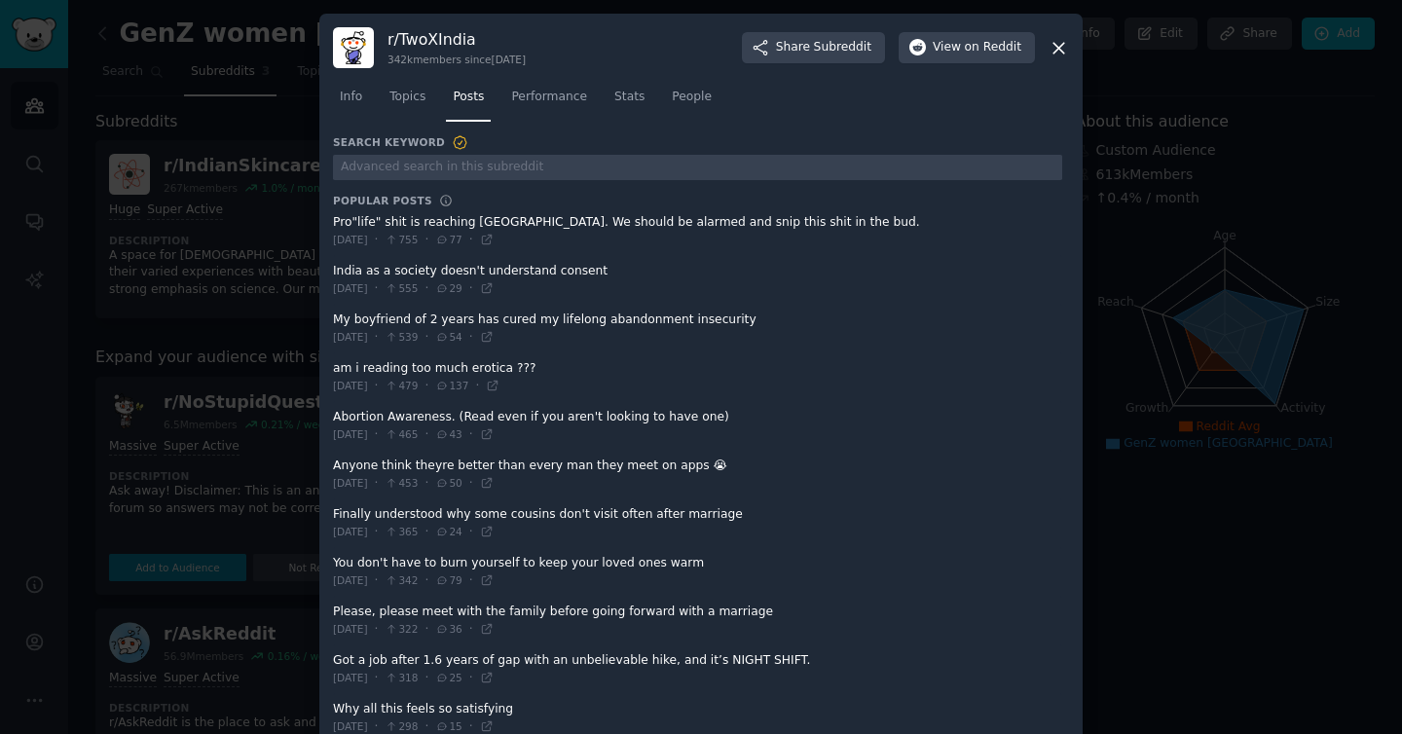
click at [429, 47] on h3 "r/ TwoXIndia" at bounding box center [457, 39] width 138 height 20
click at [995, 54] on span "on Reddit" at bounding box center [993, 48] width 56 height 18
